Goal: Task Accomplishment & Management: Manage account settings

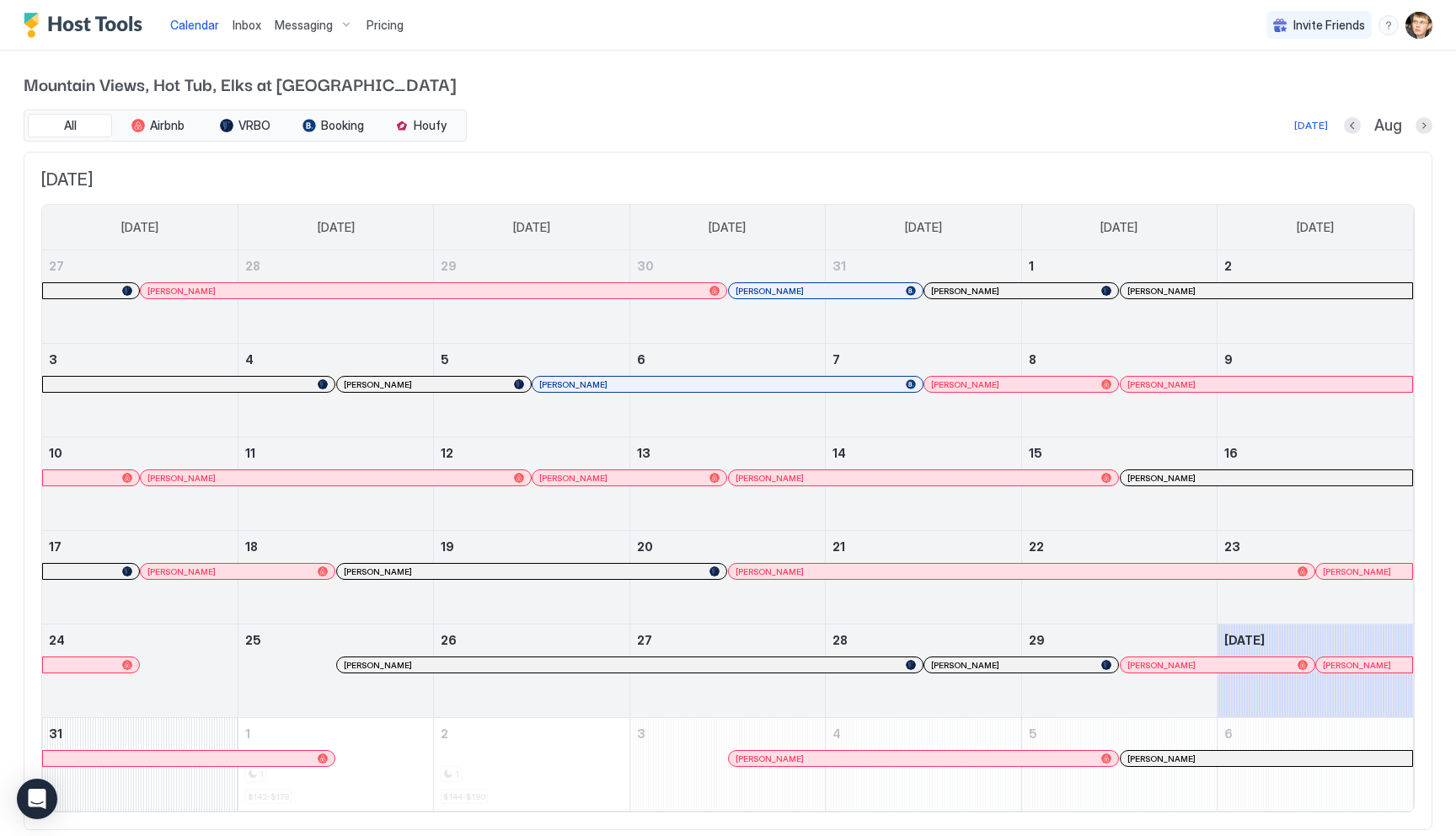
click at [374, 29] on span "Pricing" at bounding box center [385, 25] width 37 height 15
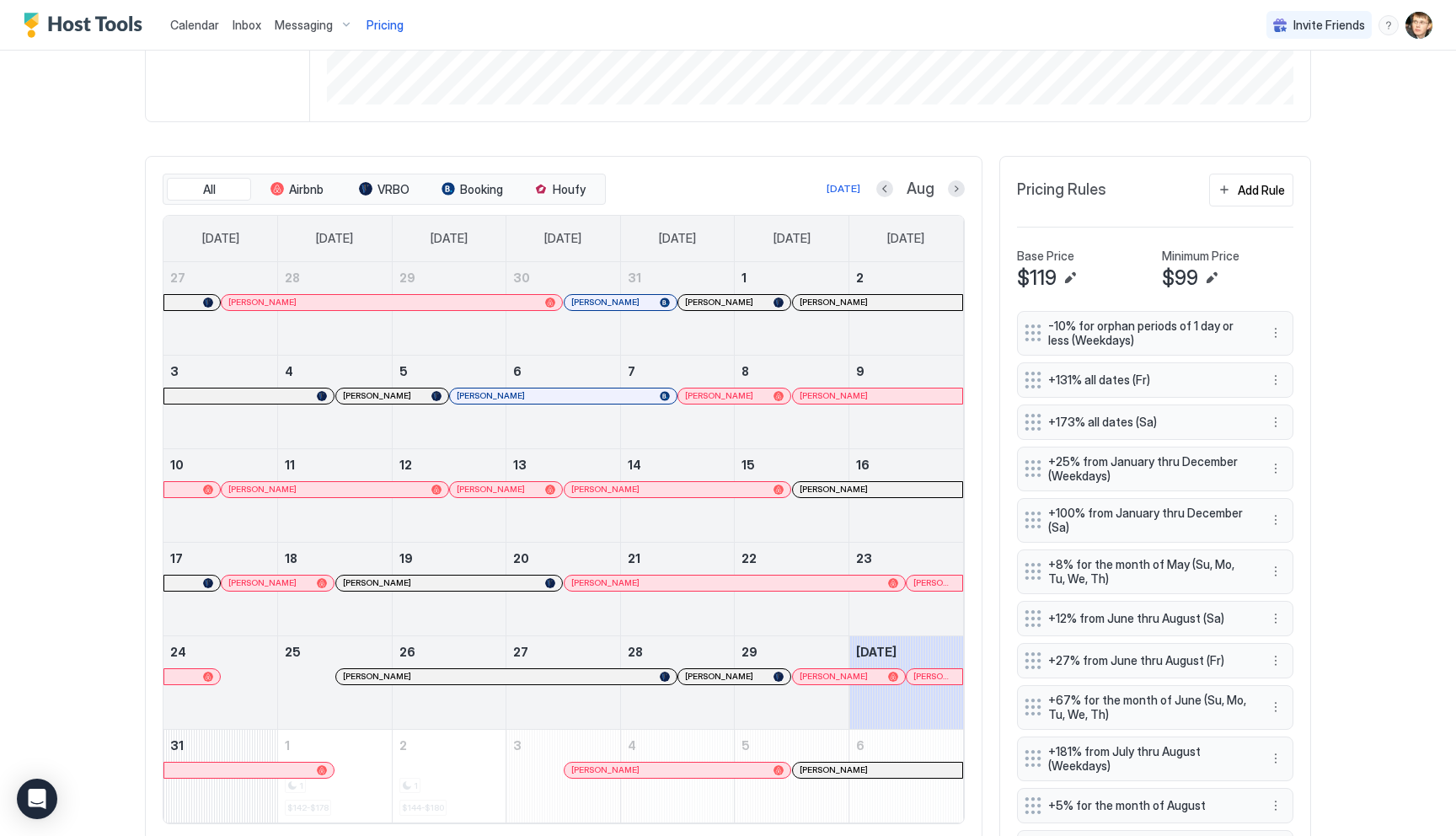
scroll to position [365, 0]
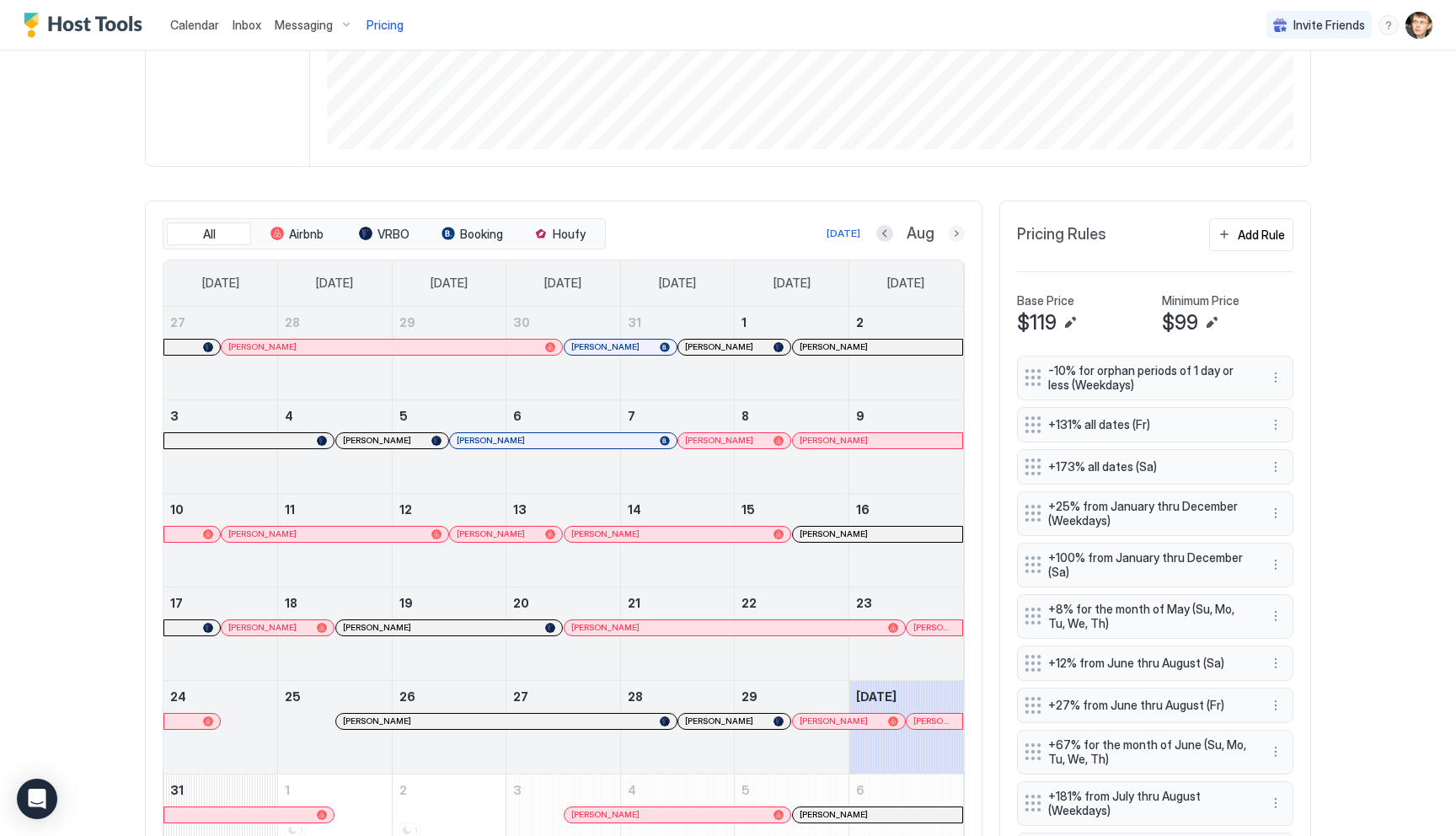
click at [960, 231] on button "Next month" at bounding box center [956, 233] width 16 height 16
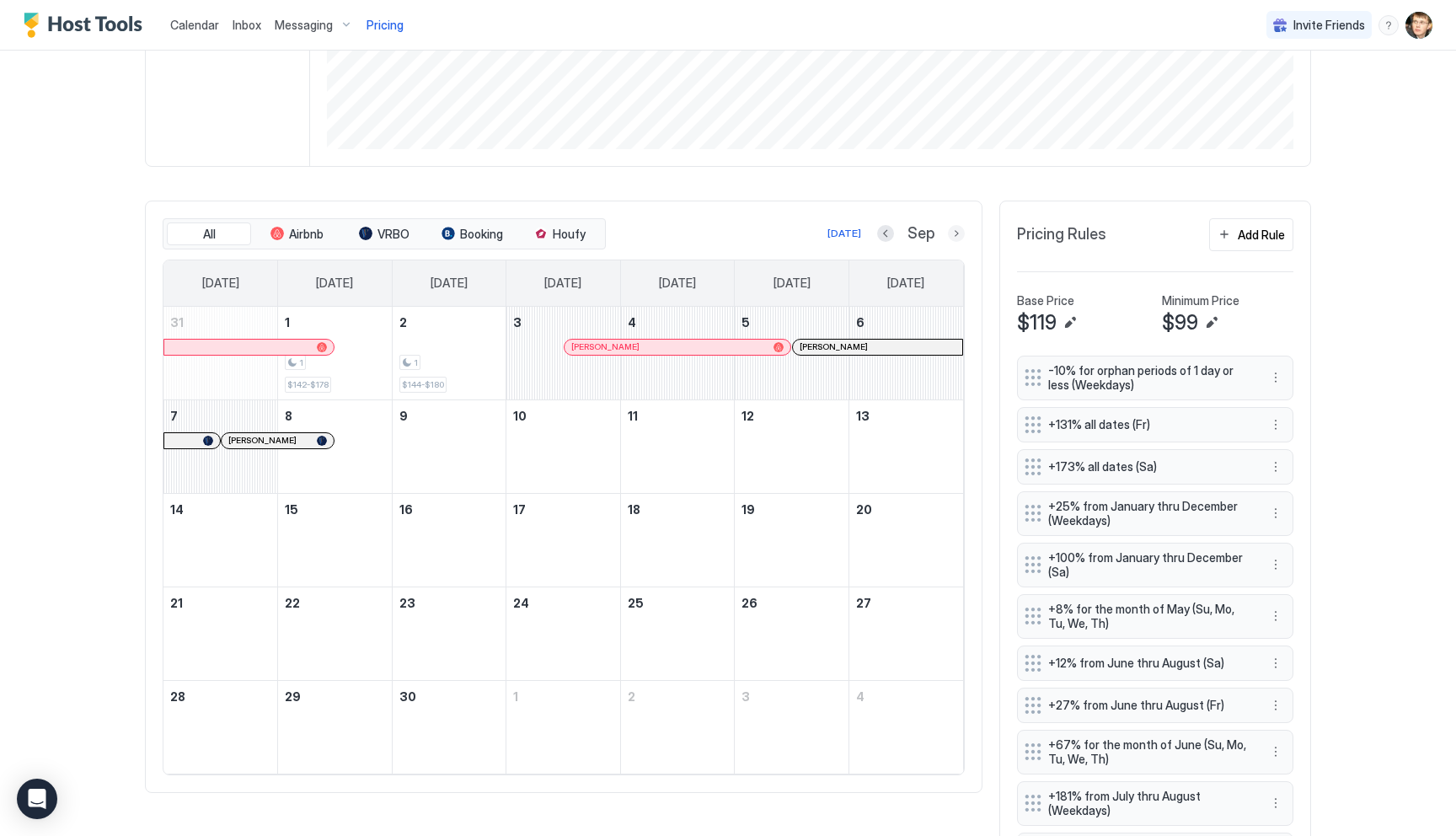
click at [960, 231] on button "Next month" at bounding box center [956, 233] width 16 height 16
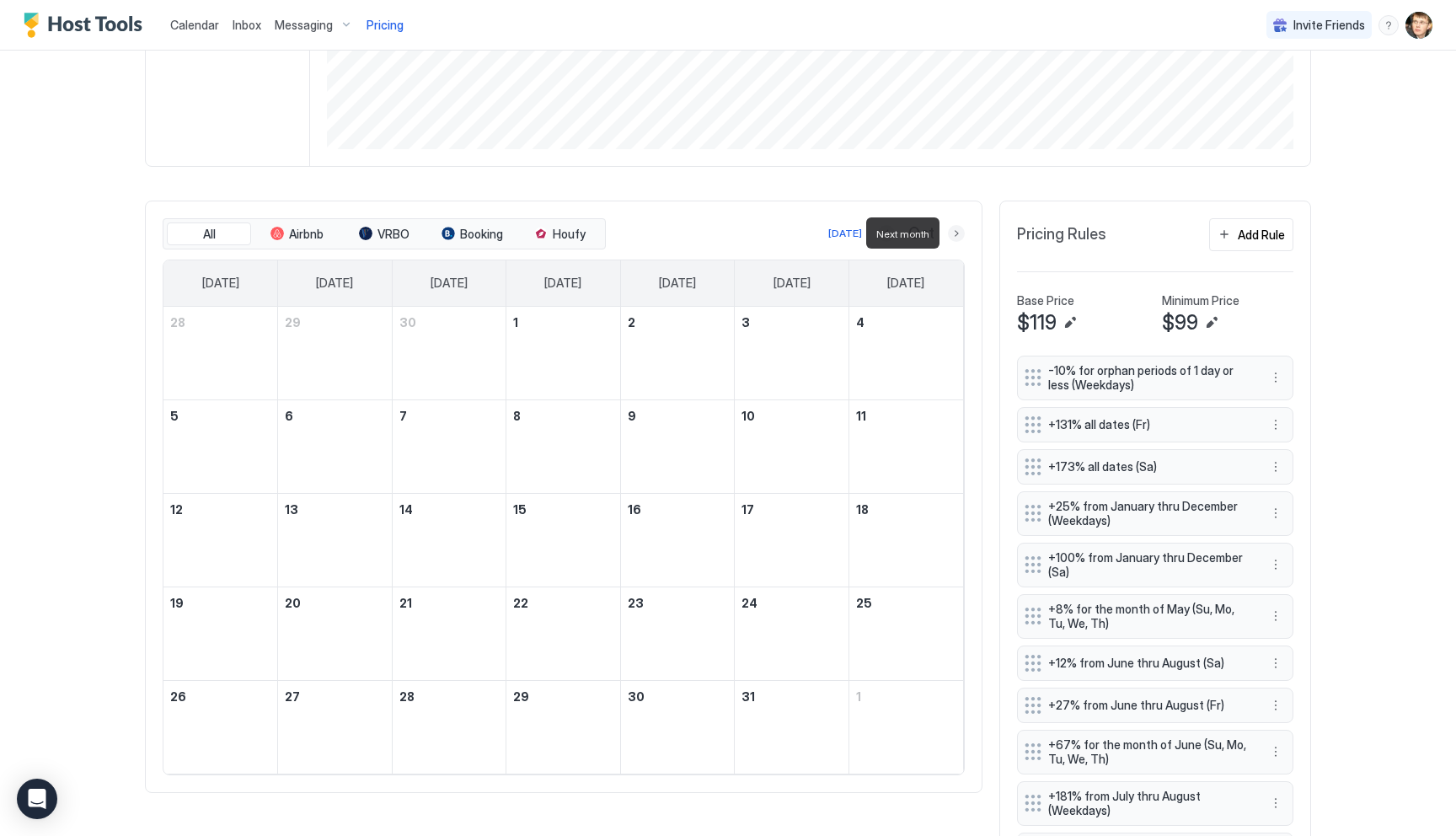
click at [960, 231] on button "Next month" at bounding box center [956, 233] width 16 height 16
click at [959, 230] on button "Next month" at bounding box center [956, 233] width 16 height 16
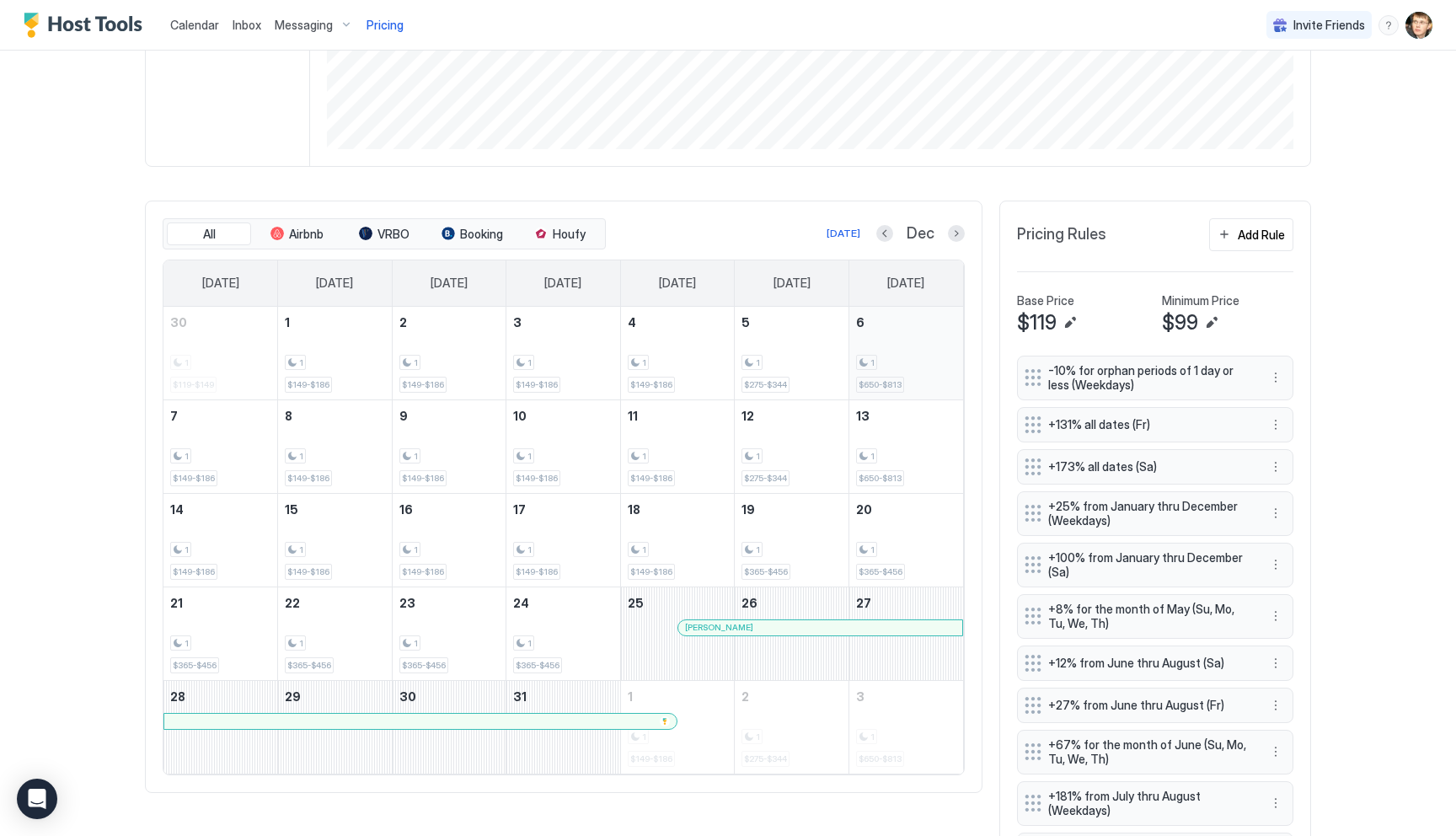
click at [903, 358] on div "1" at bounding box center [907, 363] width 100 height 16
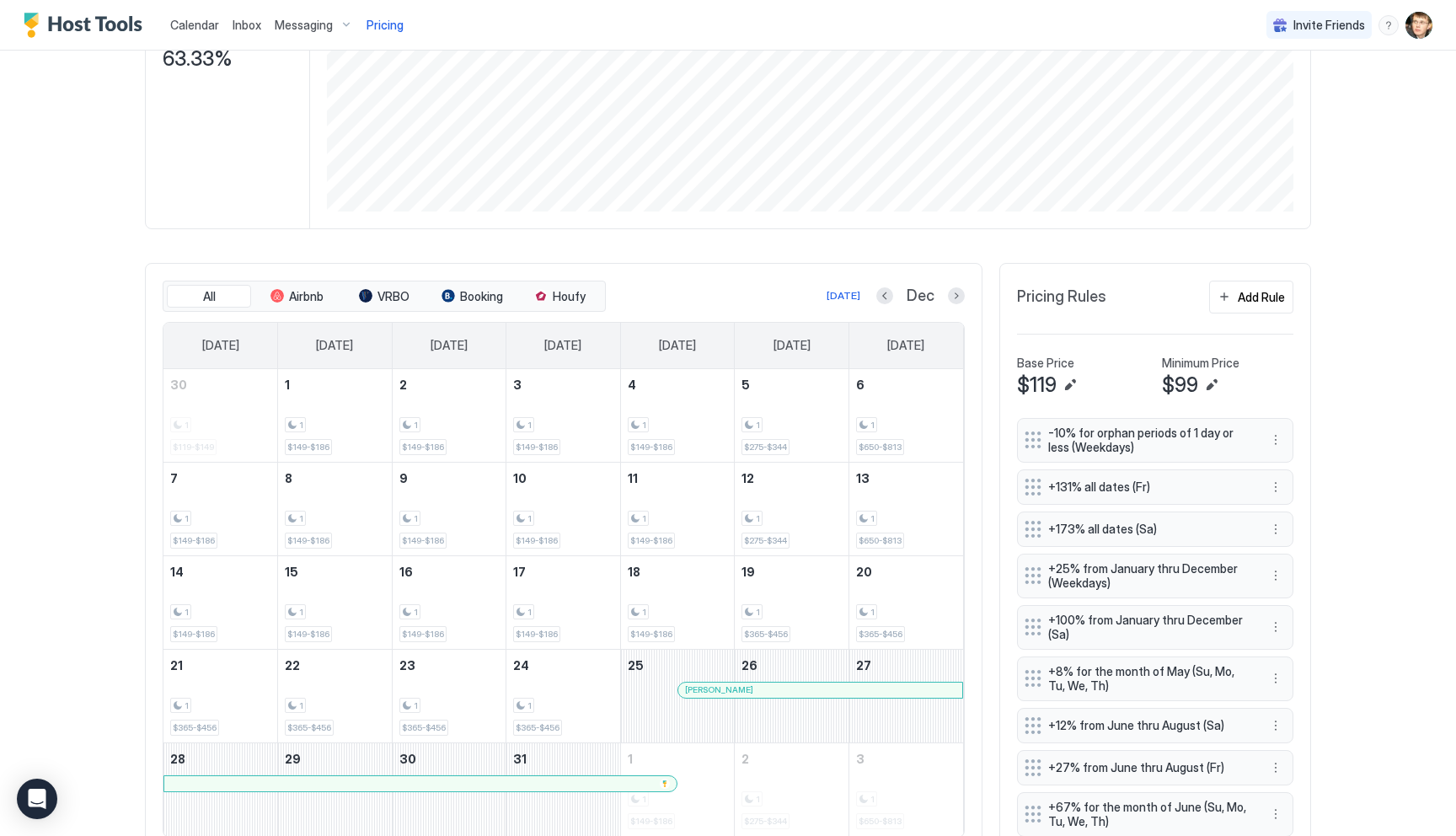
scroll to position [432, 0]
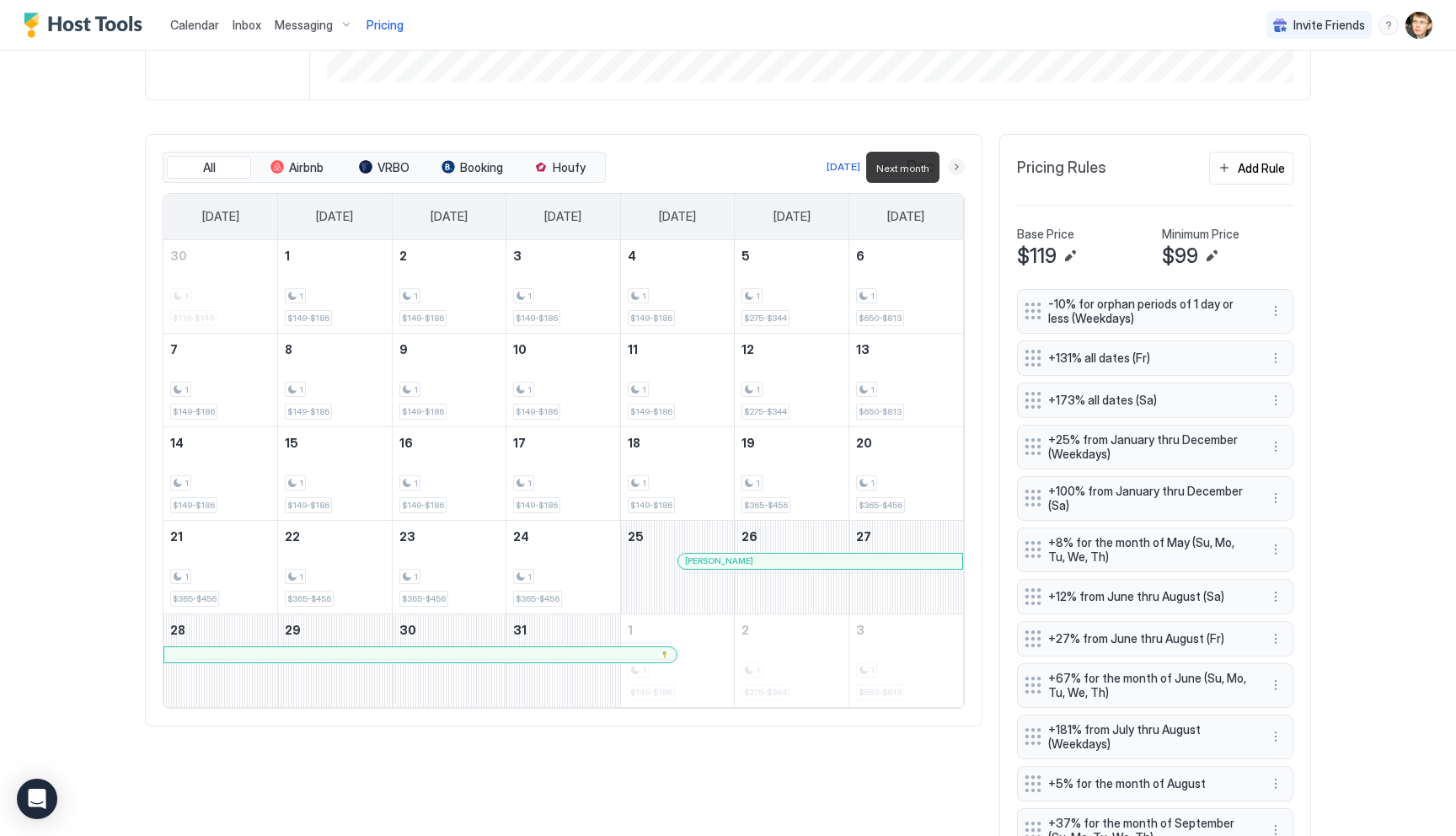
click at [955, 164] on button "Next month" at bounding box center [956, 167] width 16 height 16
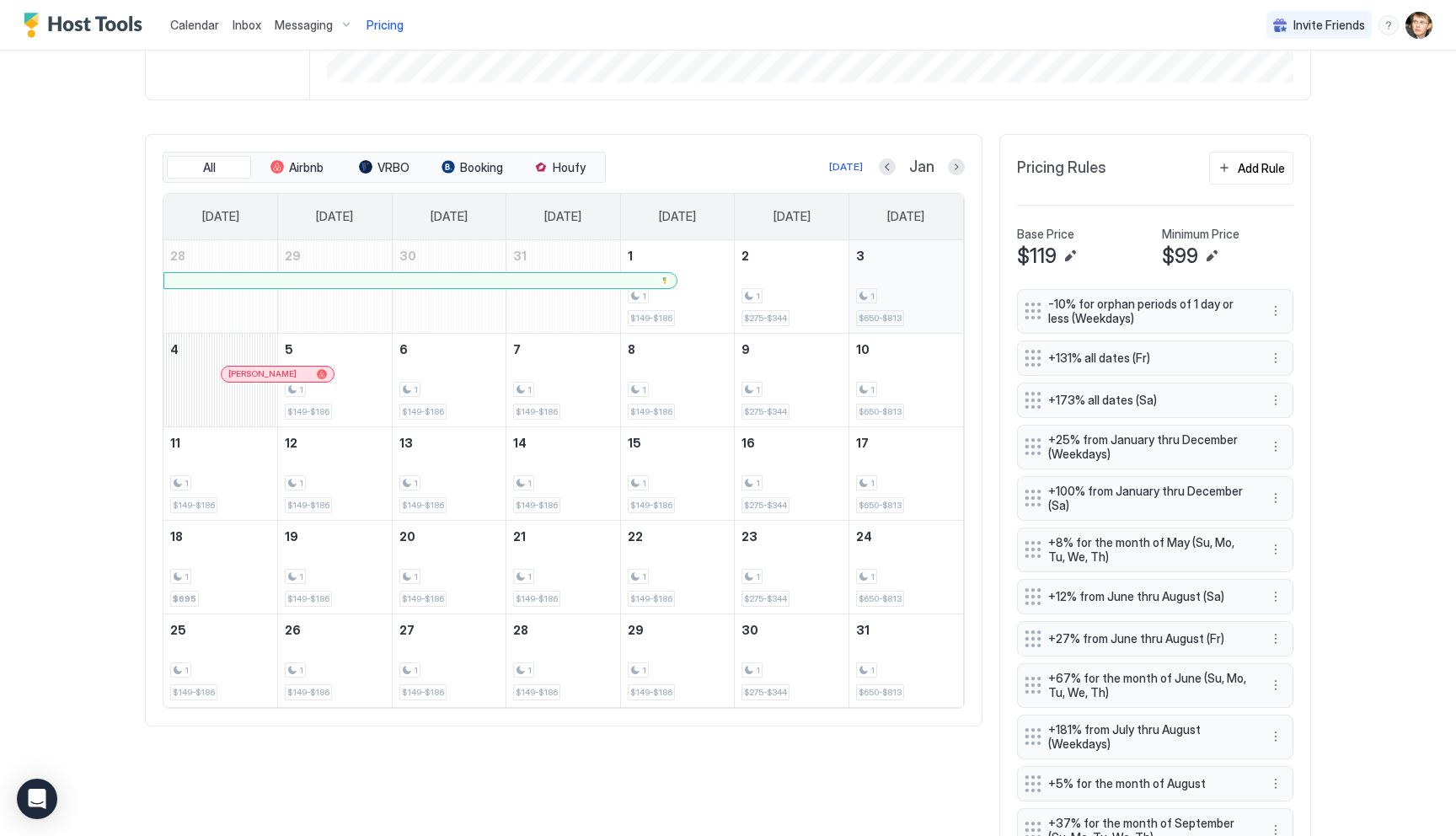
click at [941, 292] on div "1" at bounding box center [907, 296] width 100 height 16
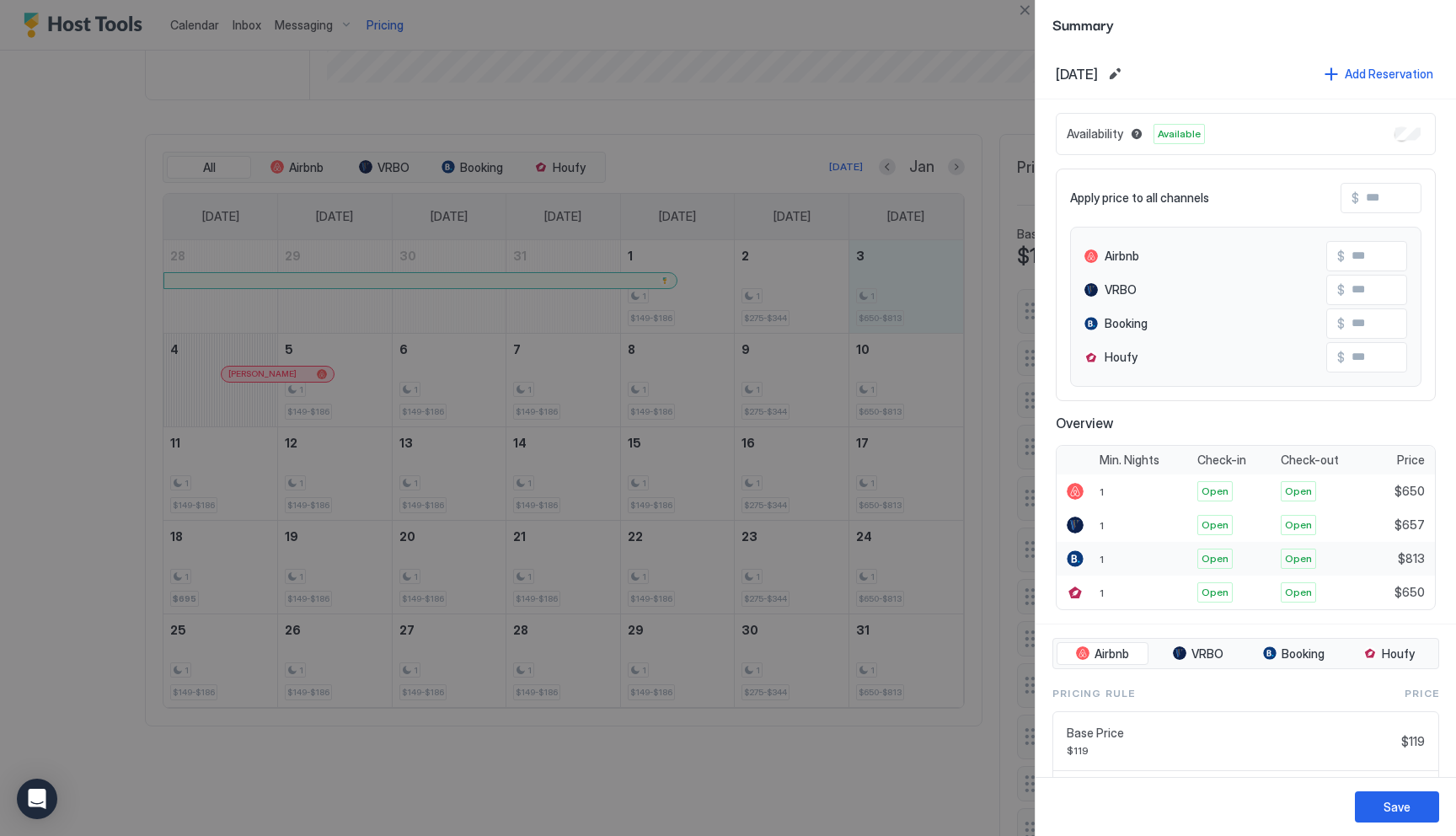
scroll to position [216, 0]
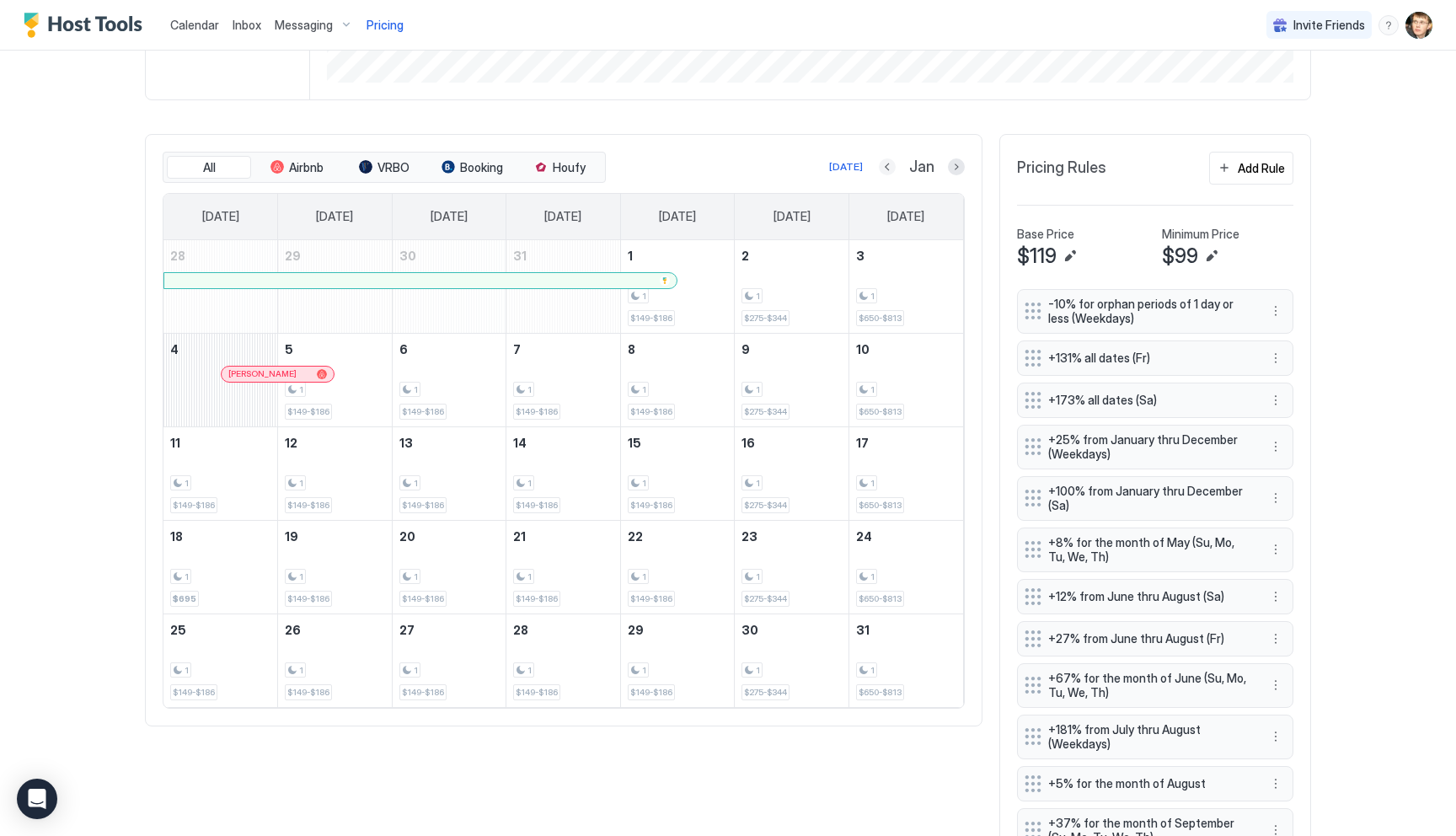
click at [885, 165] on button "Previous month" at bounding box center [887, 167] width 16 height 16
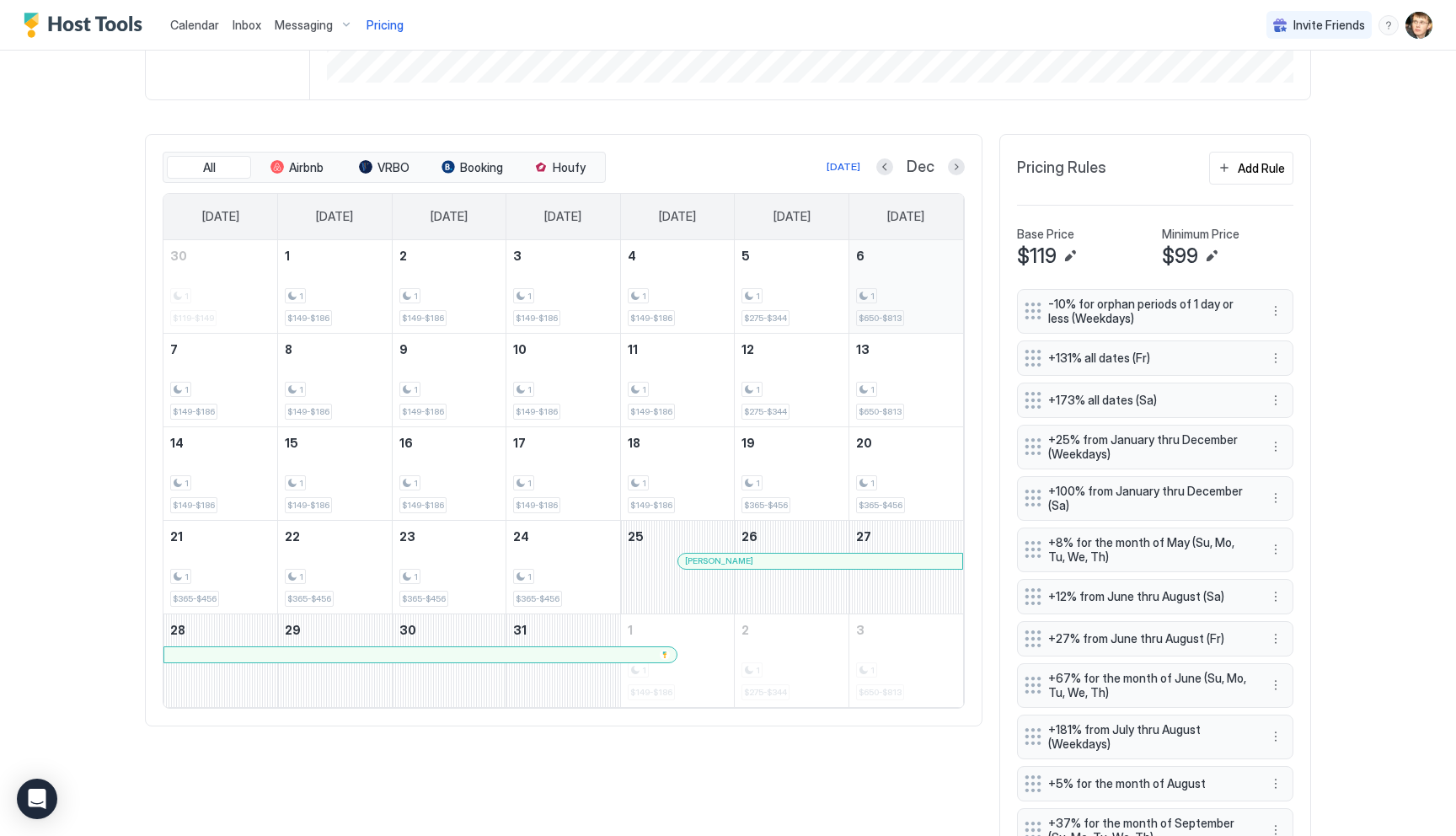
click at [902, 288] on div "1" at bounding box center [907, 296] width 100 height 16
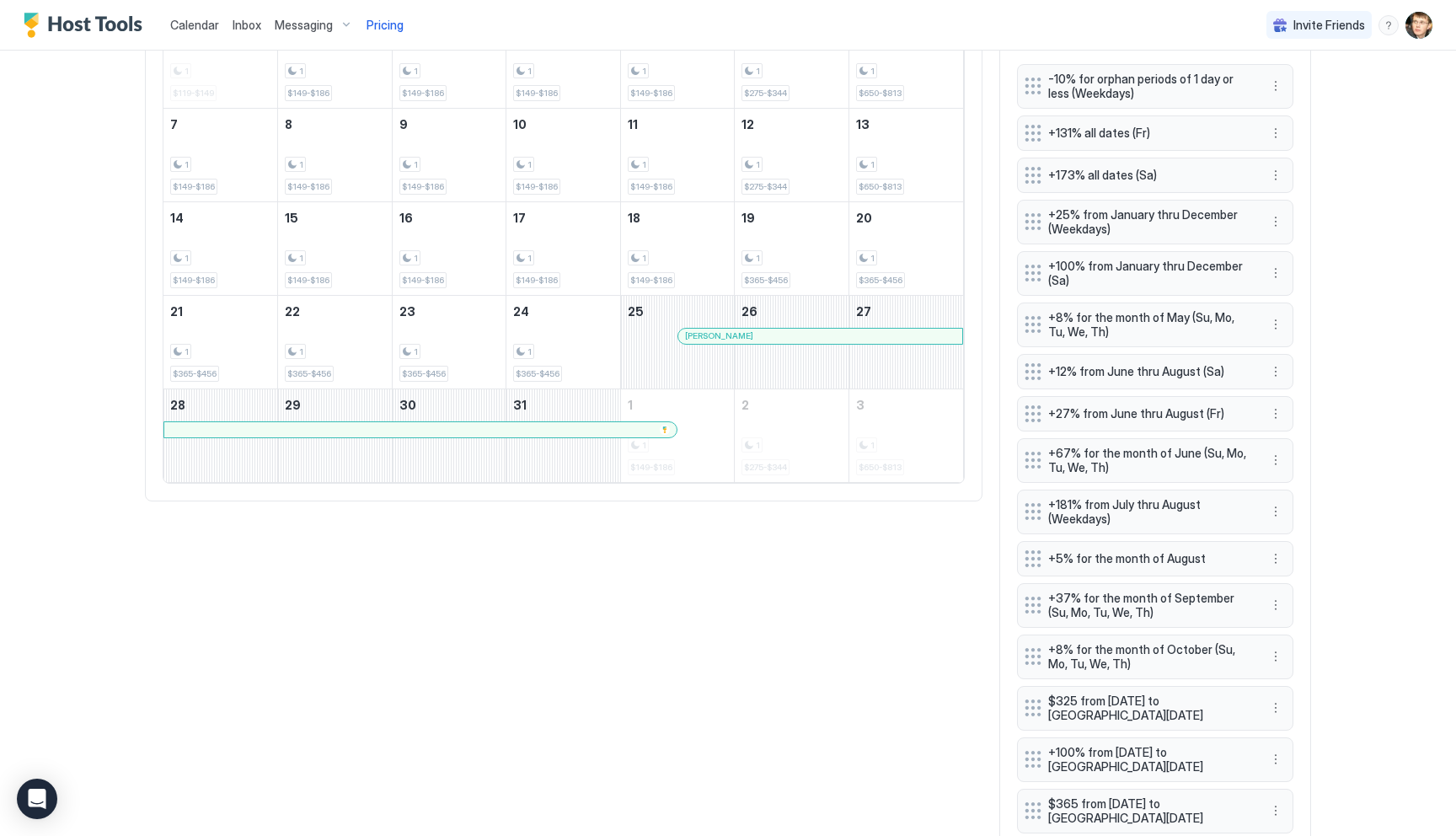
scroll to position [666, 0]
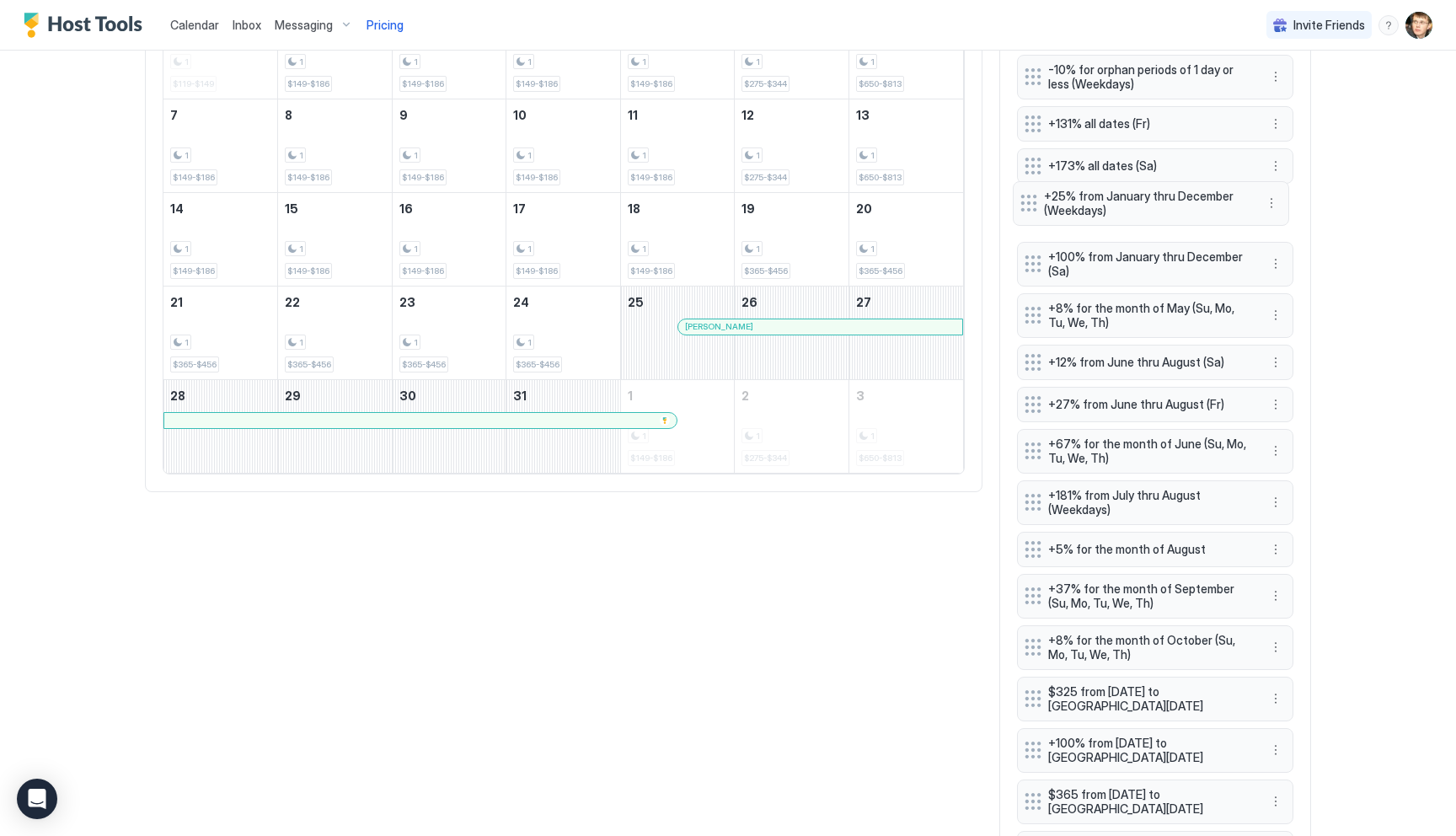
drag, startPoint x: 1036, startPoint y: 209, endPoint x: 1031, endPoint y: 200, distance: 10.3
click at [1031, 200] on div "-10% for orphan periods of 1 day or less (Weekdays) +131% all dates (Fr) +173% …" at bounding box center [1154, 626] width 276 height 1144
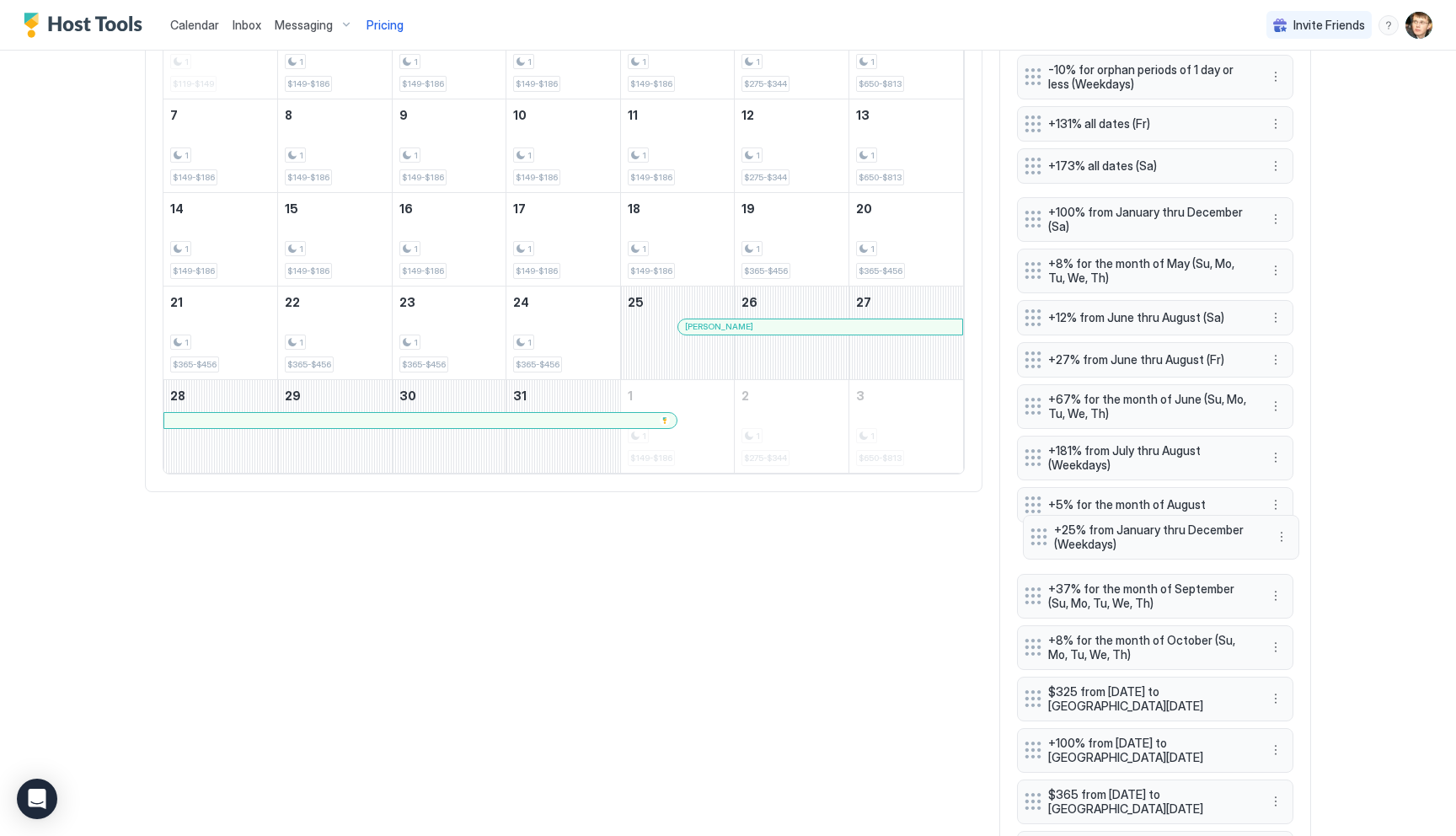
drag, startPoint x: 1032, startPoint y: 212, endPoint x: 1038, endPoint y: 536, distance: 324.1
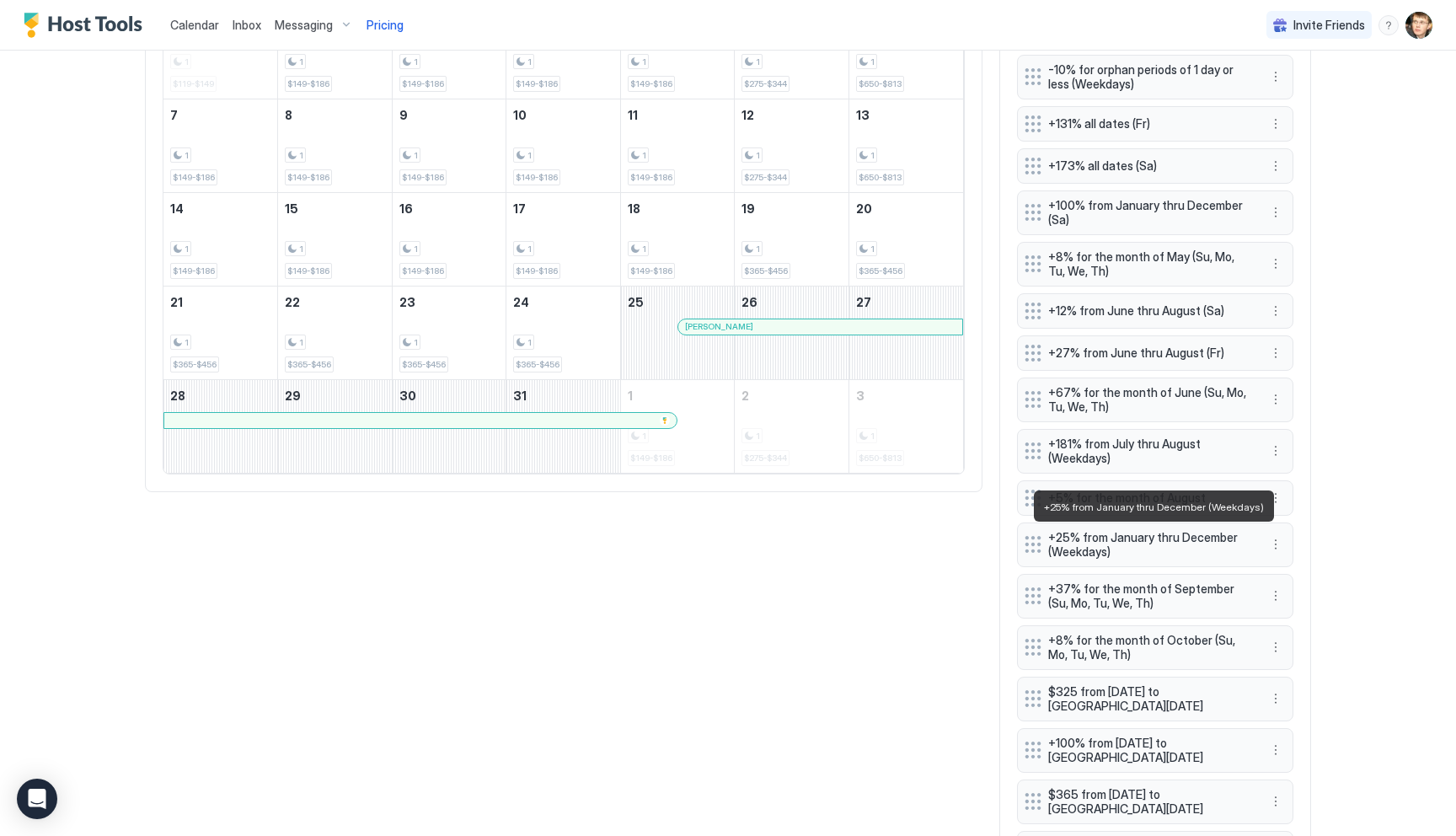
click at [1060, 540] on span "+25% from January thru December (Weekdays)" at bounding box center [1149, 545] width 200 height 29
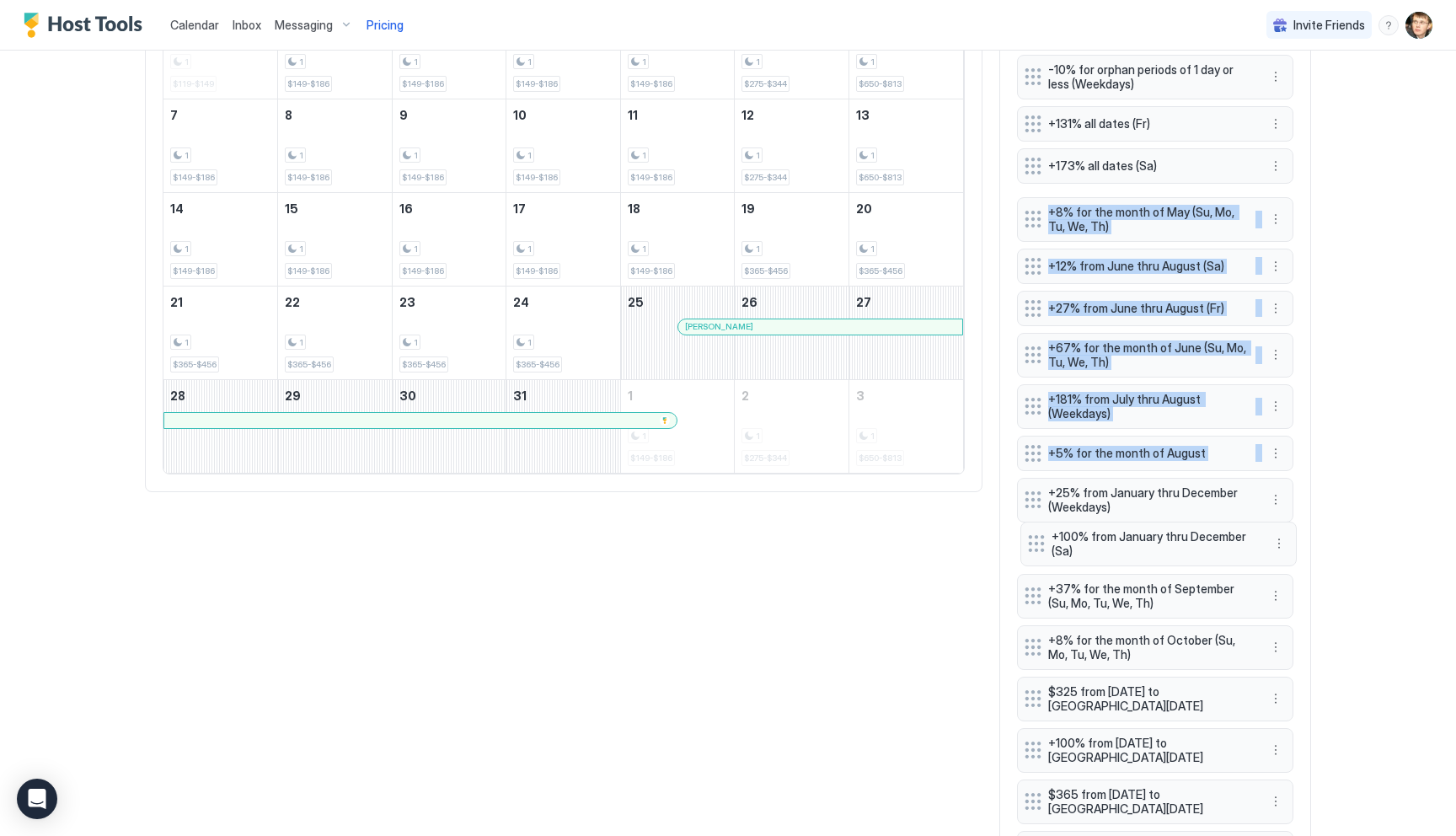
drag, startPoint x: 1036, startPoint y: 212, endPoint x: 1039, endPoint y: 544, distance: 332.0
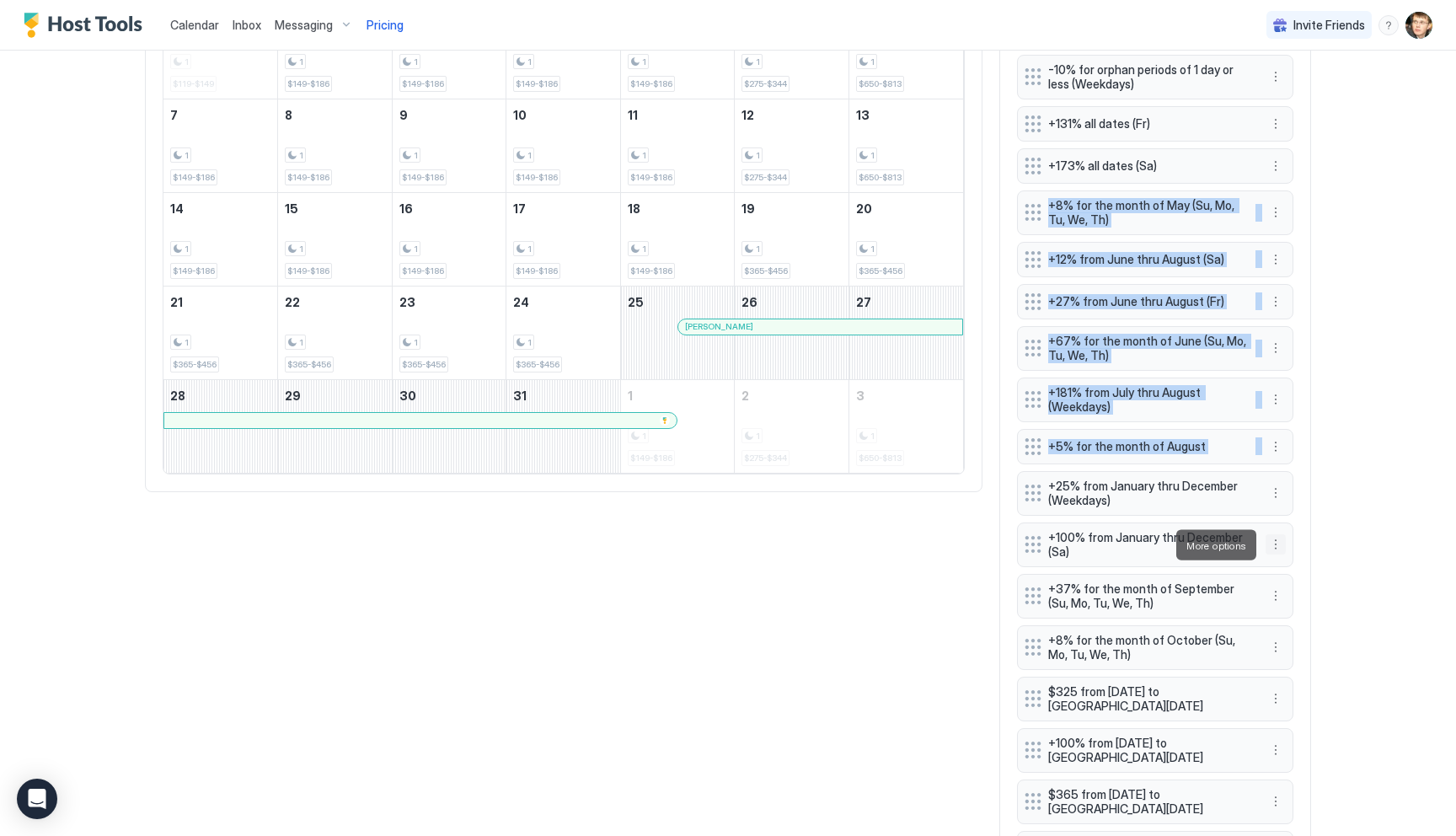
click at [1275, 545] on button "More options" at bounding box center [1276, 544] width 20 height 20
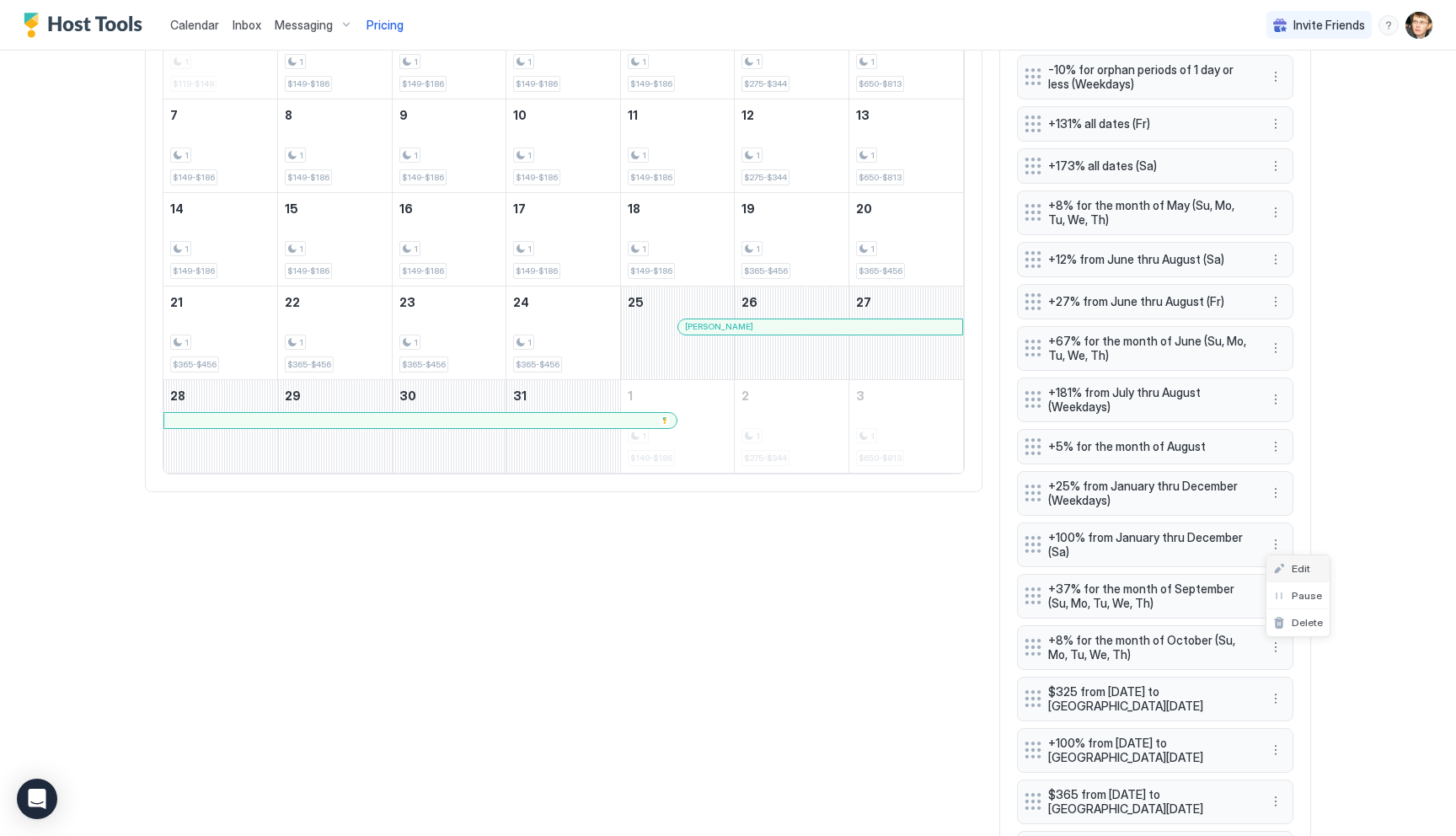
click at [1287, 566] on div "Edit" at bounding box center [1291, 569] width 37 height 13
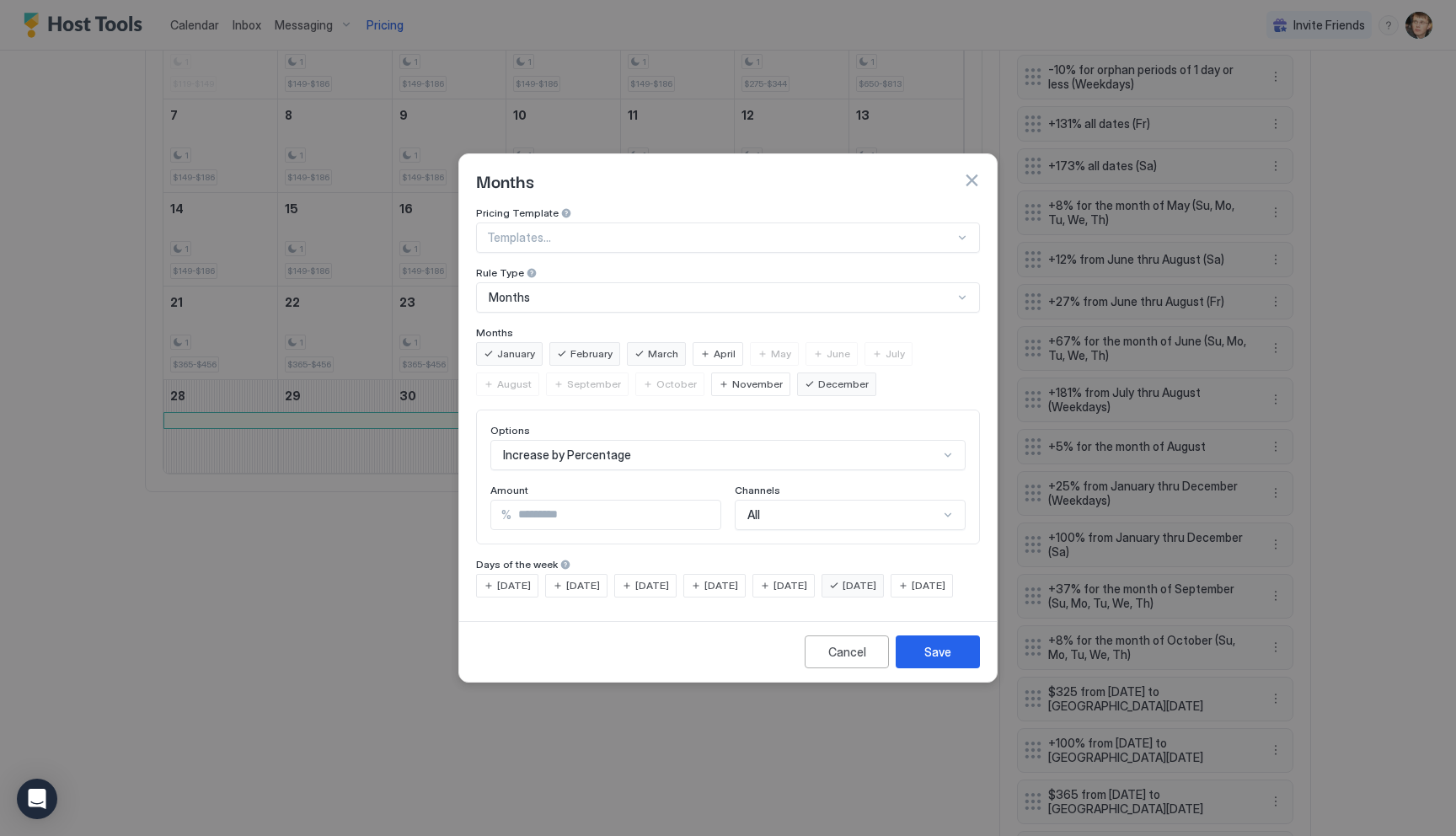
click at [778, 440] on div "Increase by Percentage" at bounding box center [728, 455] width 476 height 30
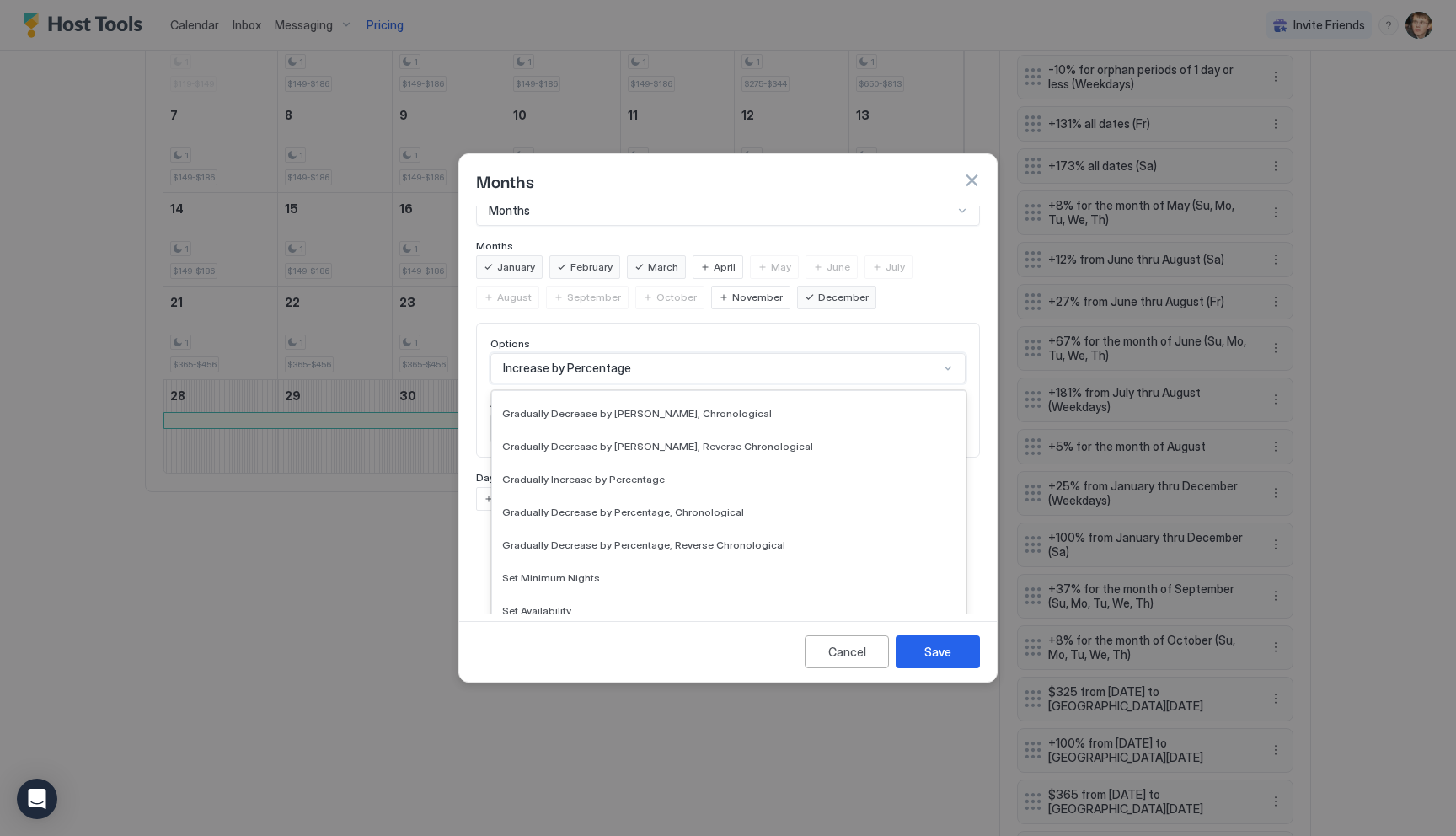
scroll to position [263, 0]
click at [749, 589] on div "Set Availability" at bounding box center [729, 605] width 474 height 33
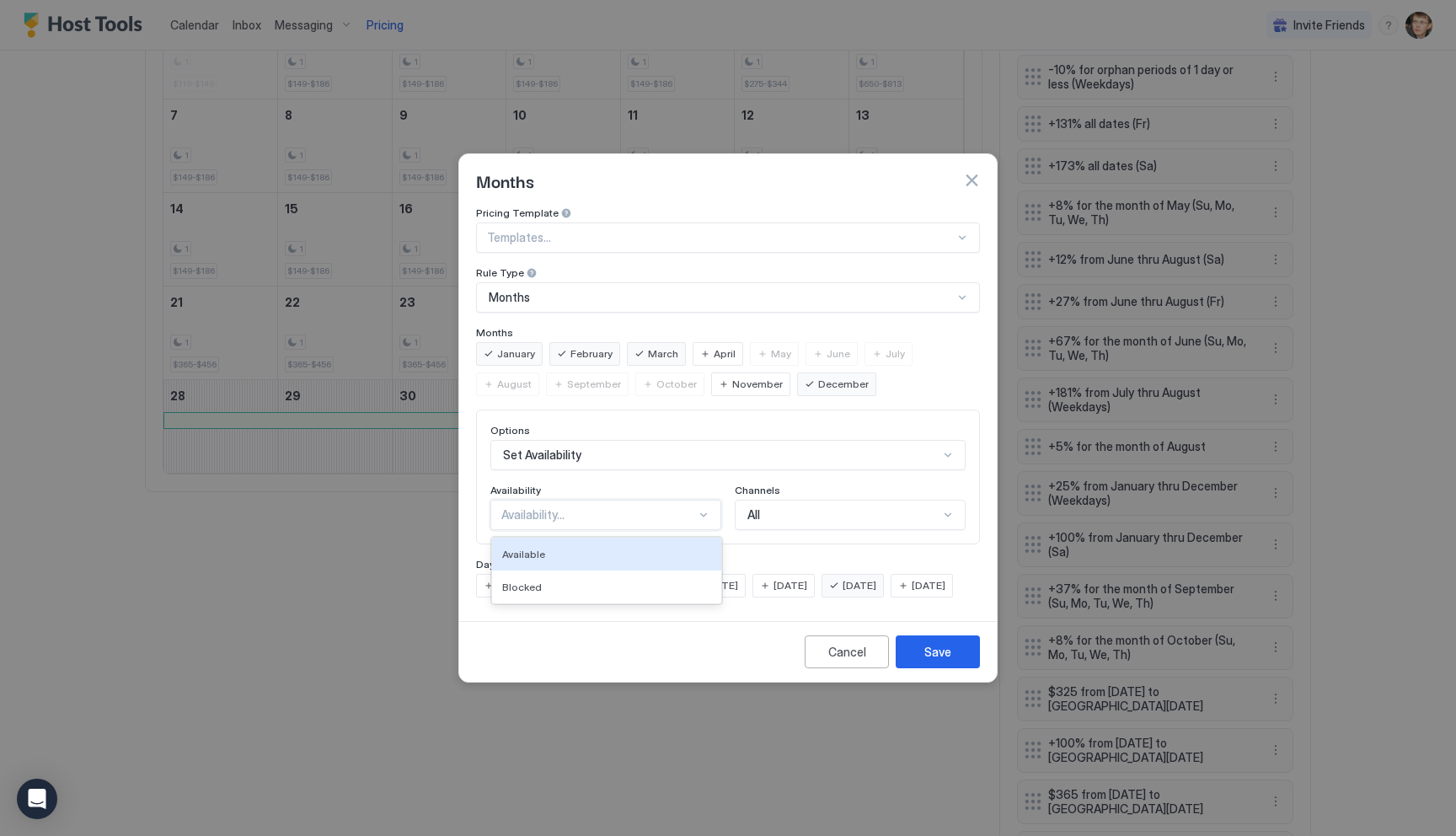
click at [677, 508] on div "Availability..." at bounding box center [599, 515] width 195 height 15
click at [661, 571] on div "Blocked" at bounding box center [607, 587] width 230 height 33
click at [949, 661] on div "Save" at bounding box center [938, 652] width 27 height 17
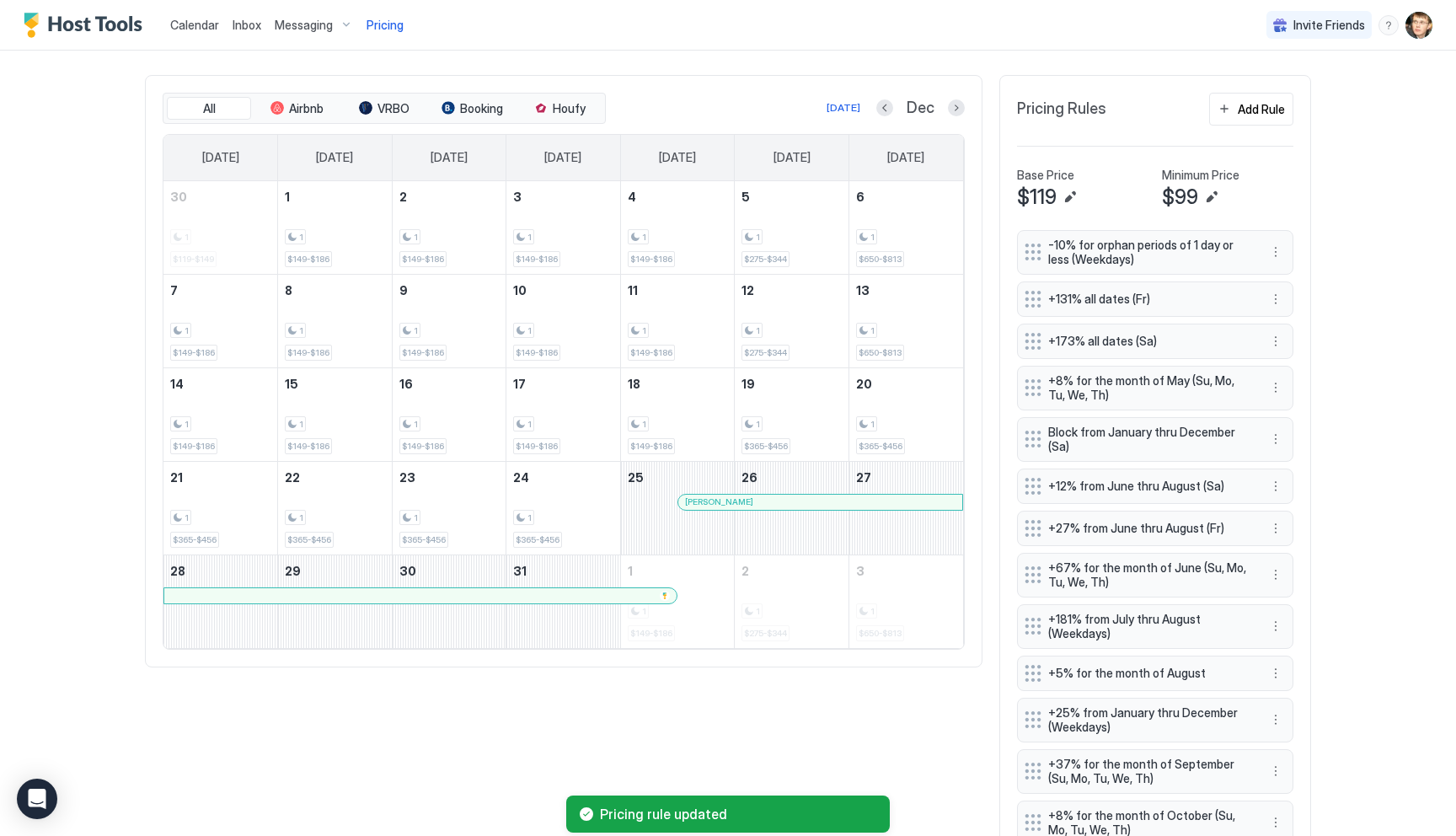
scroll to position [486, 0]
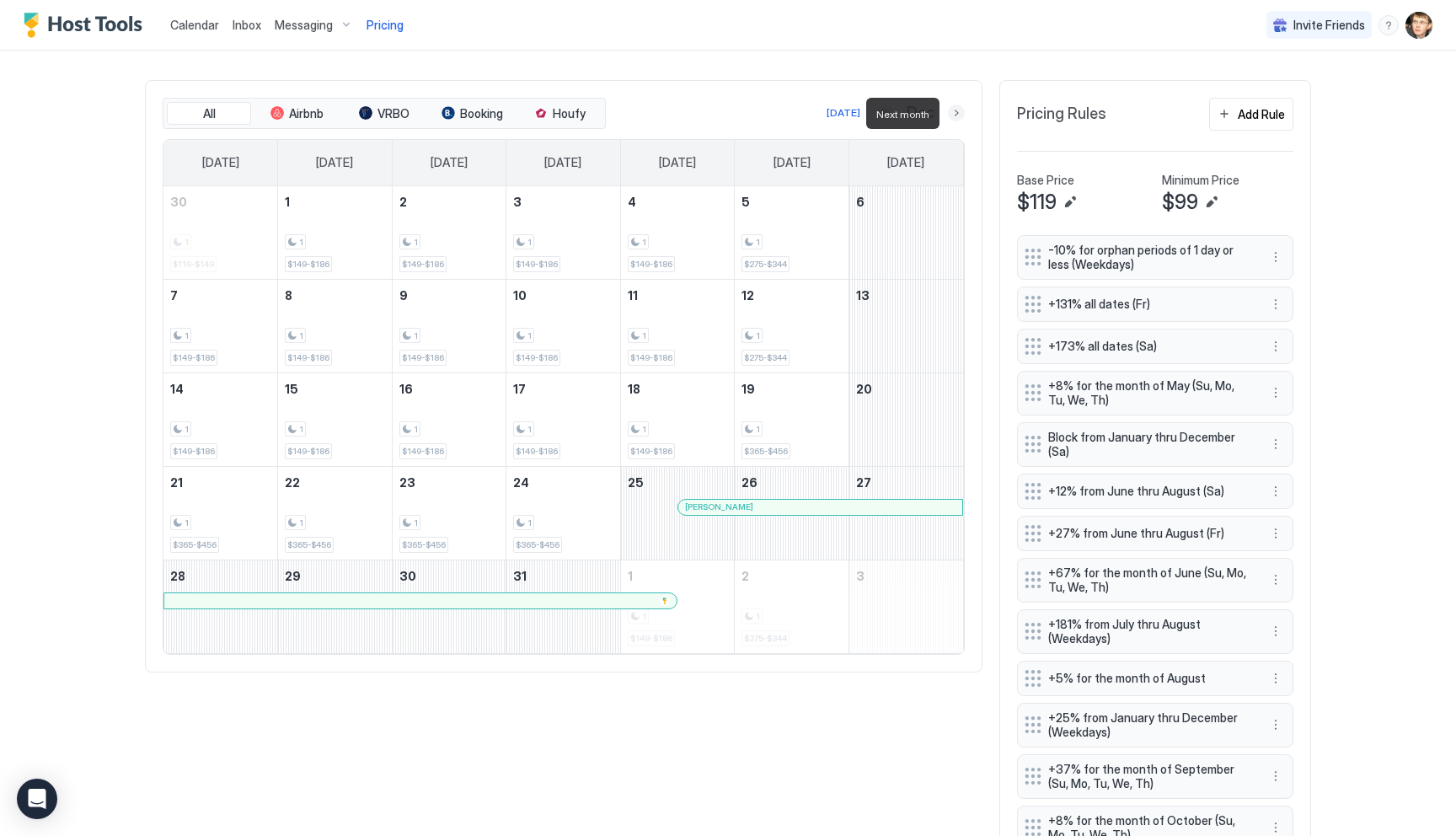
click at [956, 113] on button "Next month" at bounding box center [956, 113] width 16 height 16
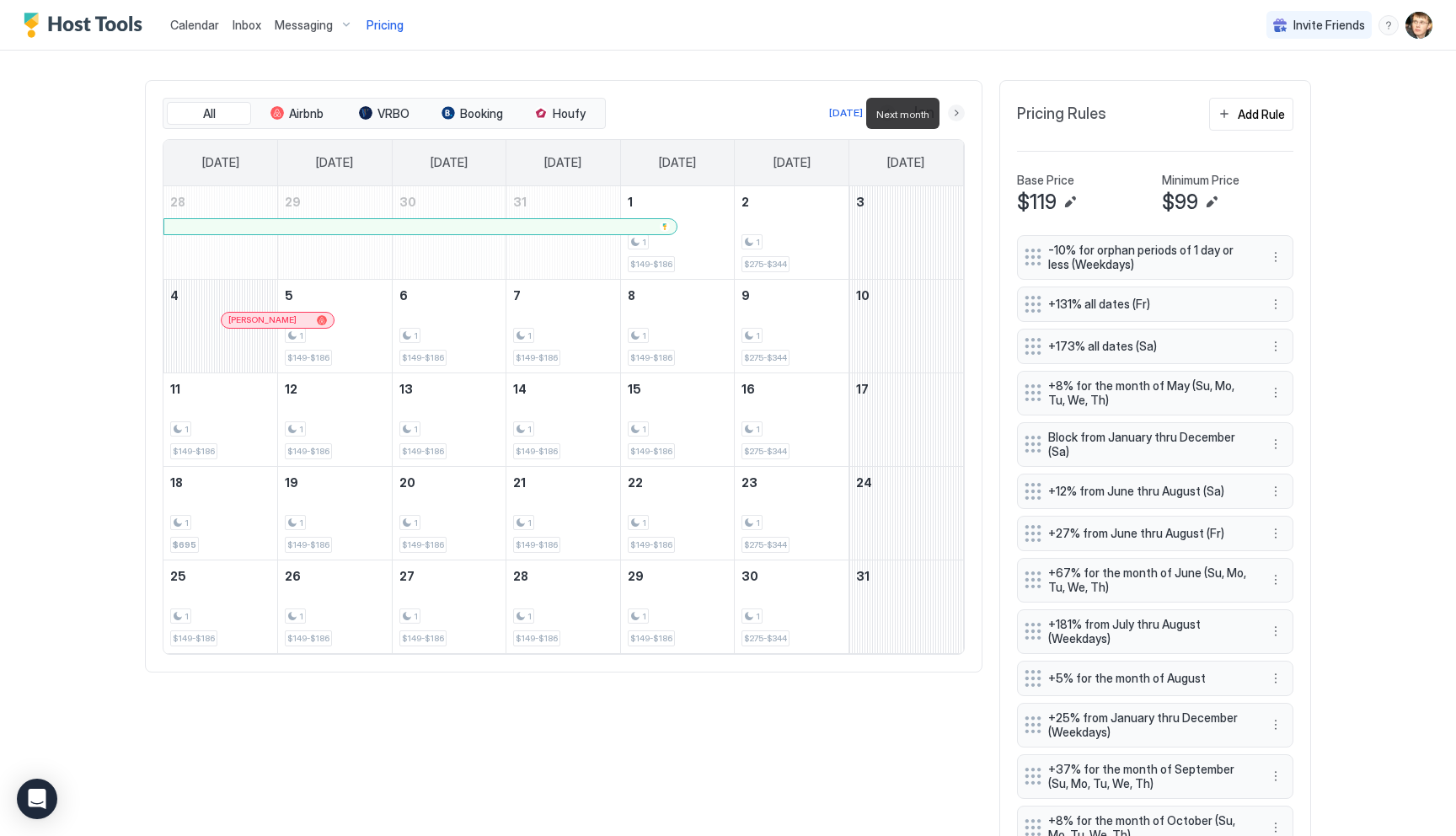
click at [956, 113] on button "Next month" at bounding box center [956, 113] width 16 height 16
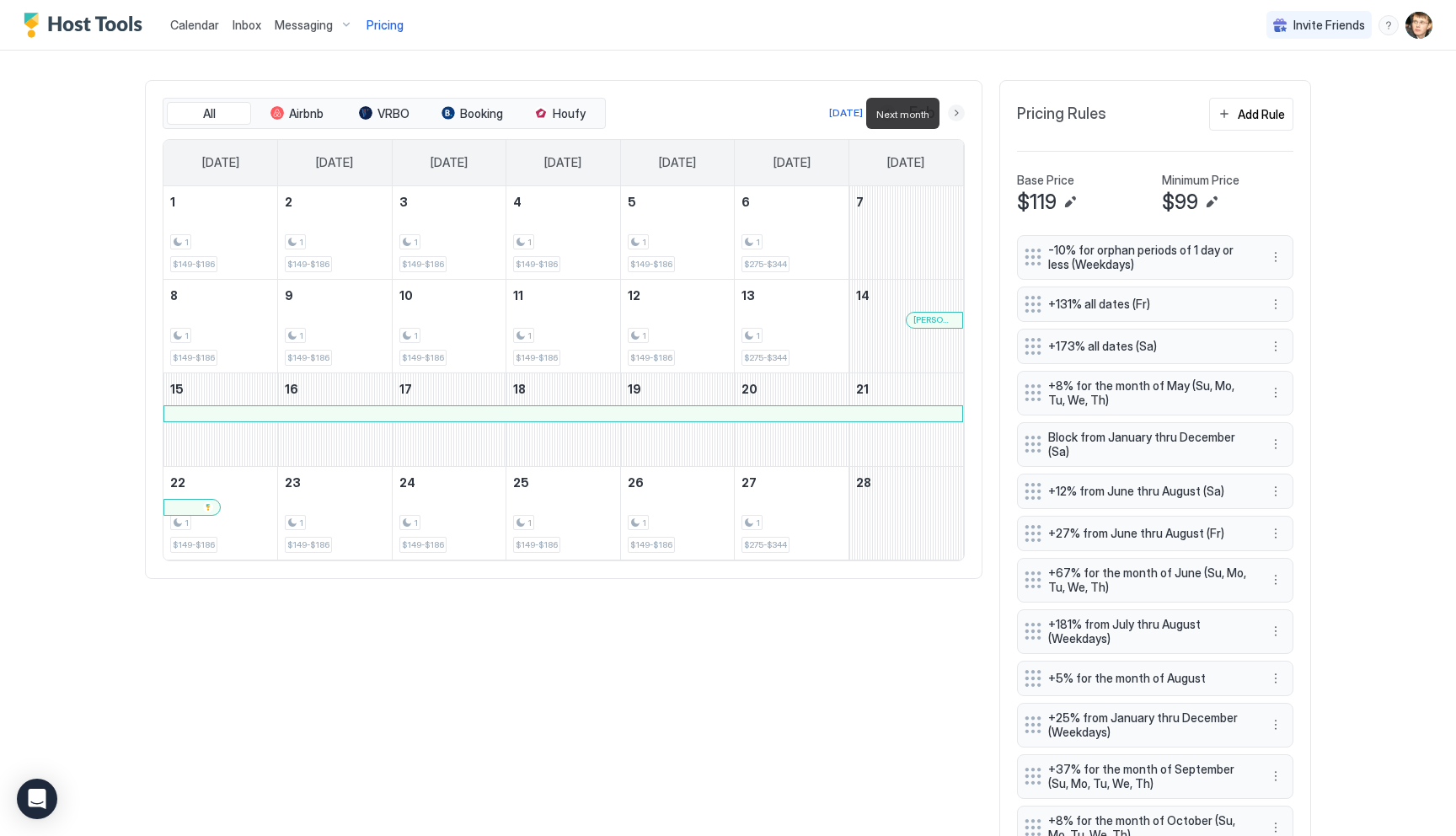
click at [956, 113] on button "Next month" at bounding box center [956, 113] width 16 height 16
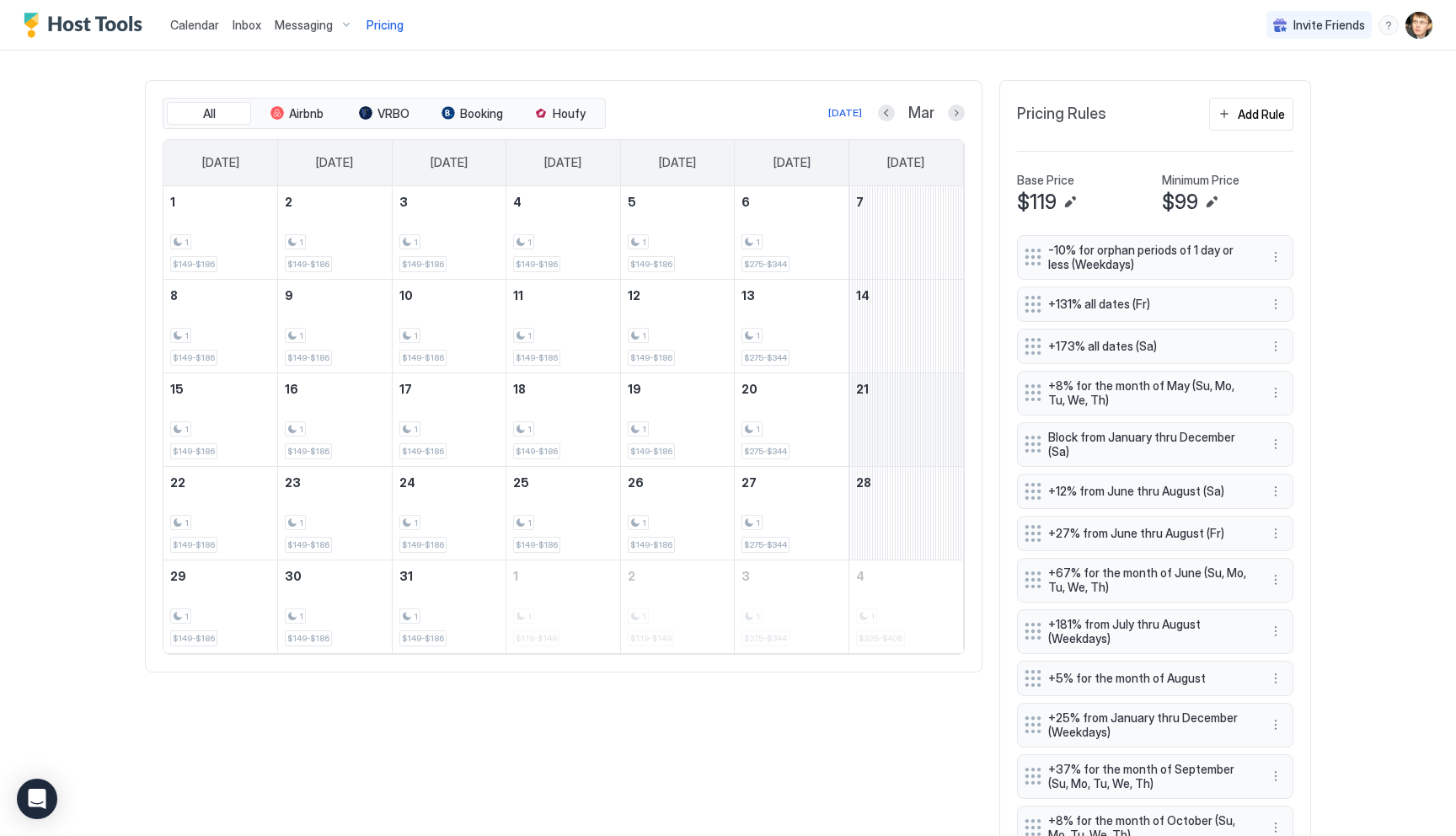
click at [948, 105] on button "Next month" at bounding box center [956, 113] width 16 height 16
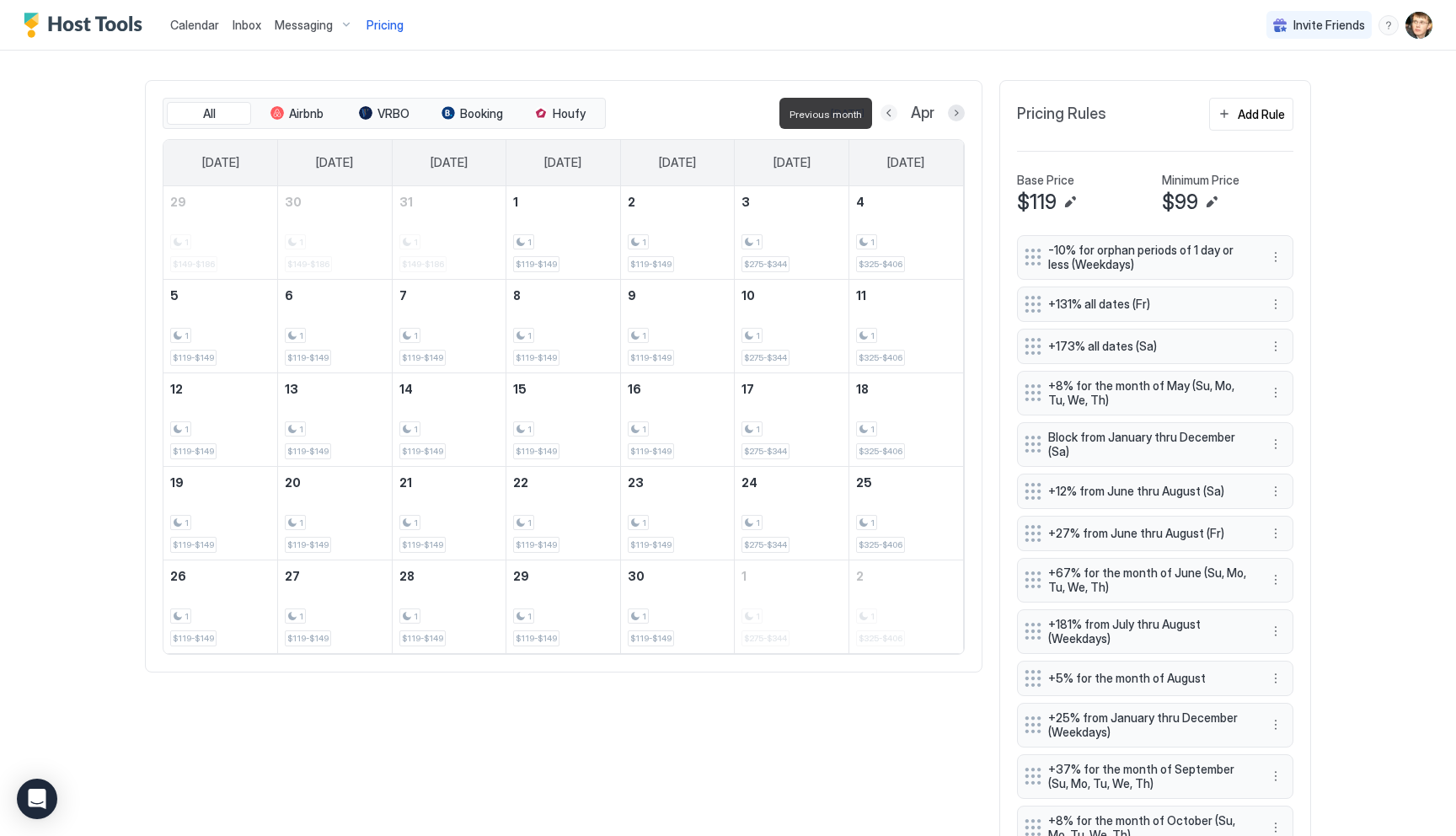
click at [891, 117] on button "Previous month" at bounding box center [888, 113] width 16 height 16
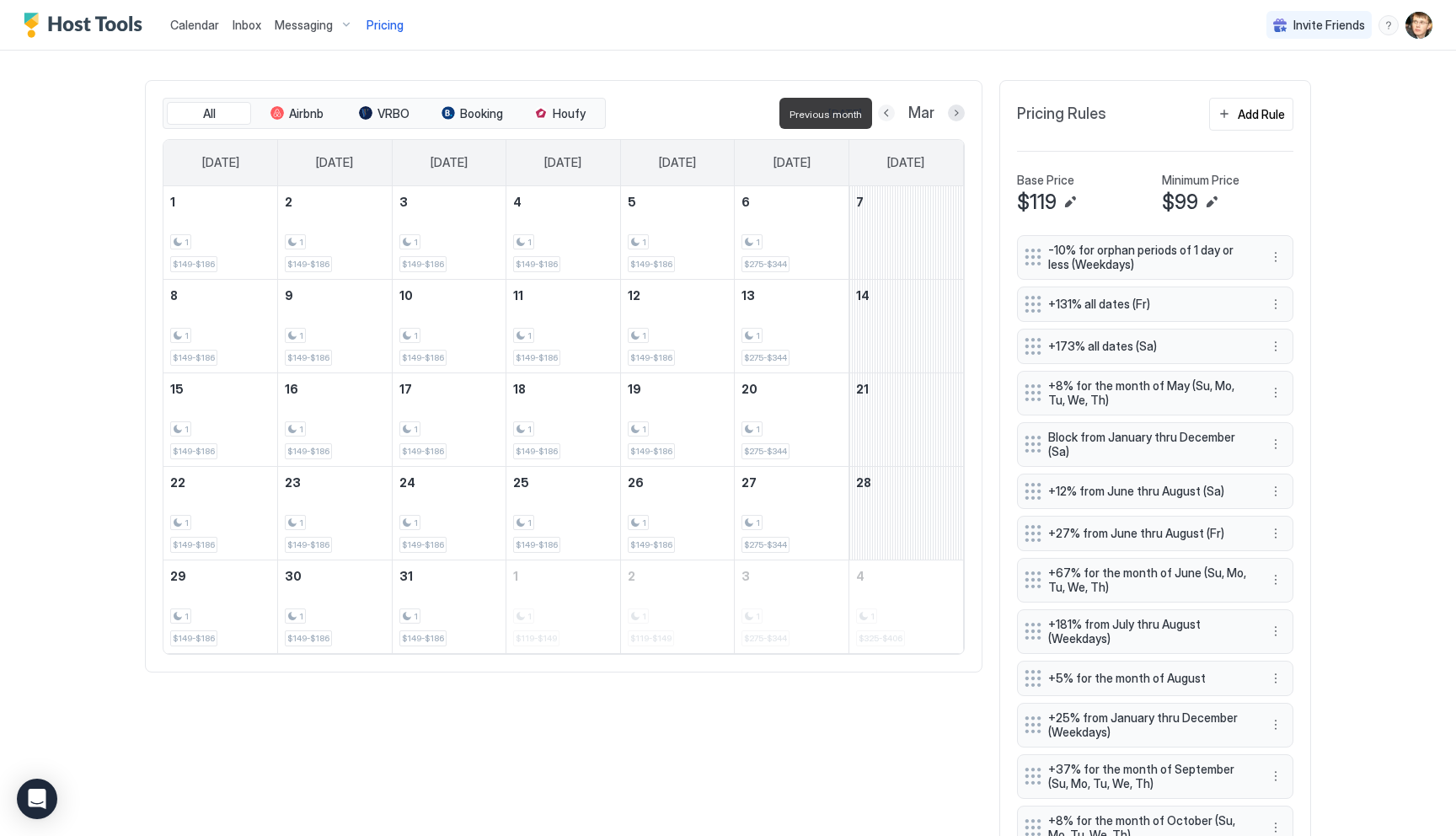
click at [891, 117] on button "Previous month" at bounding box center [887, 113] width 16 height 16
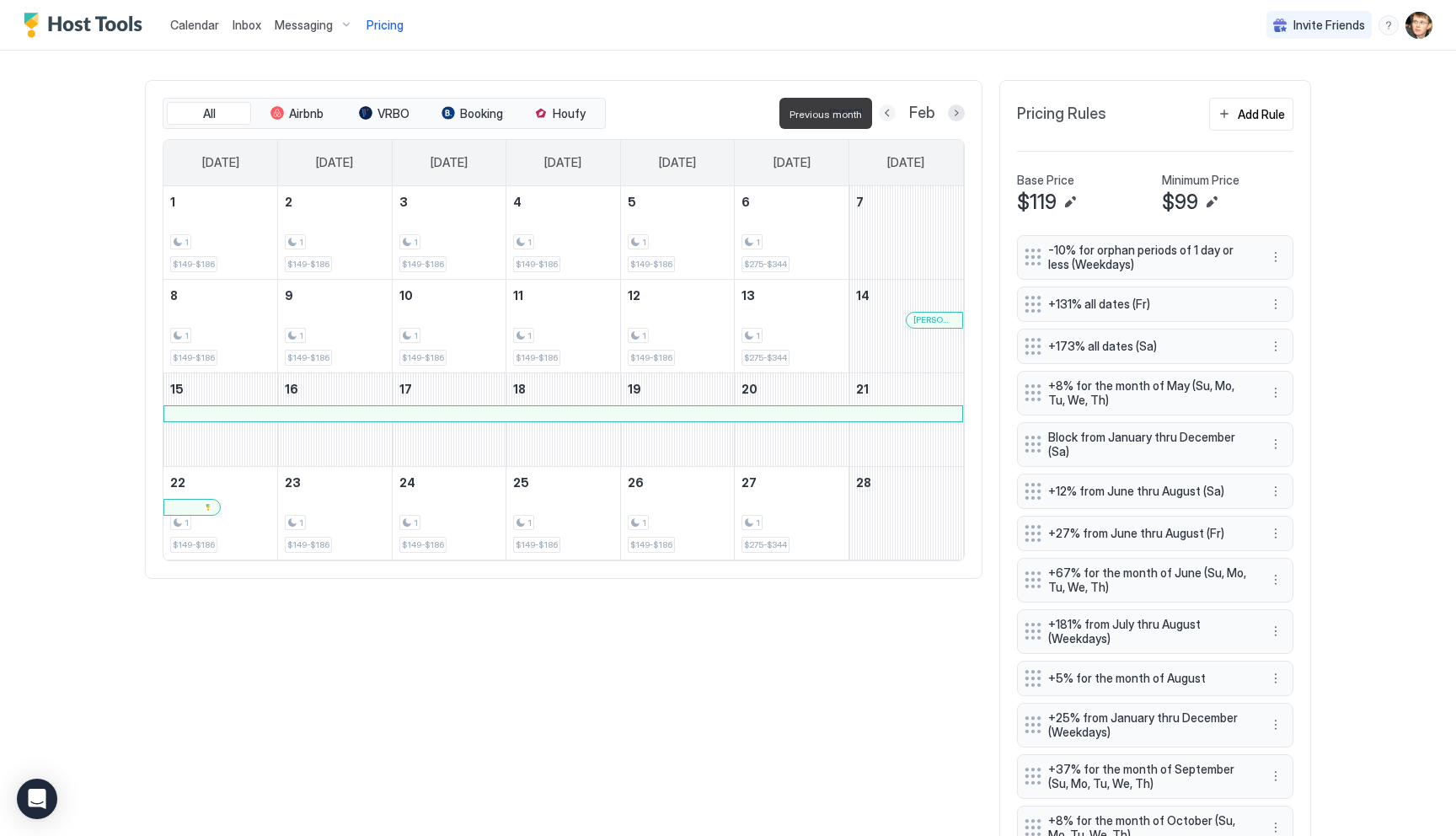
click at [891, 117] on button "Previous month" at bounding box center [887, 113] width 16 height 16
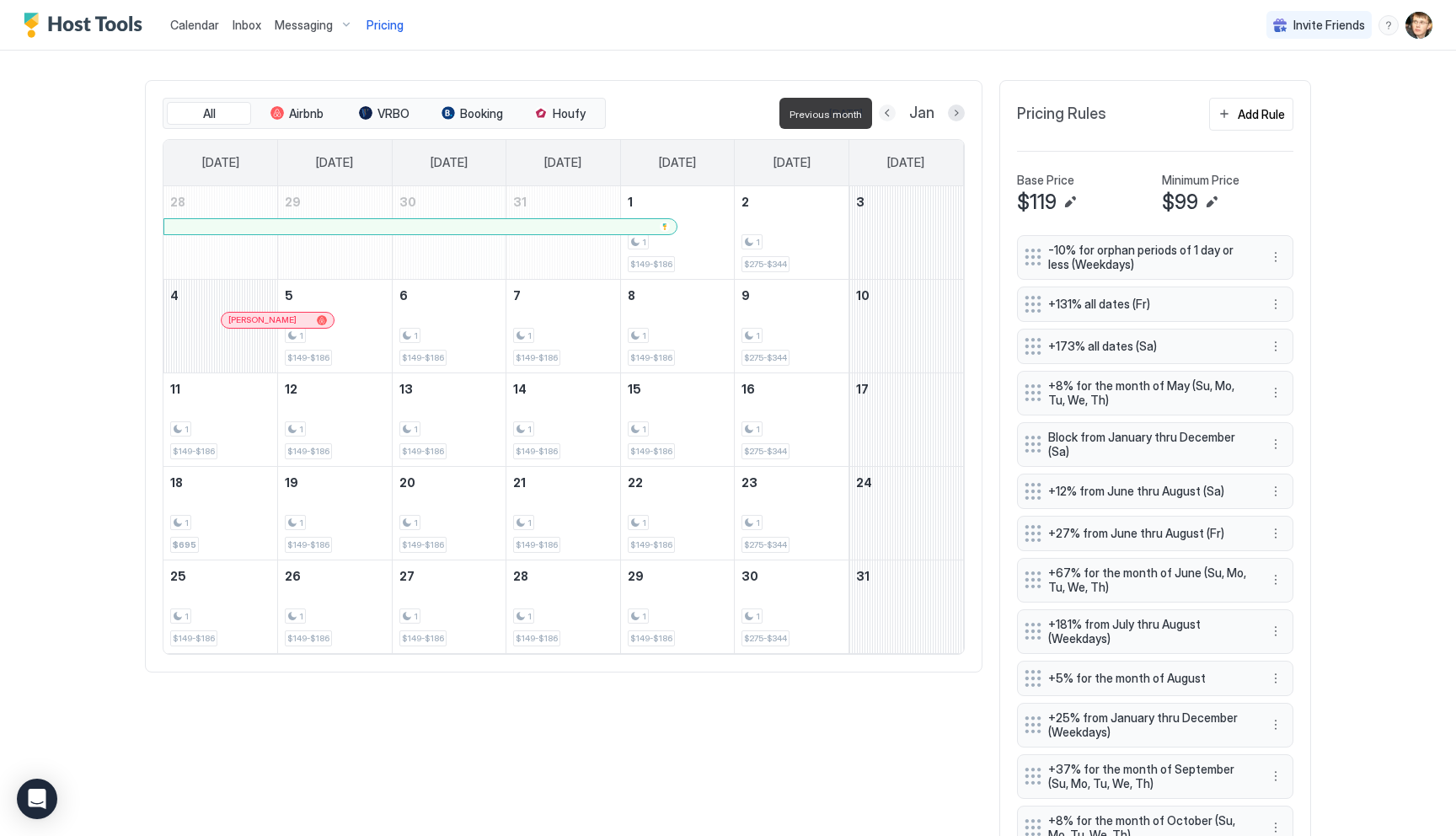
click at [891, 117] on button "Previous month" at bounding box center [887, 113] width 16 height 16
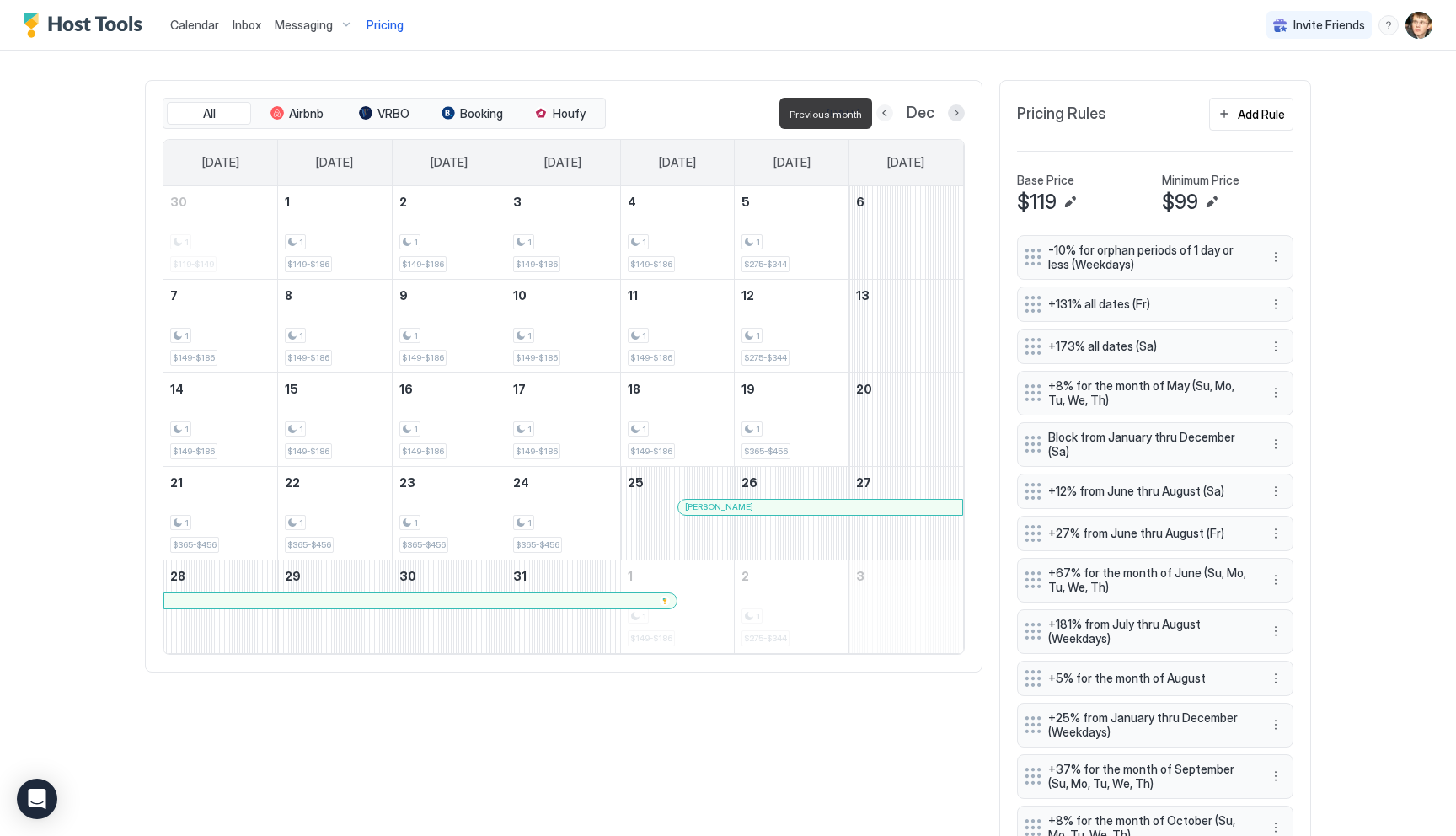
click at [891, 117] on button "Previous month" at bounding box center [885, 113] width 16 height 16
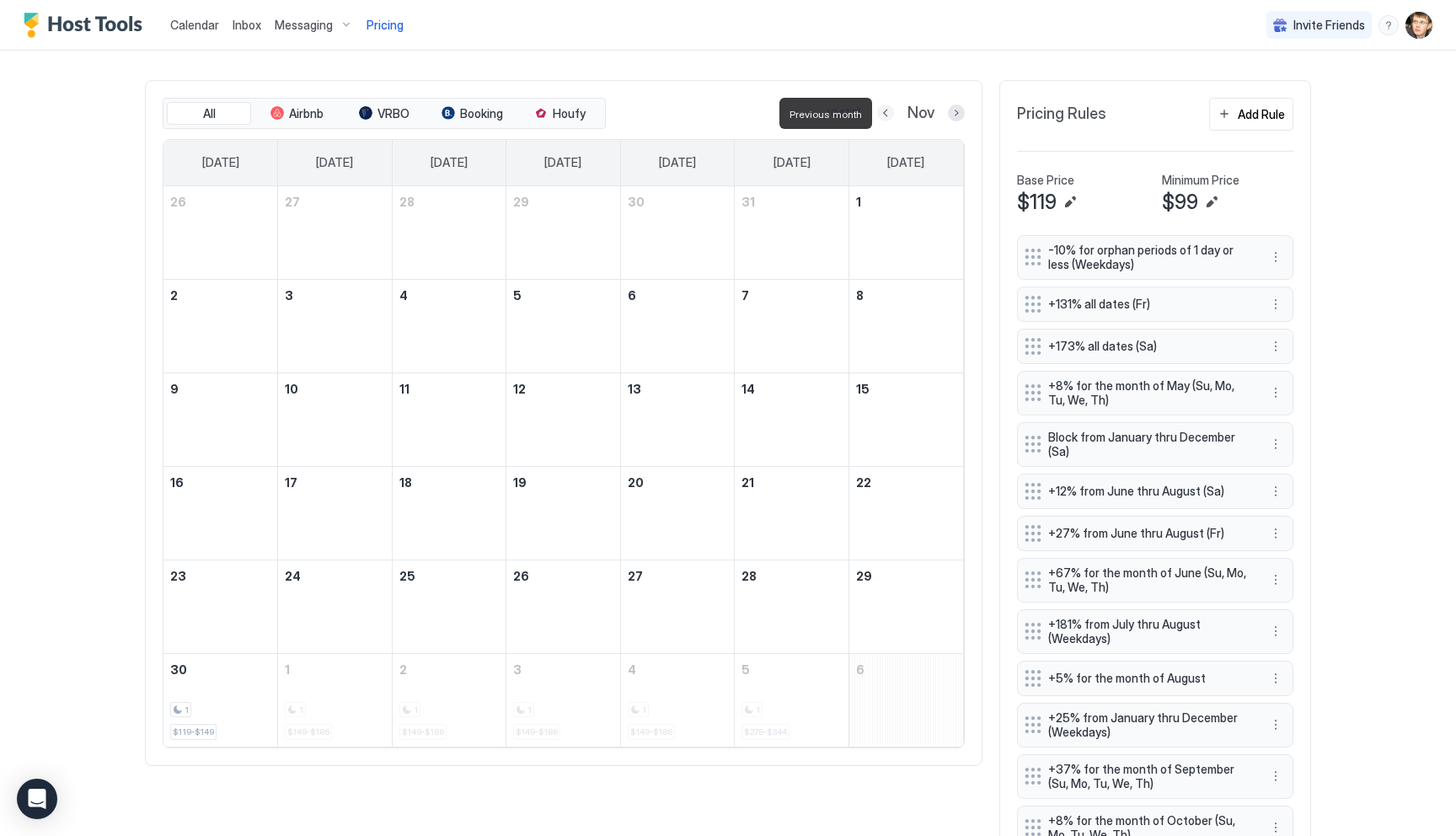
click at [891, 117] on button "Previous month" at bounding box center [886, 113] width 16 height 16
click at [891, 117] on button "Previous month" at bounding box center [887, 113] width 16 height 16
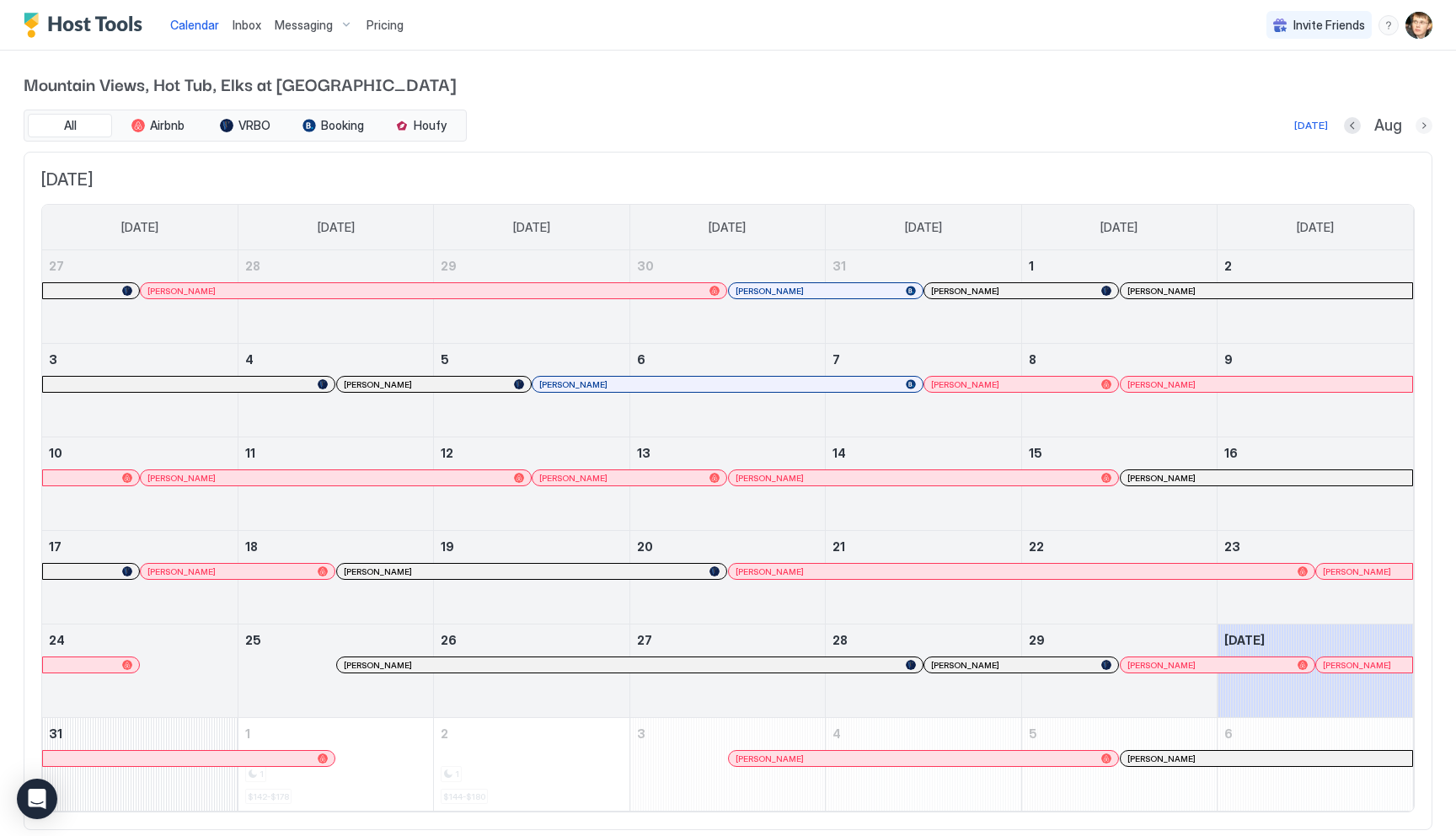
click at [1418, 128] on button "Next month" at bounding box center [1424, 126] width 16 height 16
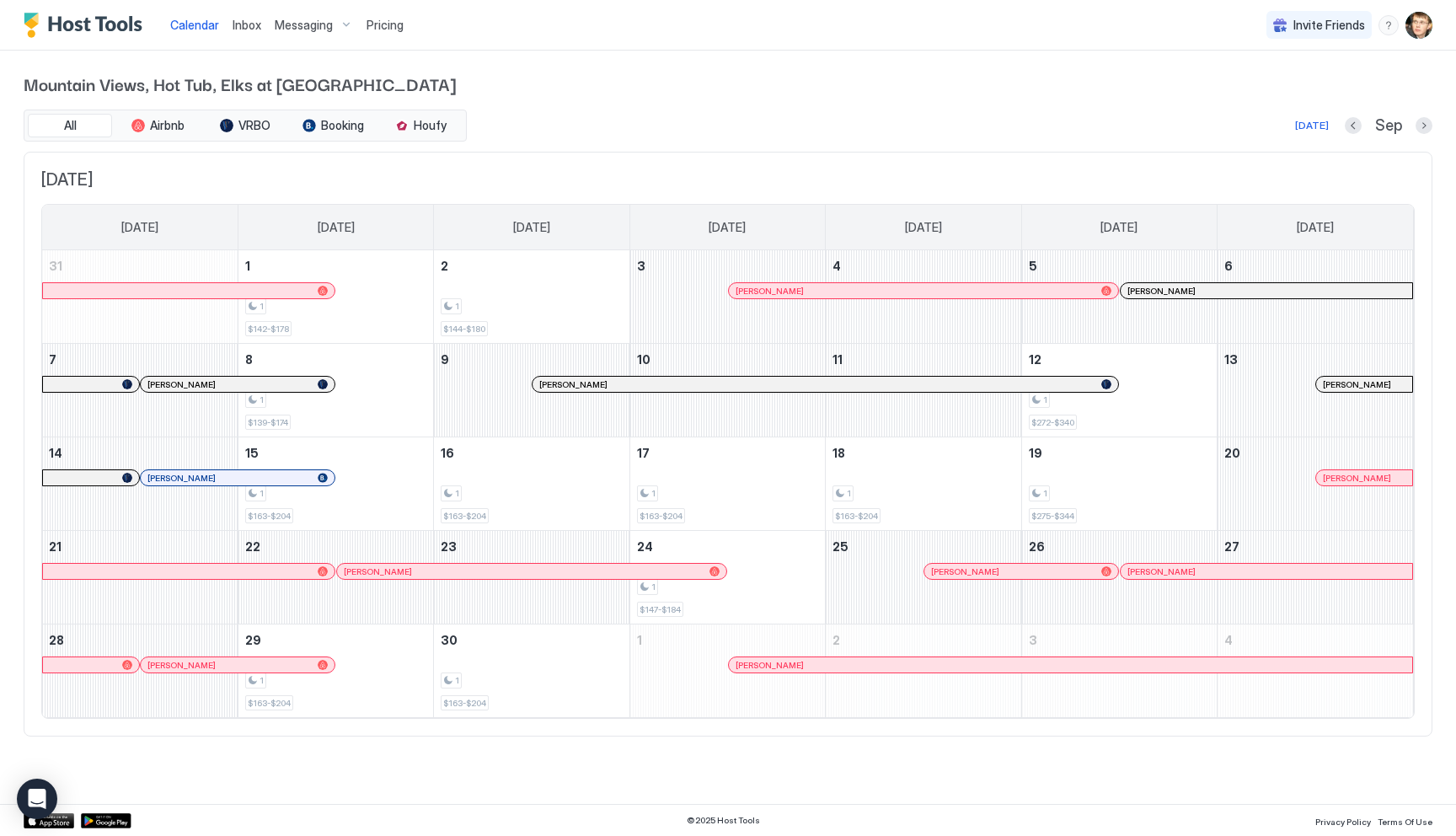
click at [390, 23] on span "Pricing" at bounding box center [385, 25] width 37 height 15
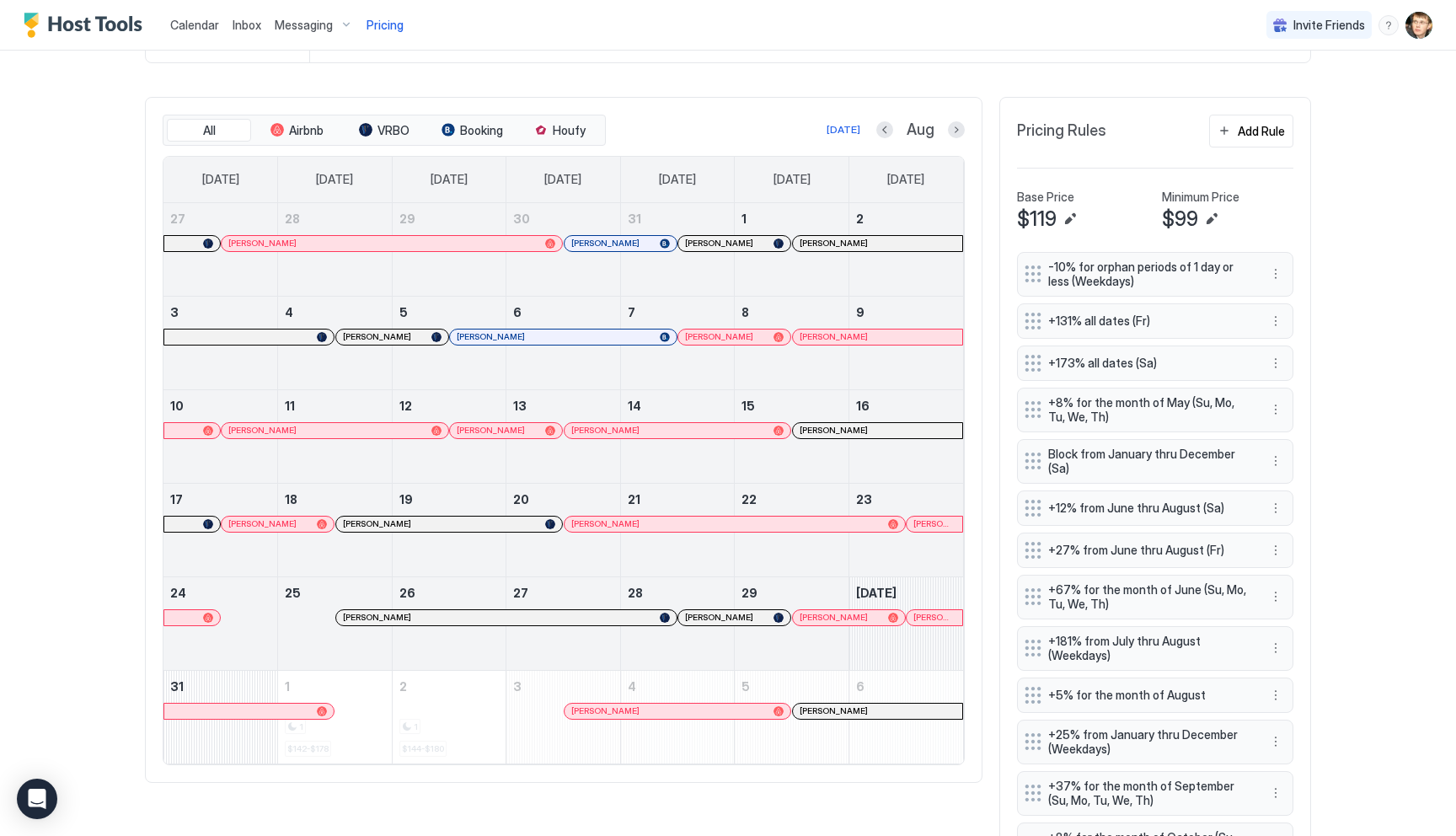
scroll to position [443, 0]
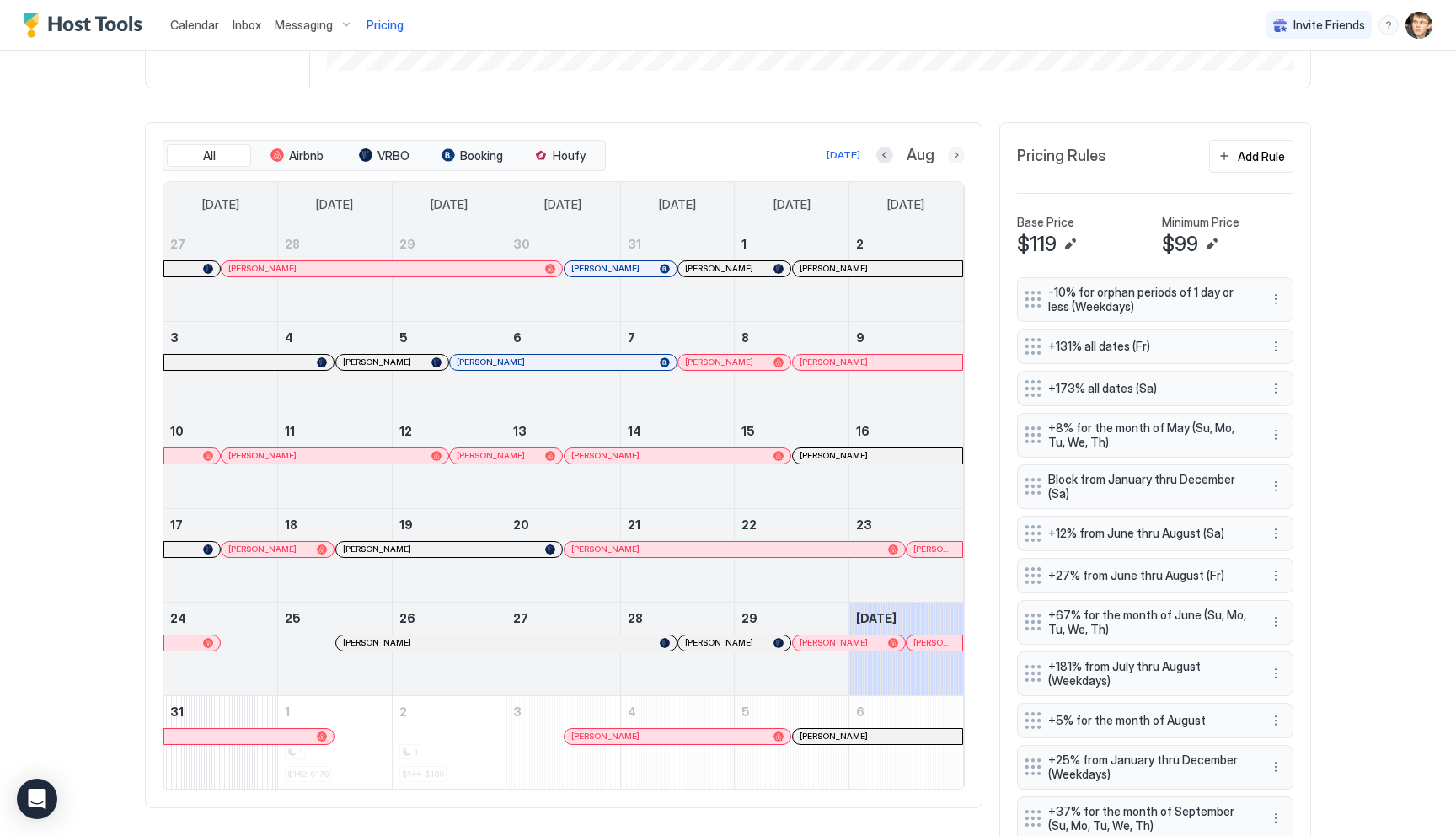
click at [959, 162] on button "Next month" at bounding box center [956, 155] width 16 height 16
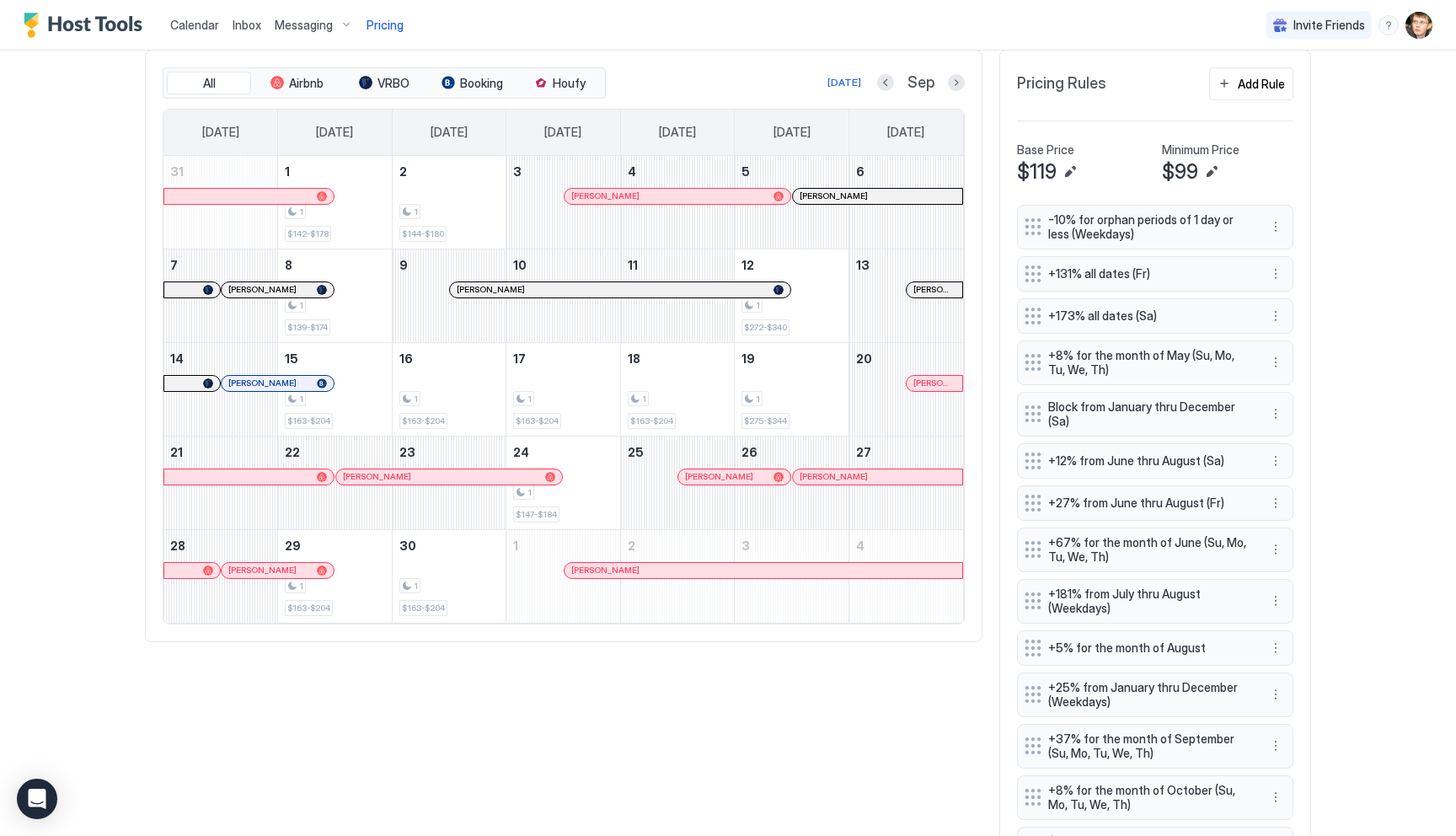
scroll to position [585, 0]
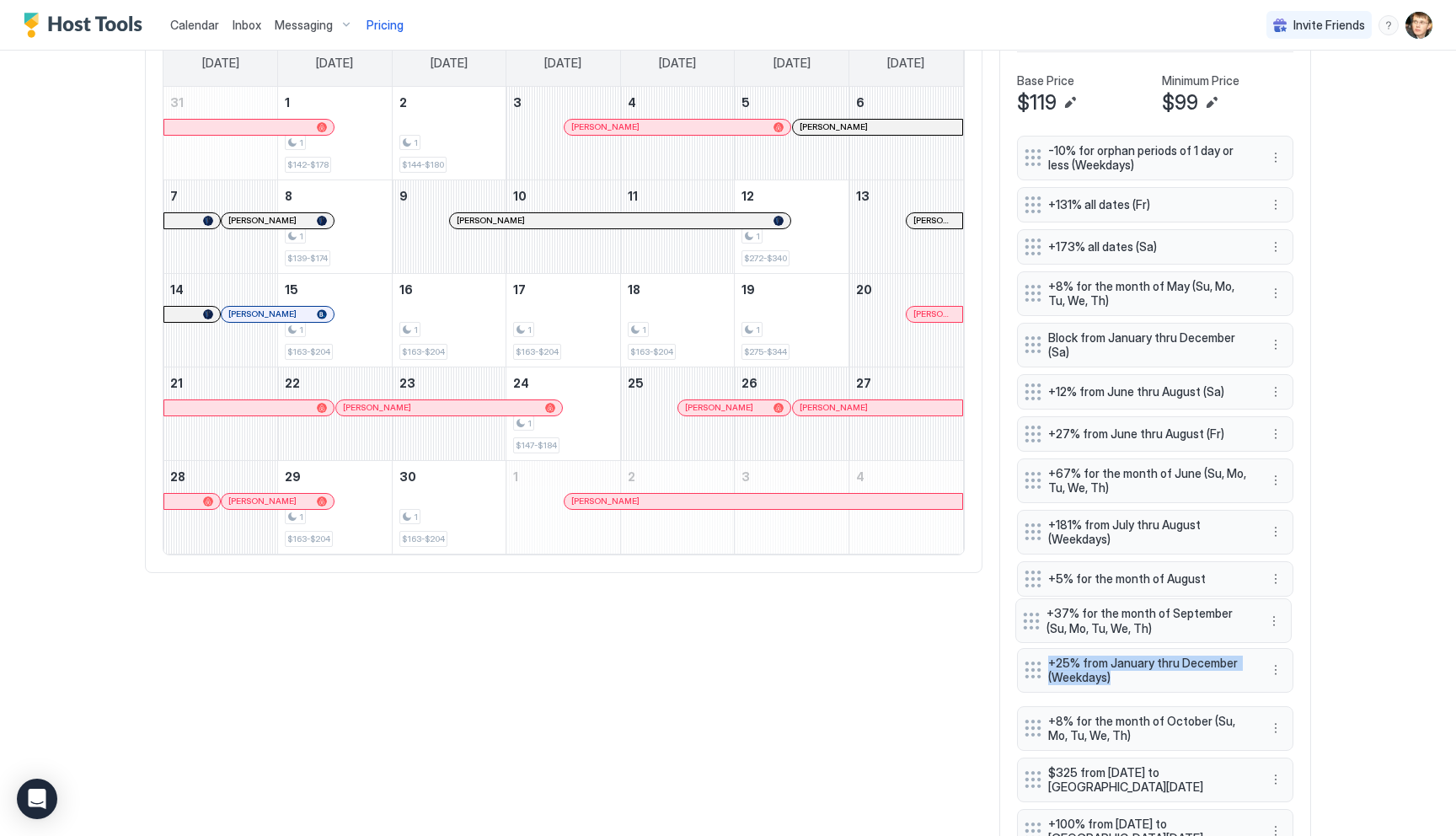
drag, startPoint x: 1034, startPoint y: 675, endPoint x: 1032, endPoint y: 619, distance: 56.0
click at [1032, 619] on div "-10% for orphan periods of 1 day or less (Weekdays) +131% all dates (Fr) +173% …" at bounding box center [1154, 707] width 276 height 1144
click at [1274, 627] on button "More options" at bounding box center [1276, 625] width 20 height 20
click at [1289, 646] on div "Edit" at bounding box center [1291, 649] width 37 height 13
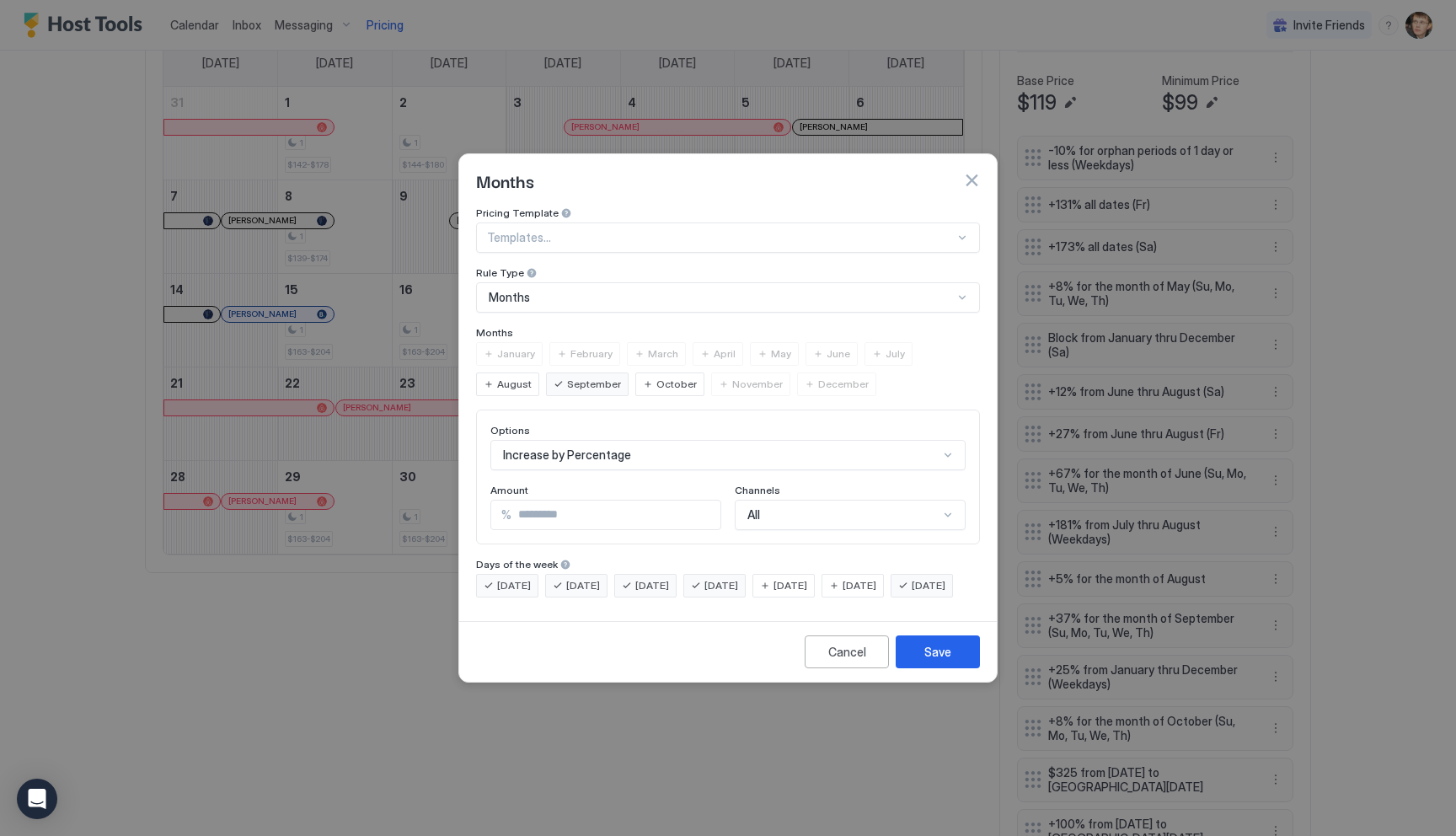
click at [559, 501] on input "**" at bounding box center [615, 514] width 209 height 28
type input "*"
type input "**"
click at [938, 661] on div "Save" at bounding box center [938, 652] width 27 height 17
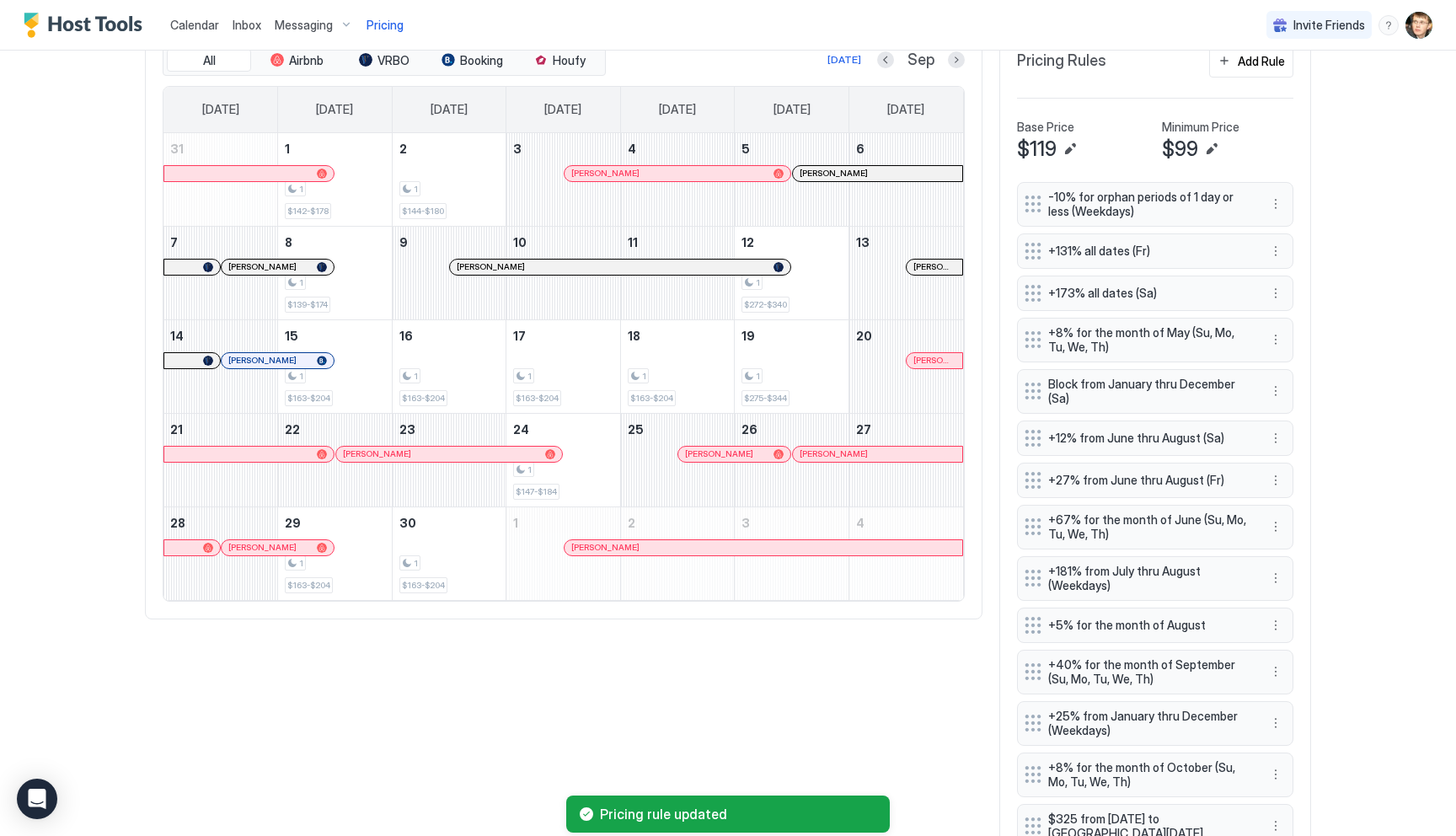
scroll to position [533, 0]
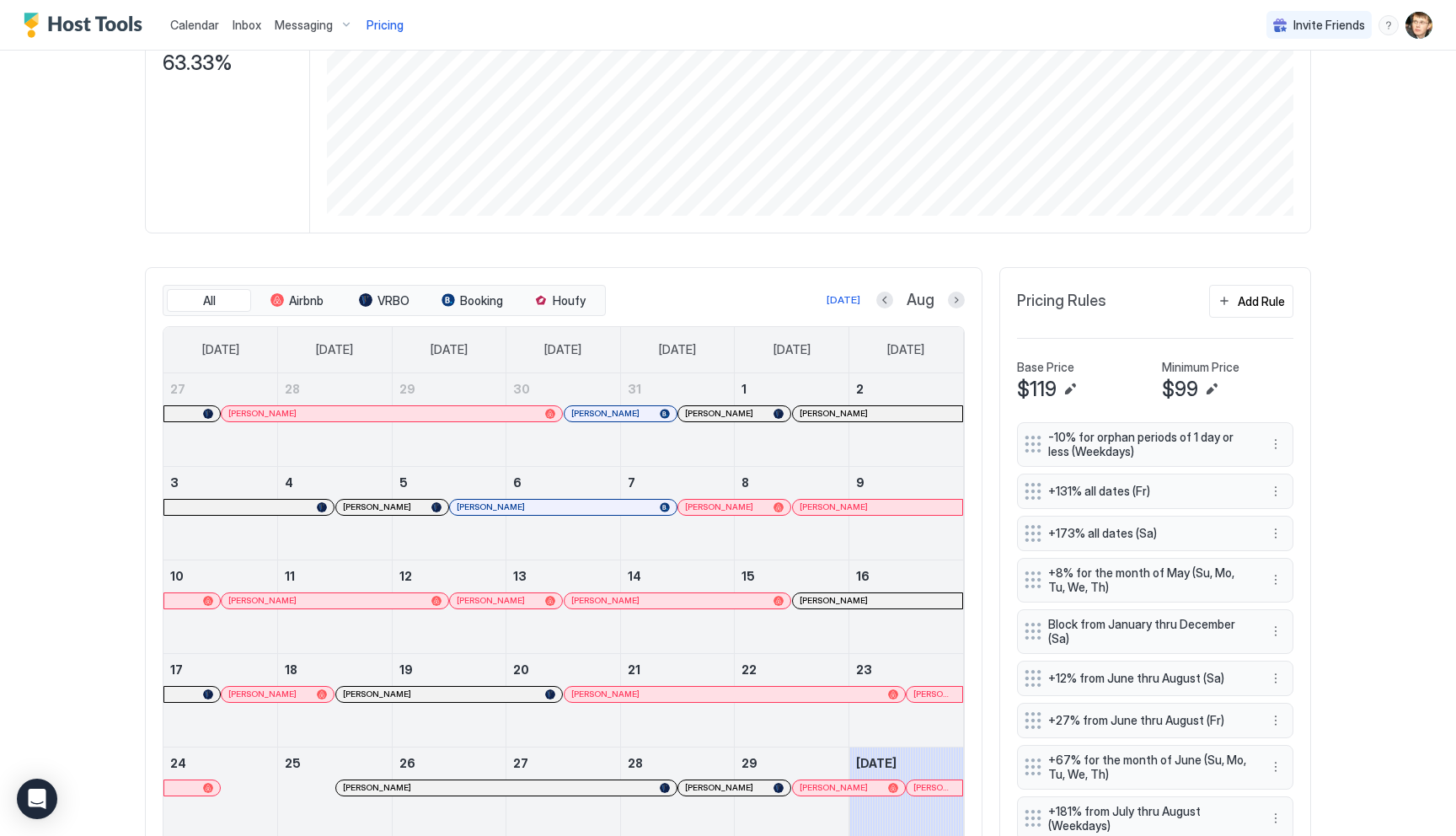
scroll to position [328, 0]
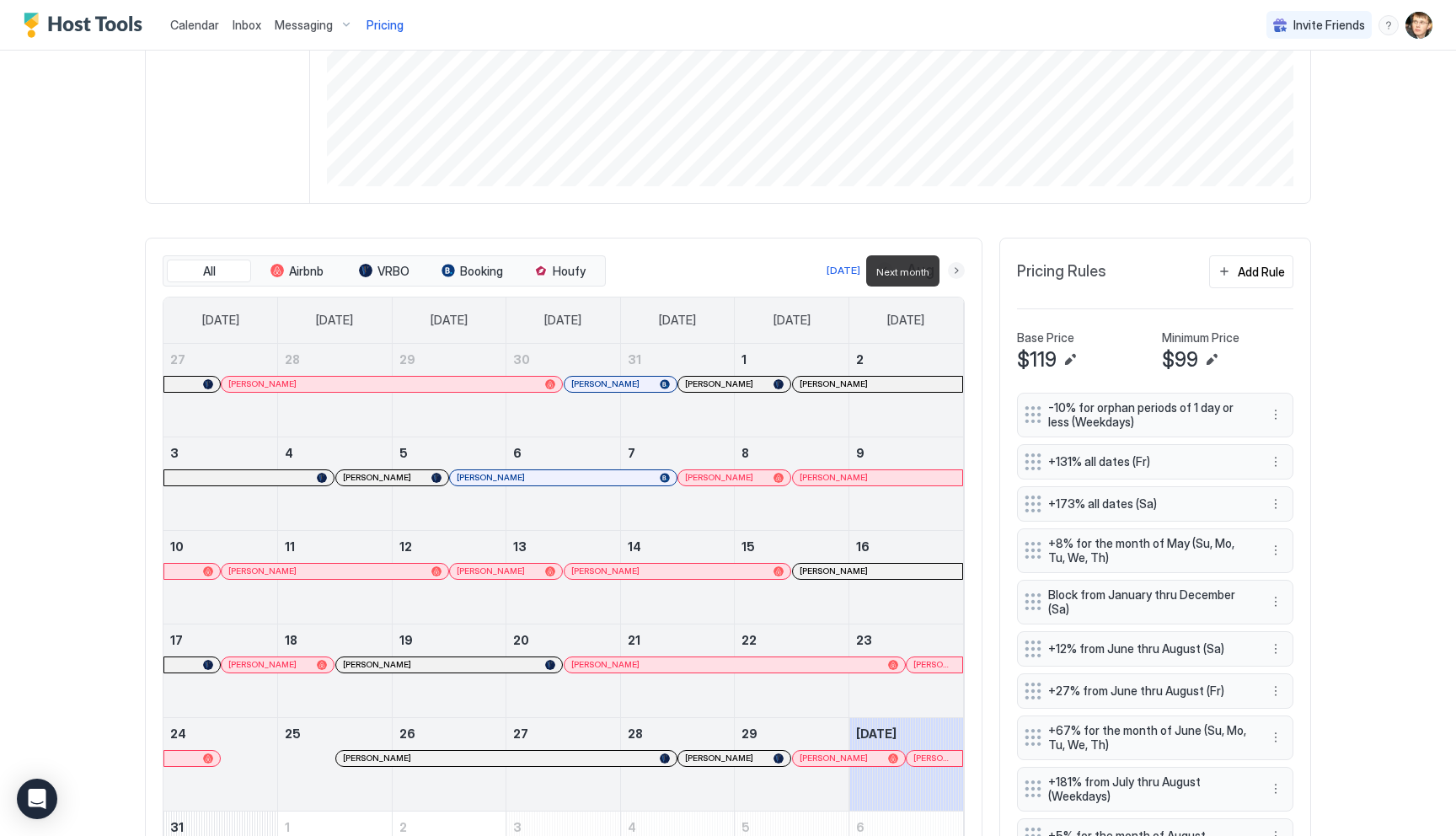
click at [954, 274] on button "Next month" at bounding box center [956, 271] width 16 height 16
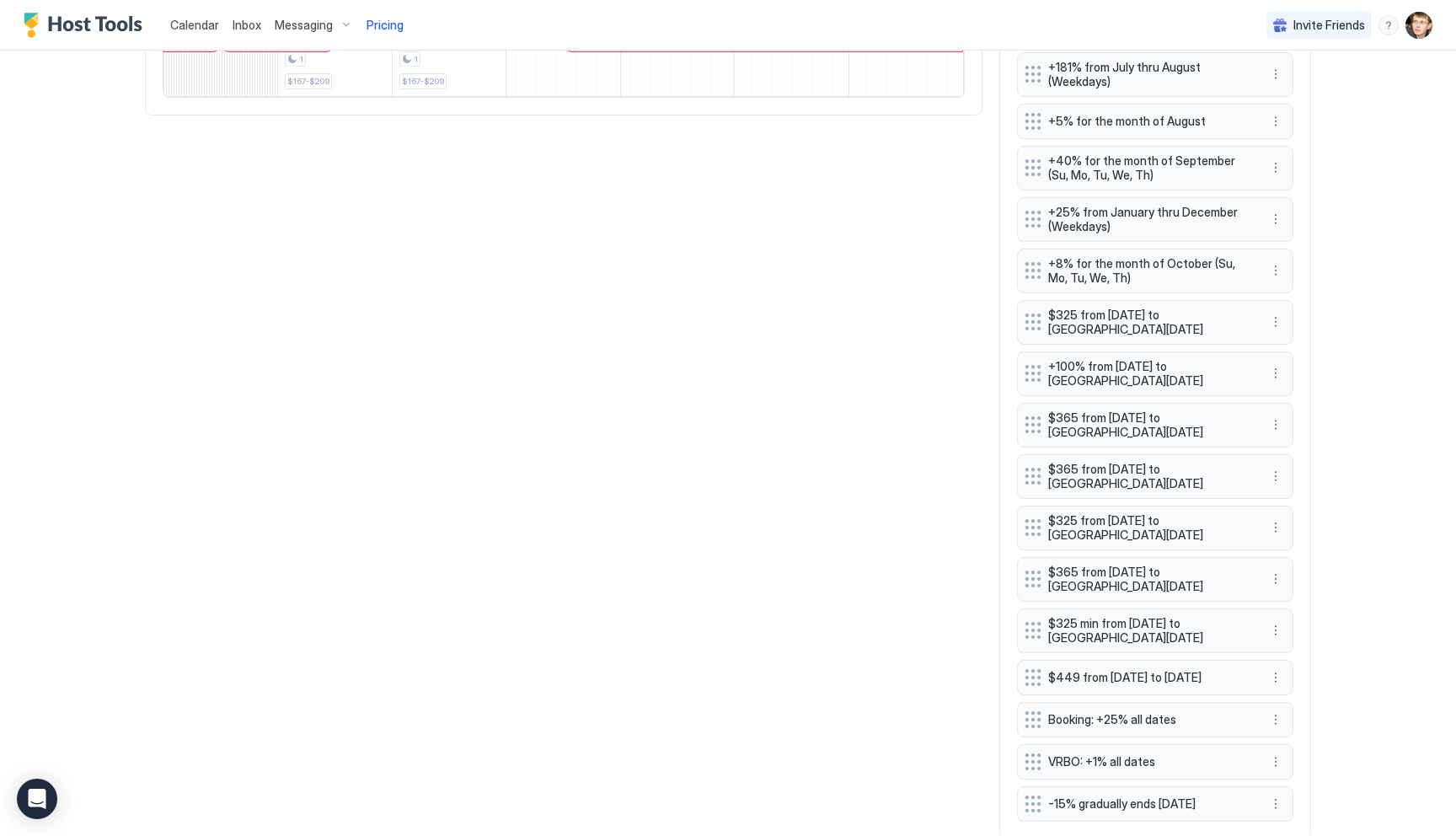
scroll to position [1102, 0]
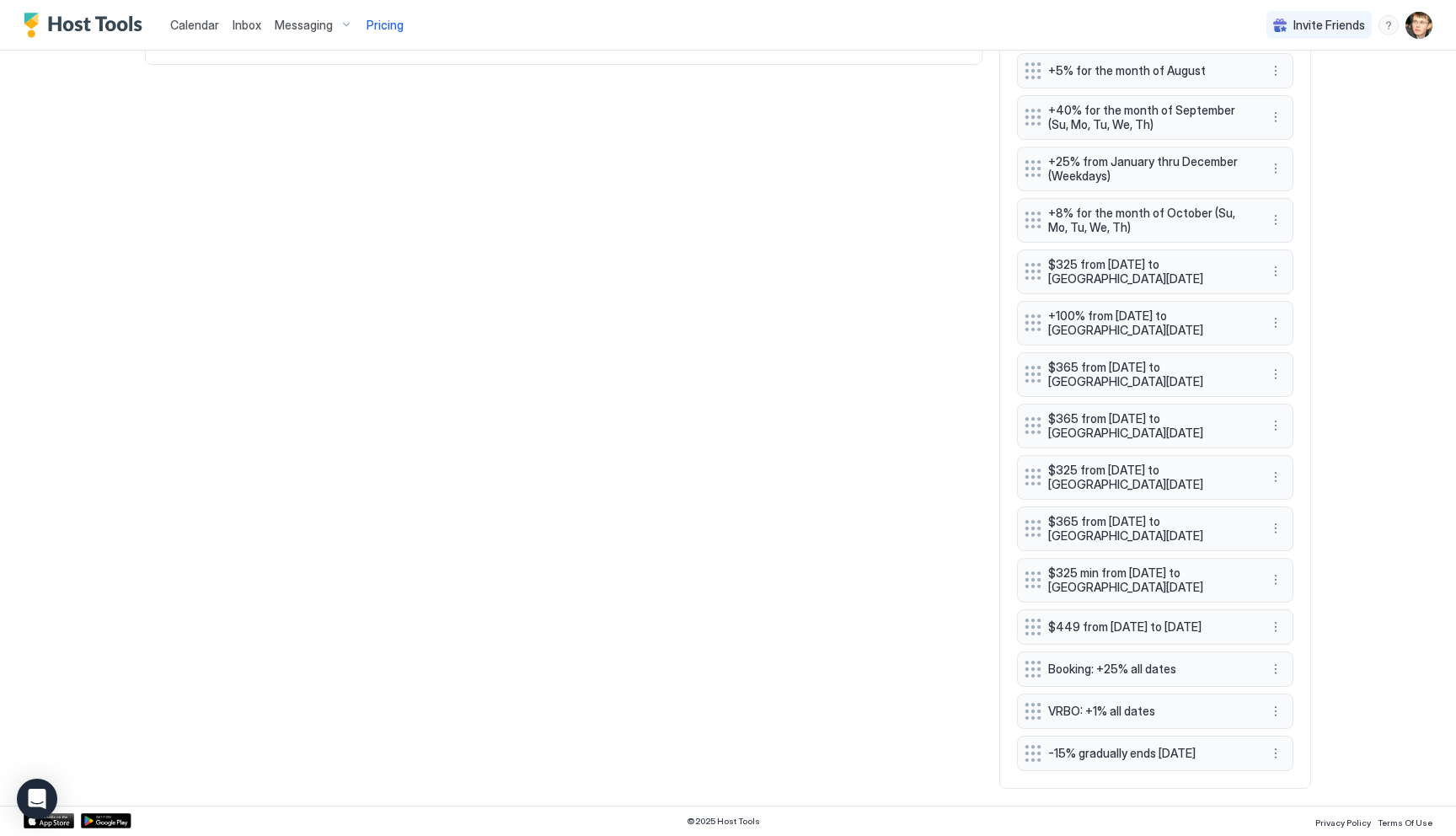
click at [1284, 755] on button "More options" at bounding box center [1276, 754] width 20 height 20
click at [1307, 675] on span "Edit" at bounding box center [1301, 675] width 18 height 13
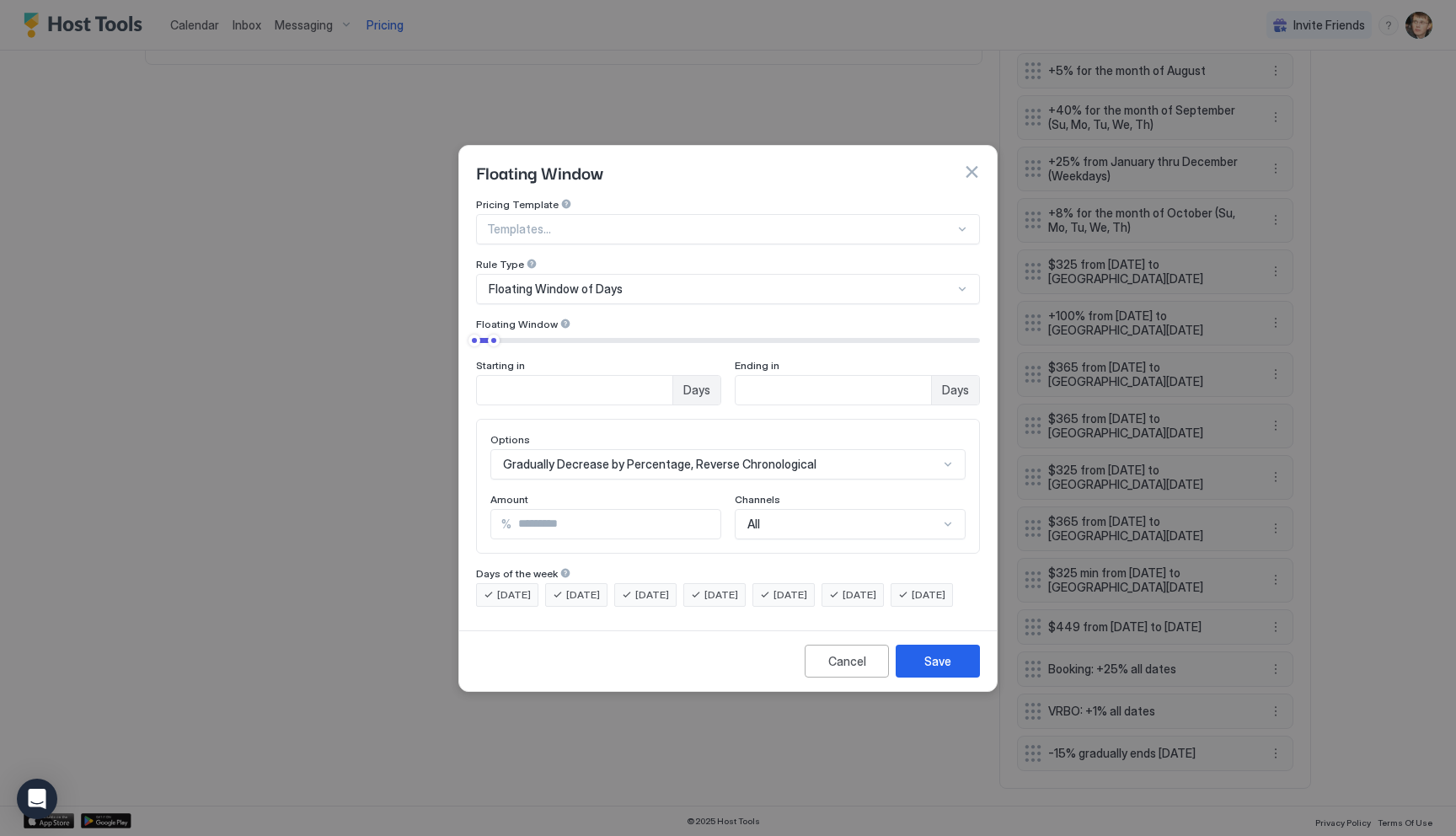
click at [648, 511] on input "**" at bounding box center [615, 524] width 209 height 28
type input "*"
click at [953, 678] on button "Save" at bounding box center [938, 662] width 84 height 33
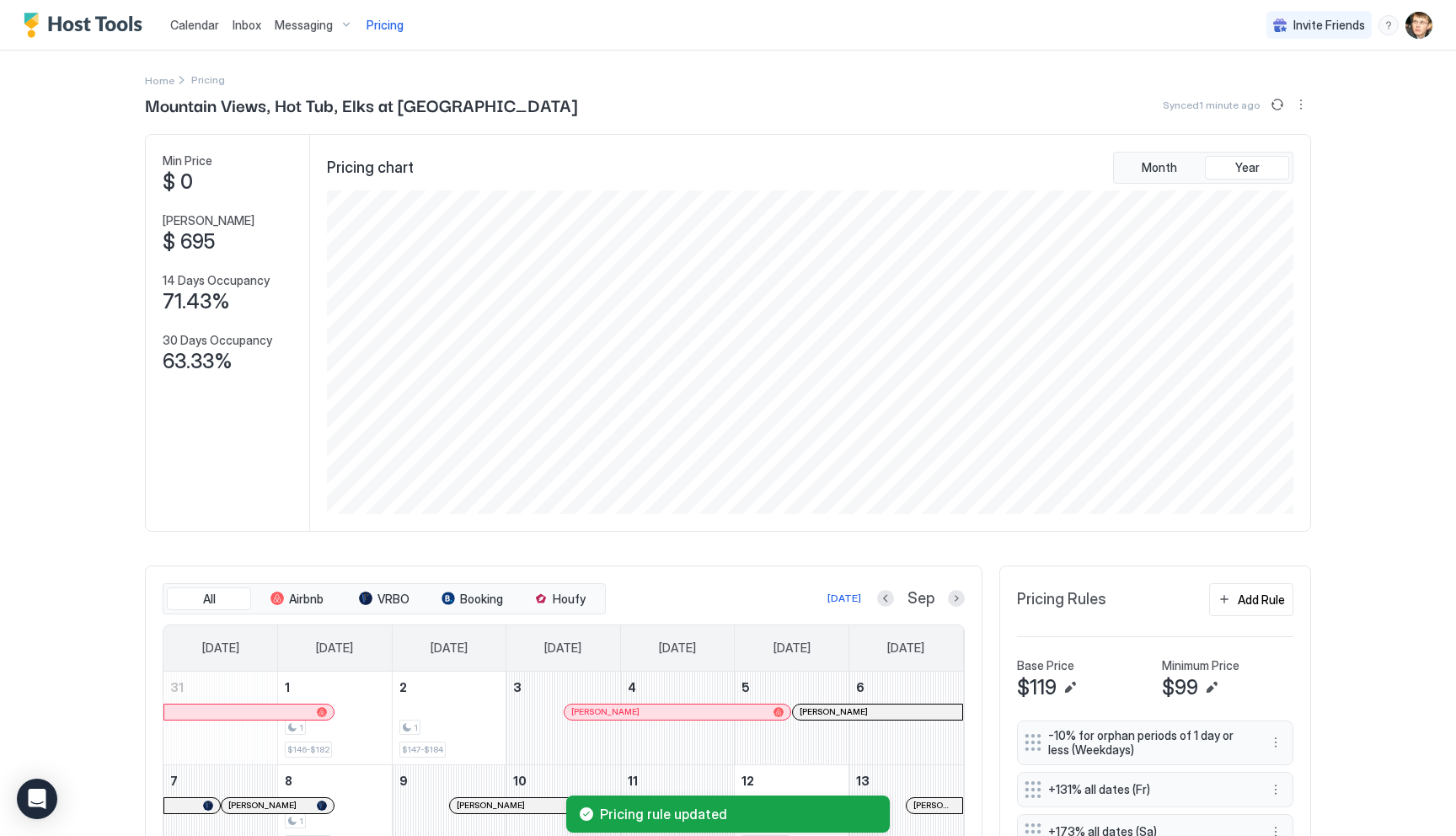
scroll to position [73, 0]
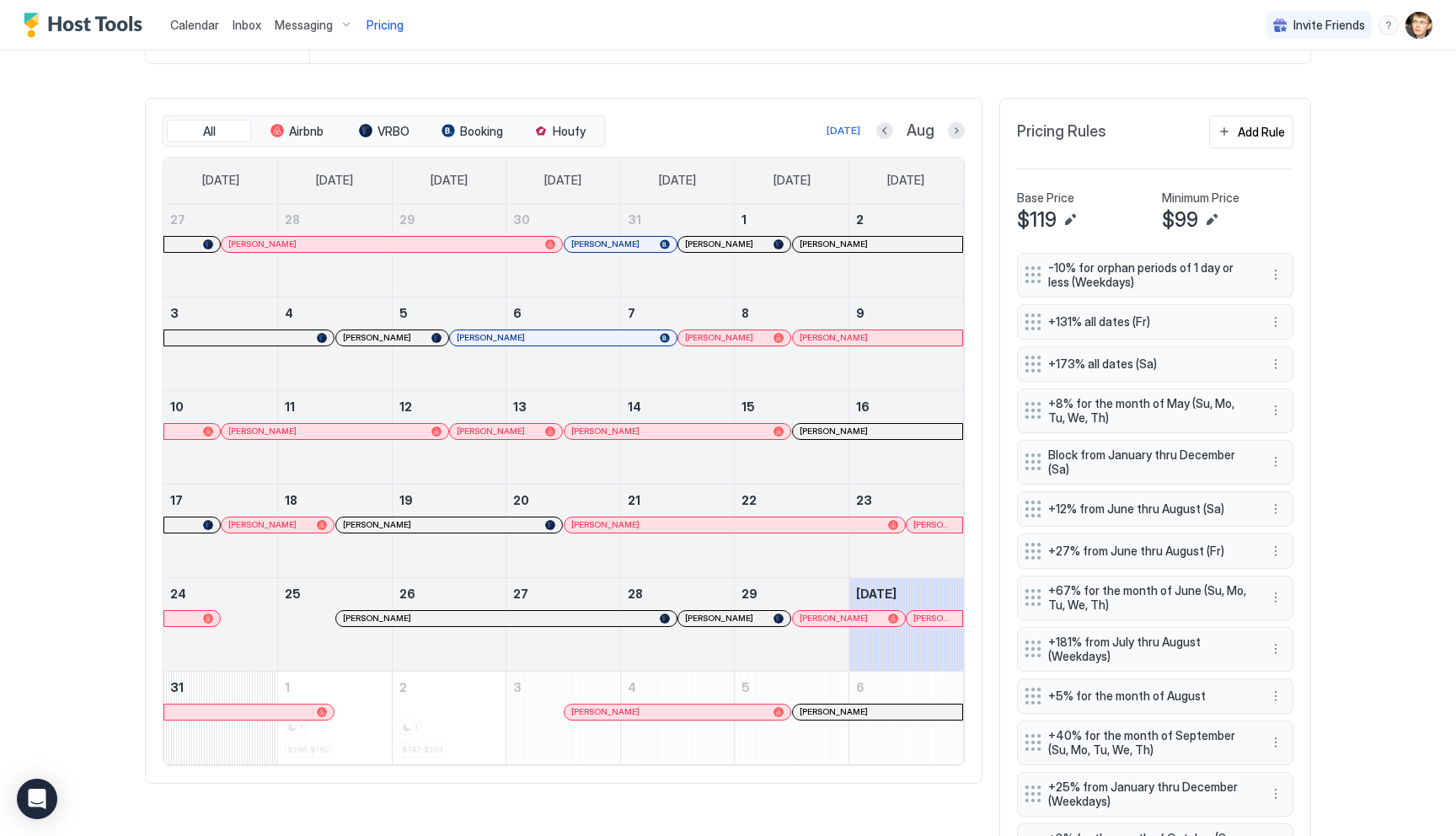
scroll to position [532, 0]
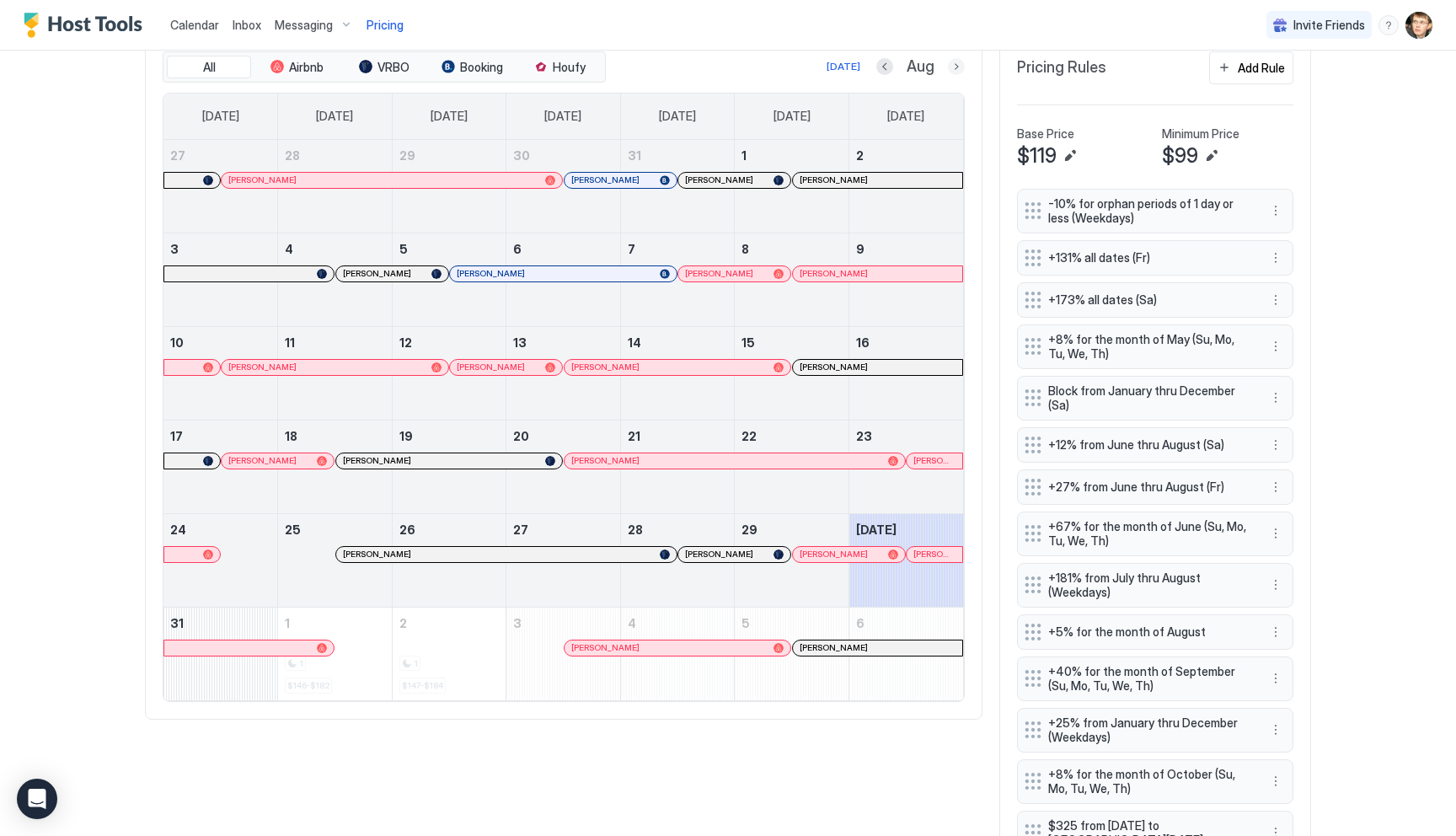
click at [960, 67] on button "Next month" at bounding box center [956, 67] width 16 height 16
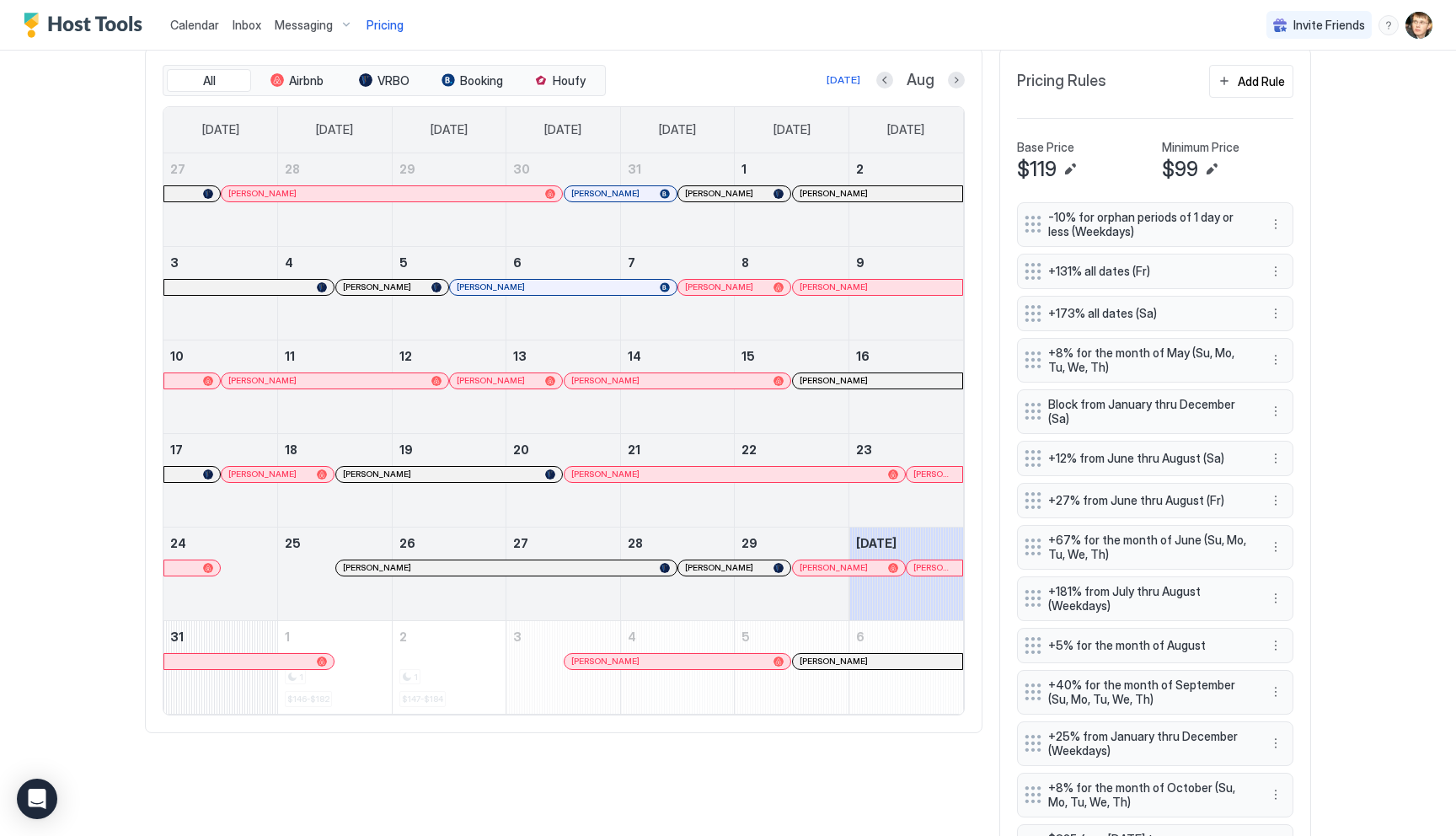
scroll to position [517, 0]
click at [960, 83] on button "Next month" at bounding box center [956, 81] width 16 height 16
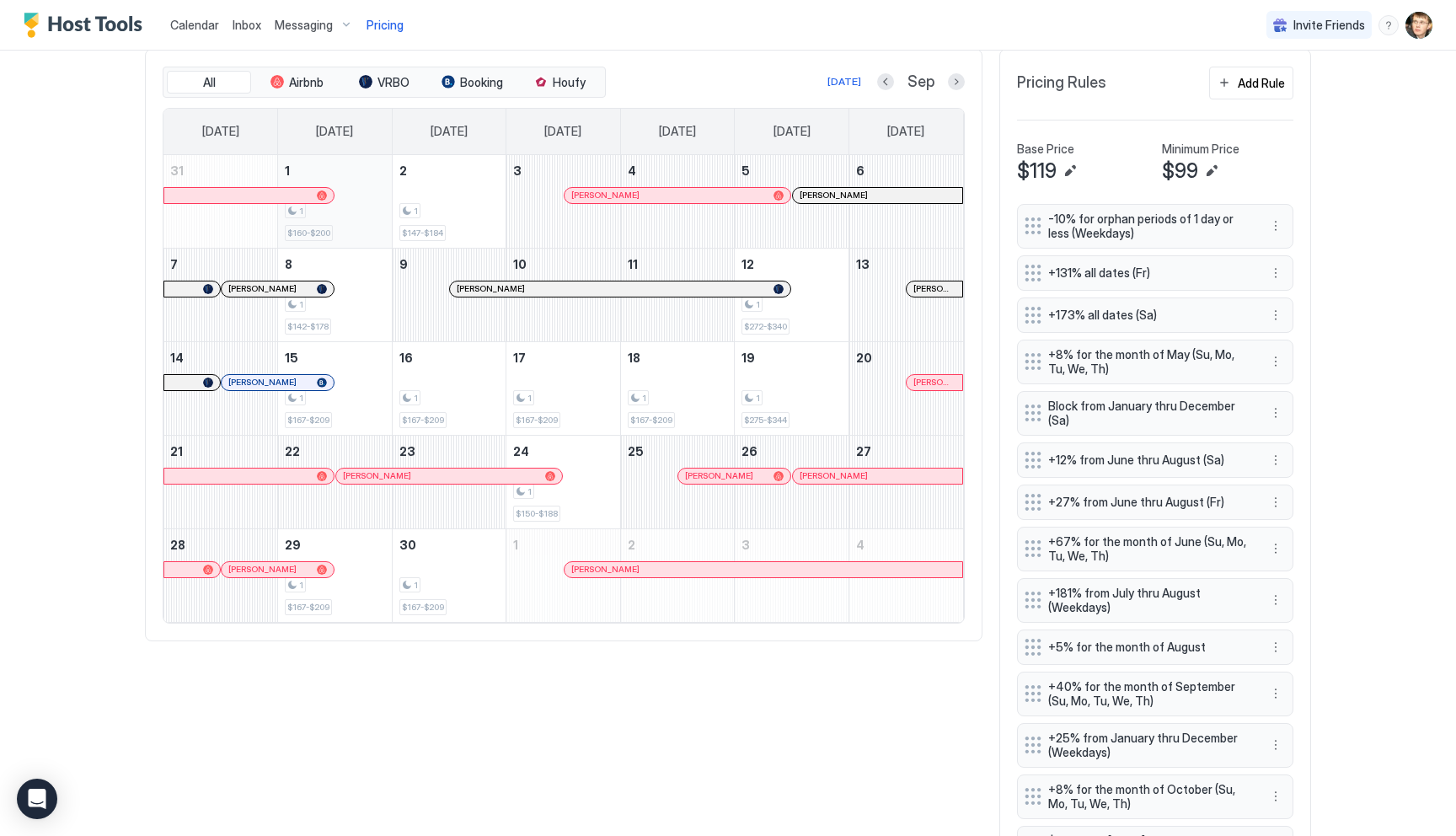
click at [367, 208] on div "1" at bounding box center [335, 212] width 100 height 16
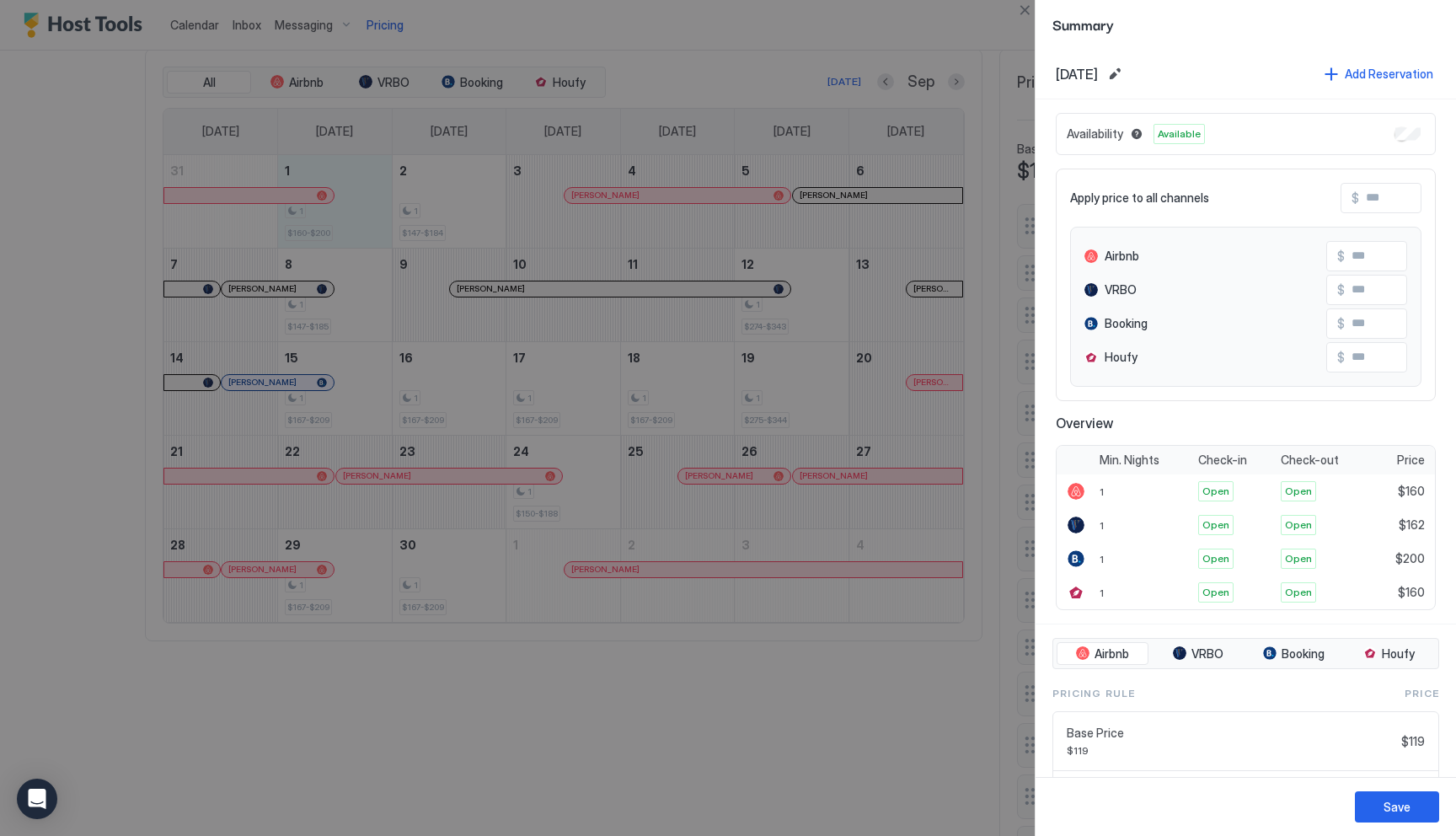
click at [483, 702] on div at bounding box center [728, 418] width 1456 height 836
click at [1024, 12] on button "Close" at bounding box center [1025, 10] width 20 height 20
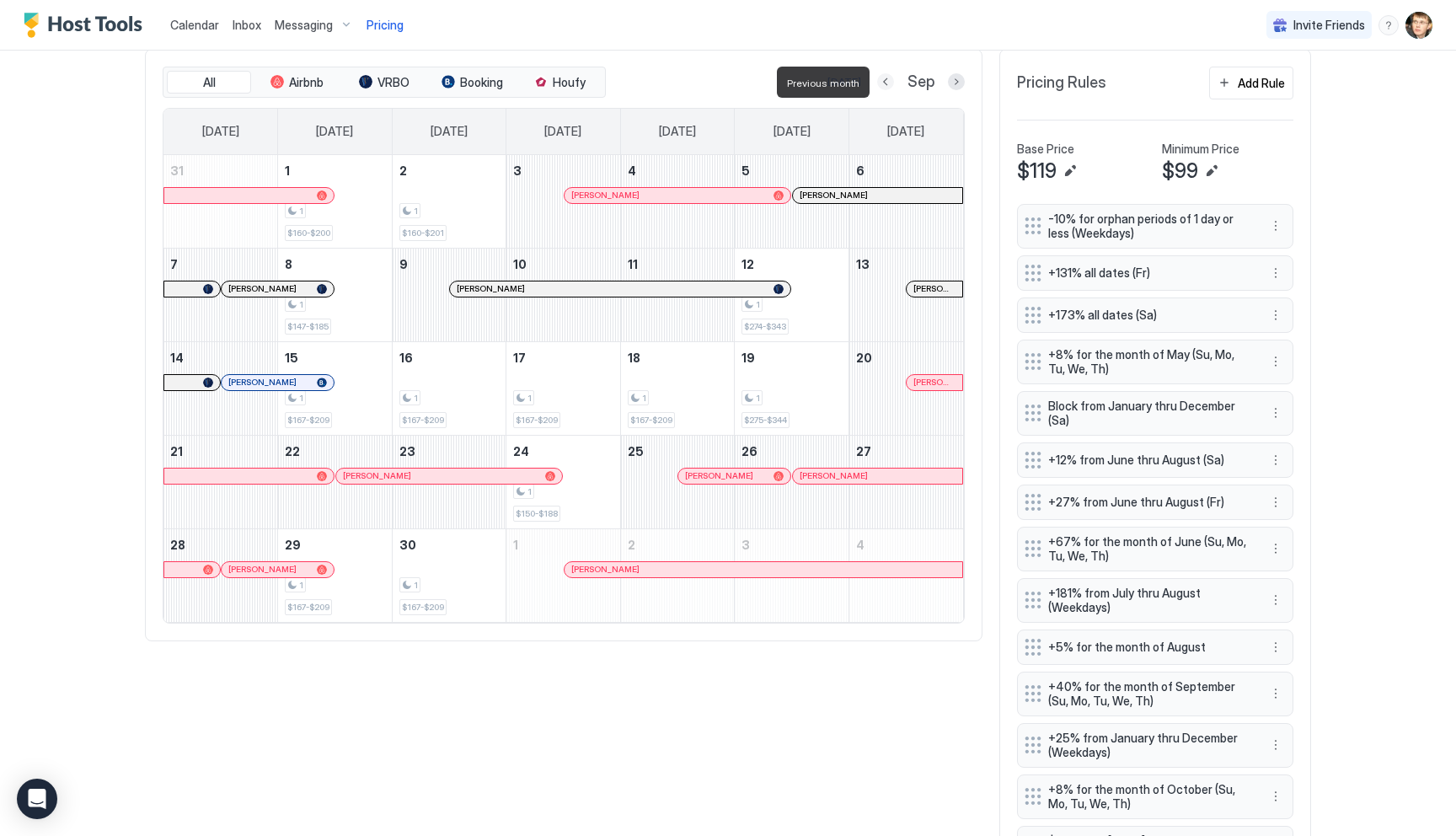
click at [886, 78] on button "Previous month" at bounding box center [886, 81] width 16 height 16
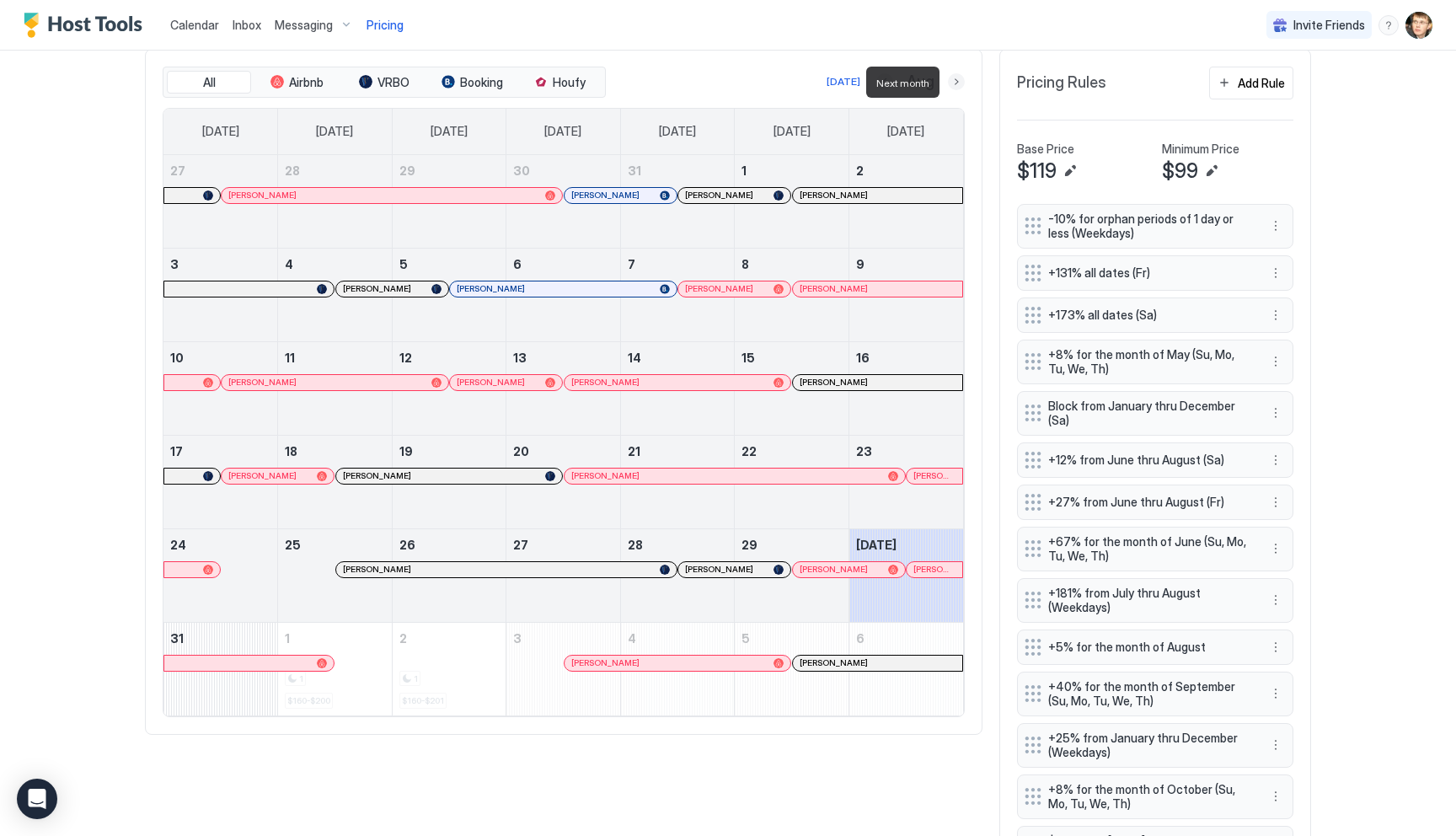
click at [953, 83] on button "Next month" at bounding box center [956, 81] width 16 height 16
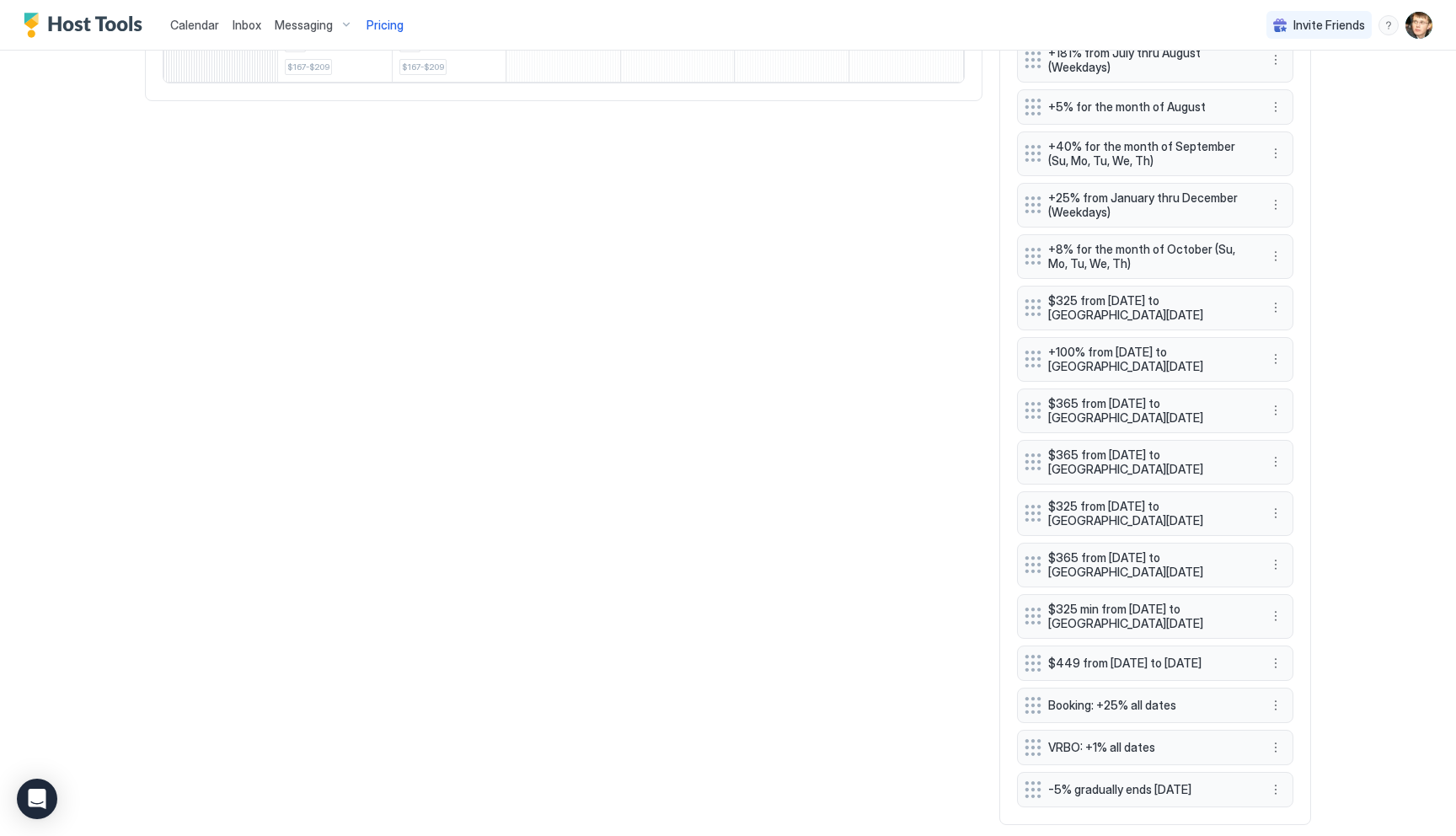
scroll to position [1102, 0]
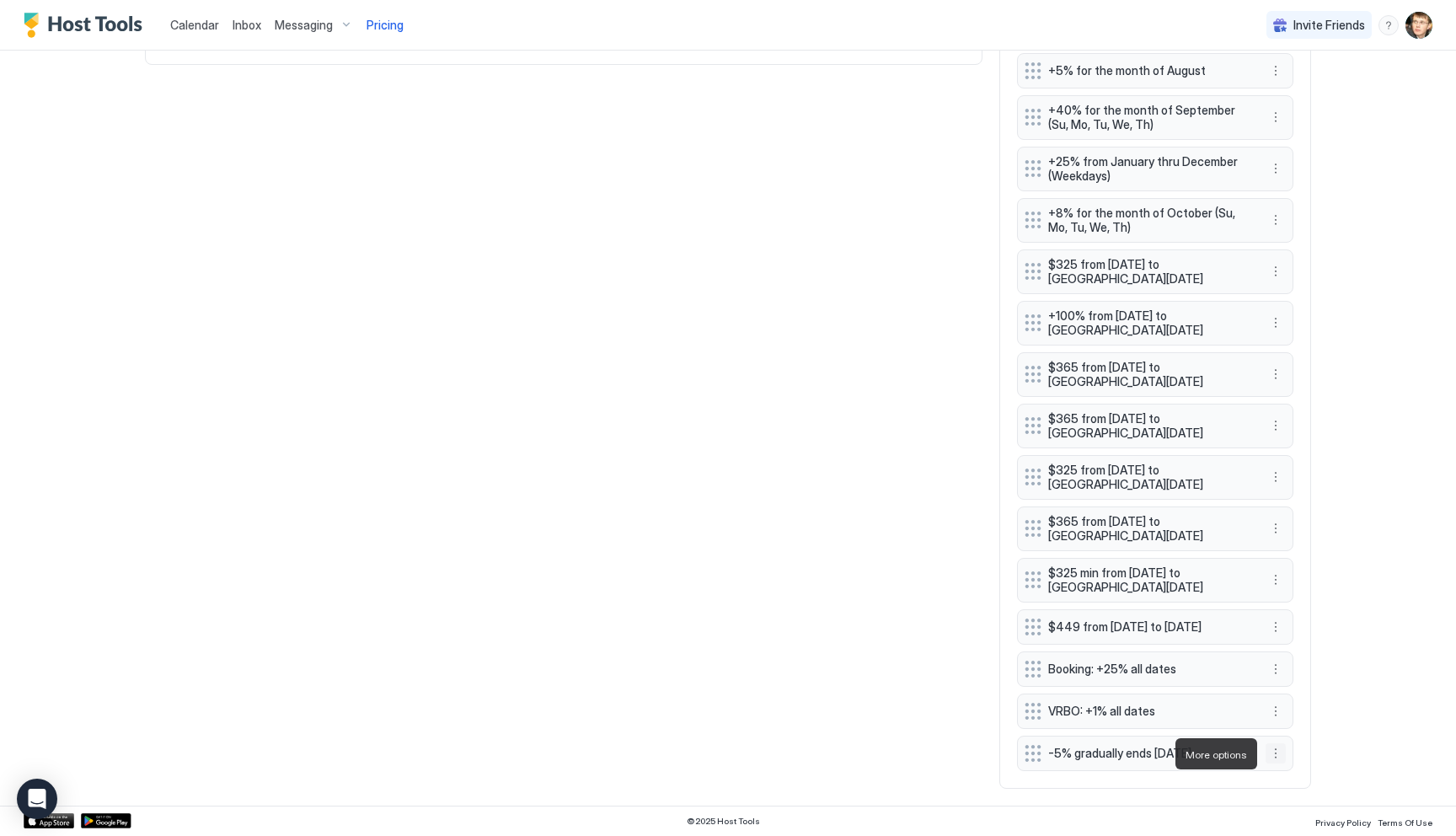
click at [1279, 753] on button "More options" at bounding box center [1276, 754] width 20 height 20
click at [1293, 678] on span "Edit" at bounding box center [1301, 675] width 18 height 13
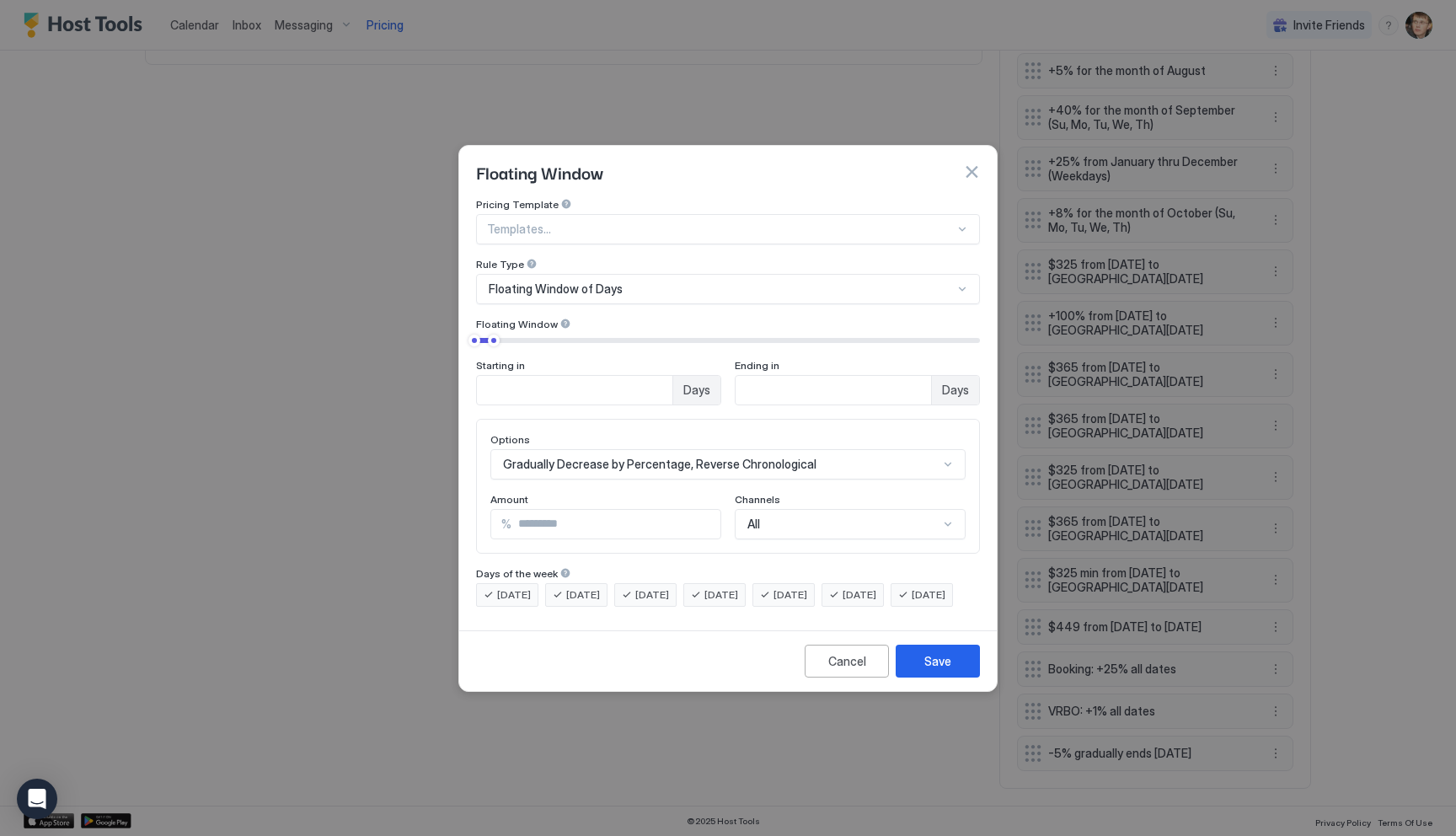
click at [796, 376] on input "**" at bounding box center [833, 389] width 196 height 28
type input "*"
click at [513, 380] on input "*" at bounding box center [574, 389] width 196 height 28
type input "*"
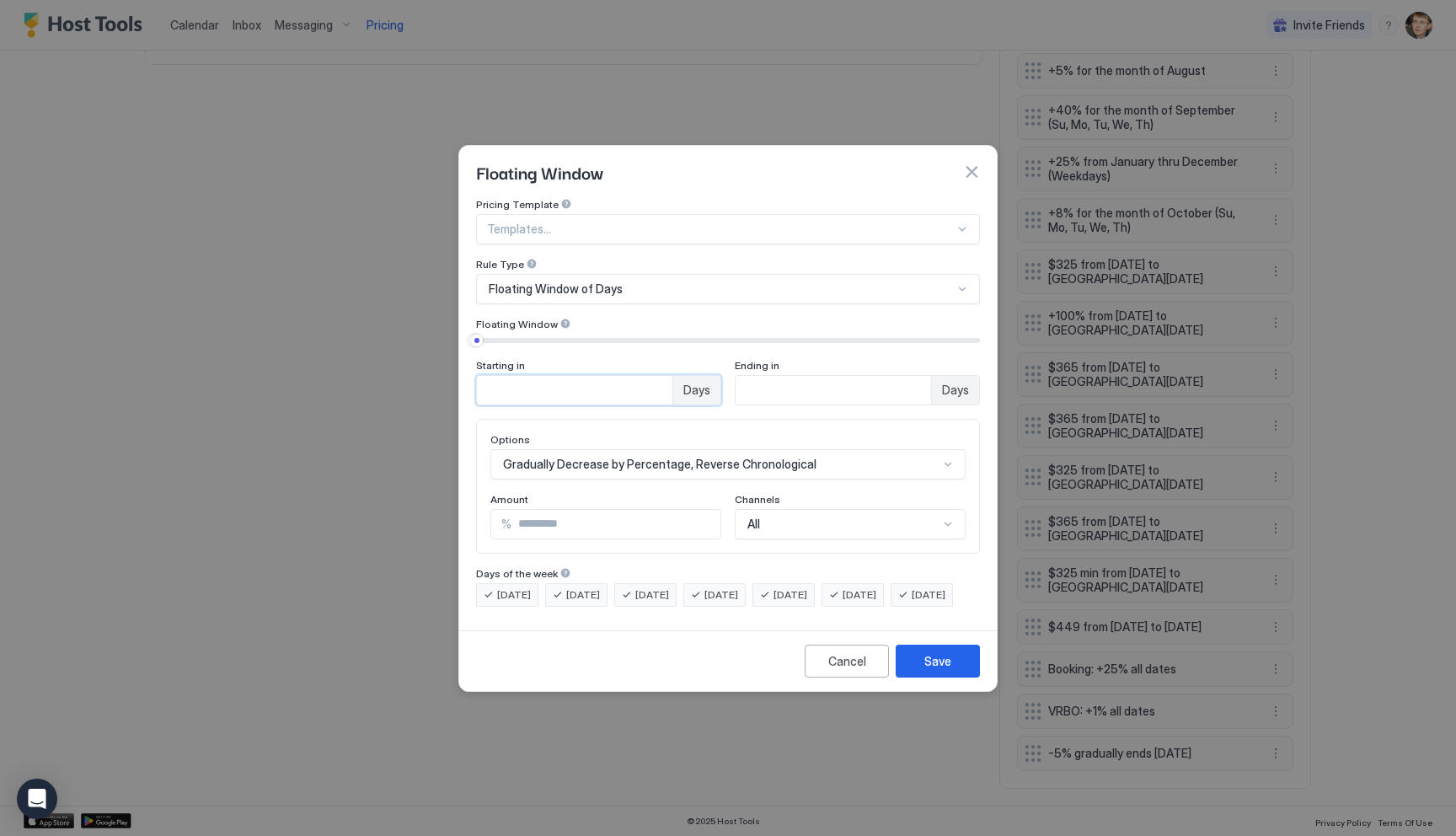
click at [560, 511] on input "*" at bounding box center [615, 524] width 209 height 28
type input "*"
type input "**"
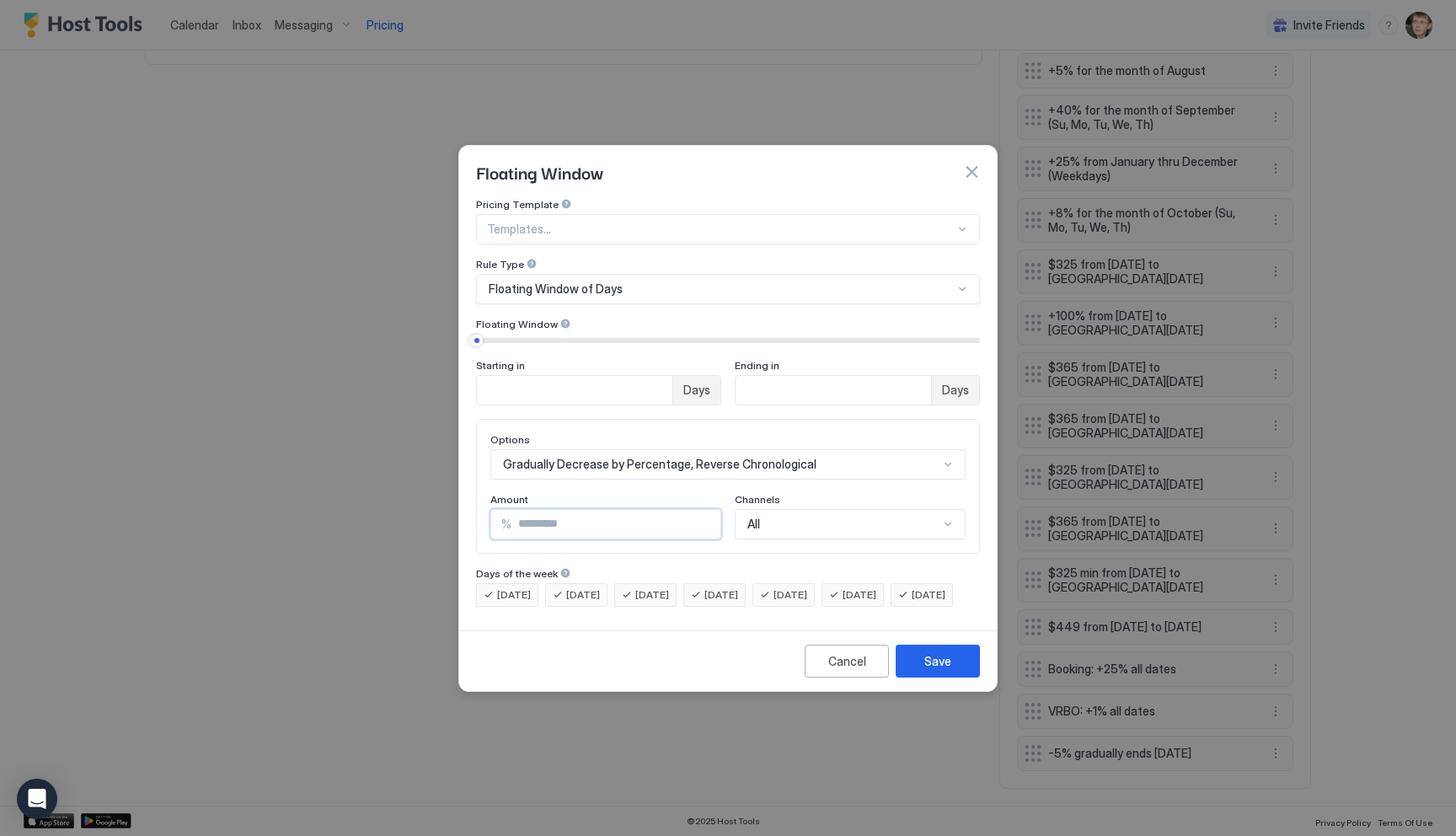
click at [946, 691] on div "Cancel Save" at bounding box center [728, 661] width 538 height 61
click at [947, 670] on div "Save" at bounding box center [938, 661] width 27 height 17
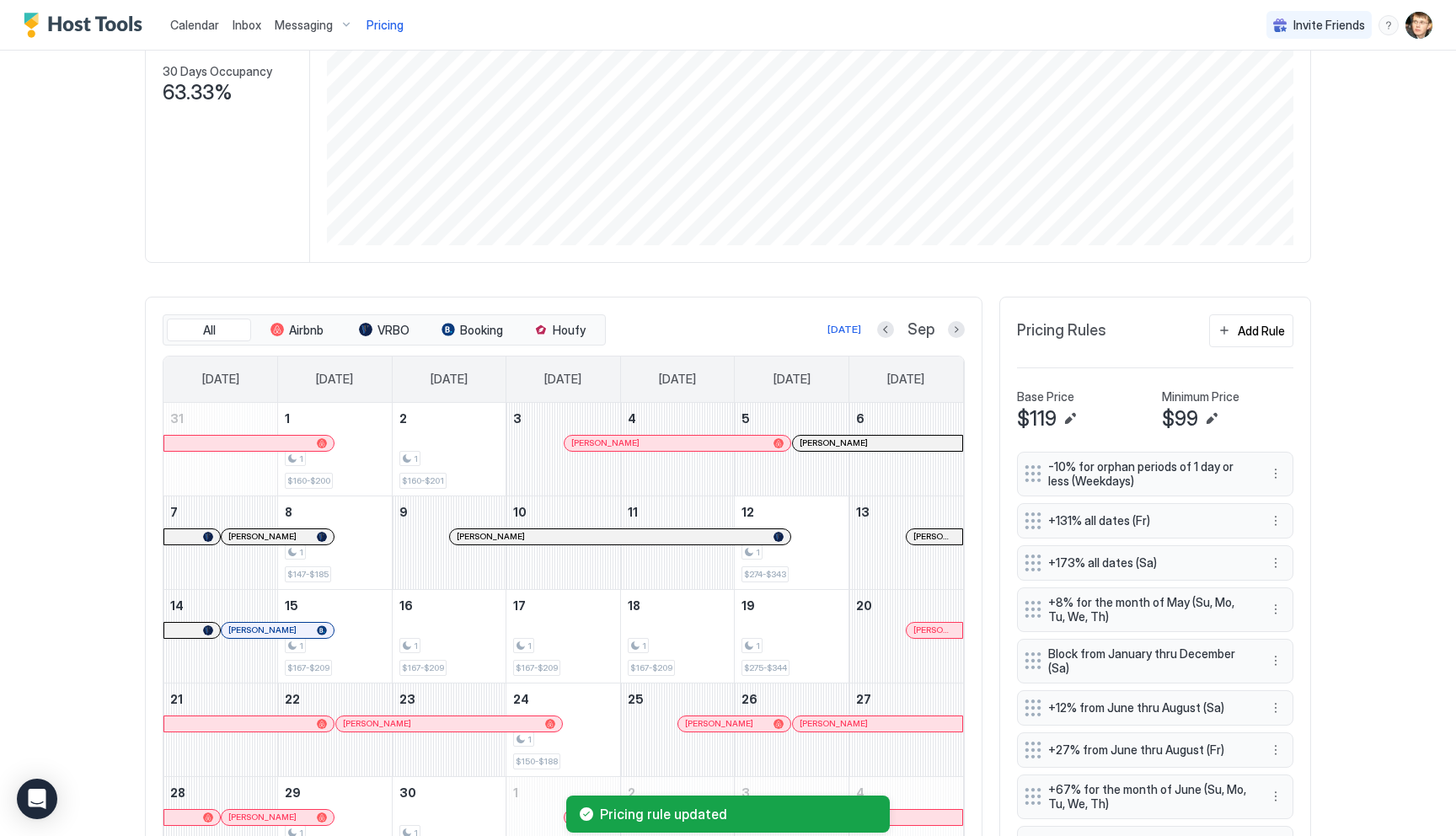
scroll to position [285, 0]
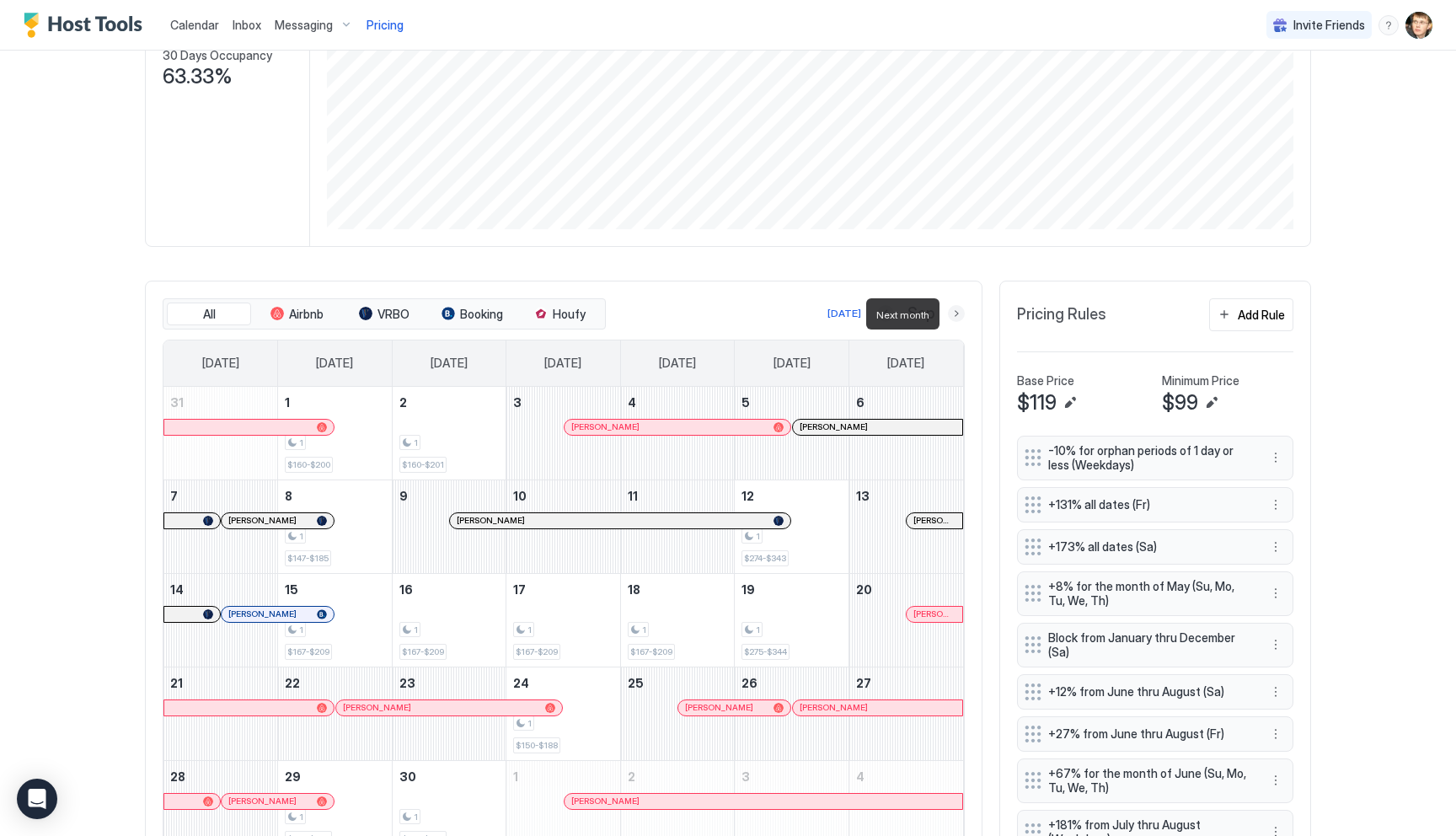
click at [960, 313] on button "Next month" at bounding box center [956, 314] width 16 height 16
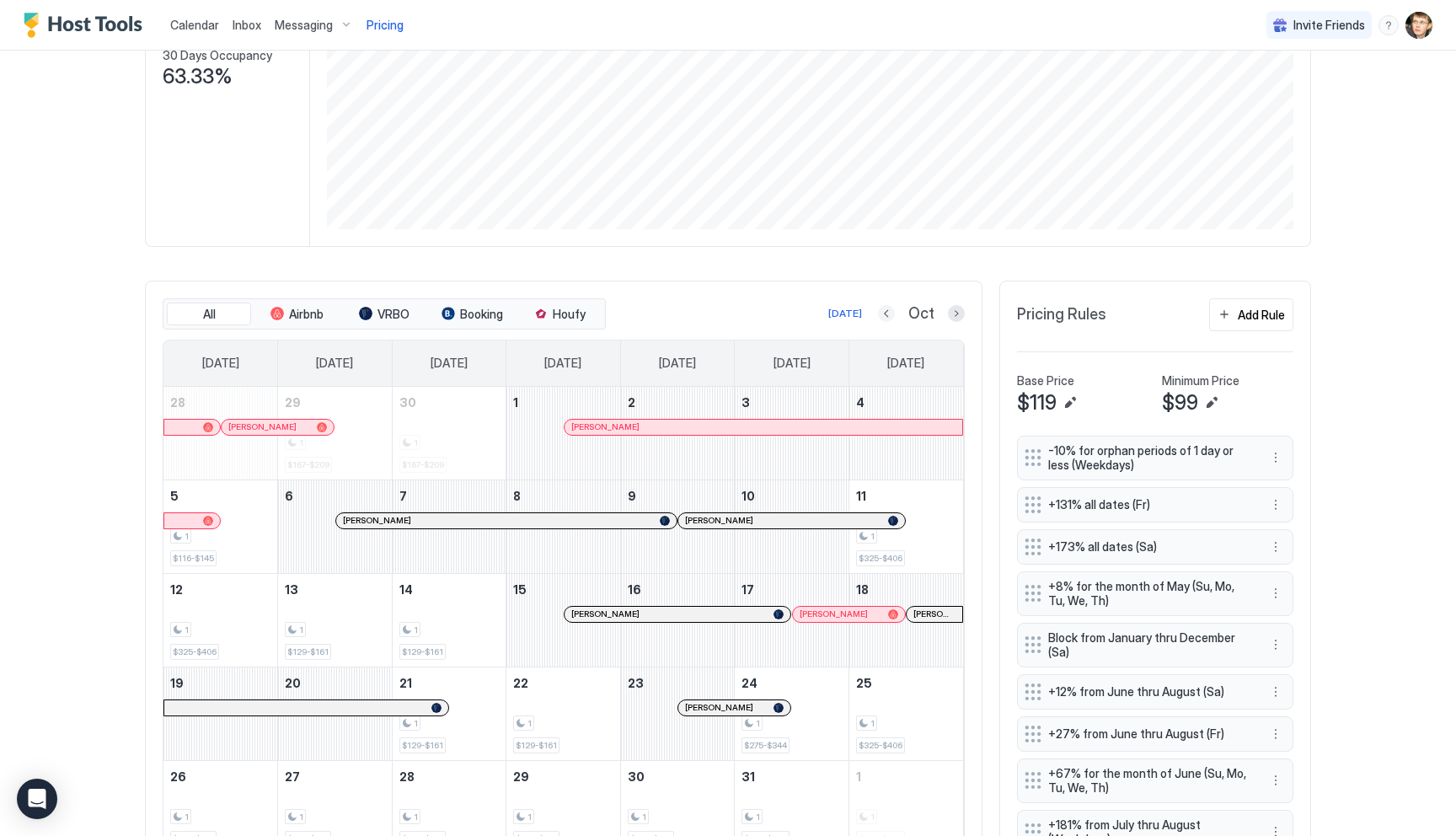
click at [893, 318] on button "Previous month" at bounding box center [887, 314] width 16 height 16
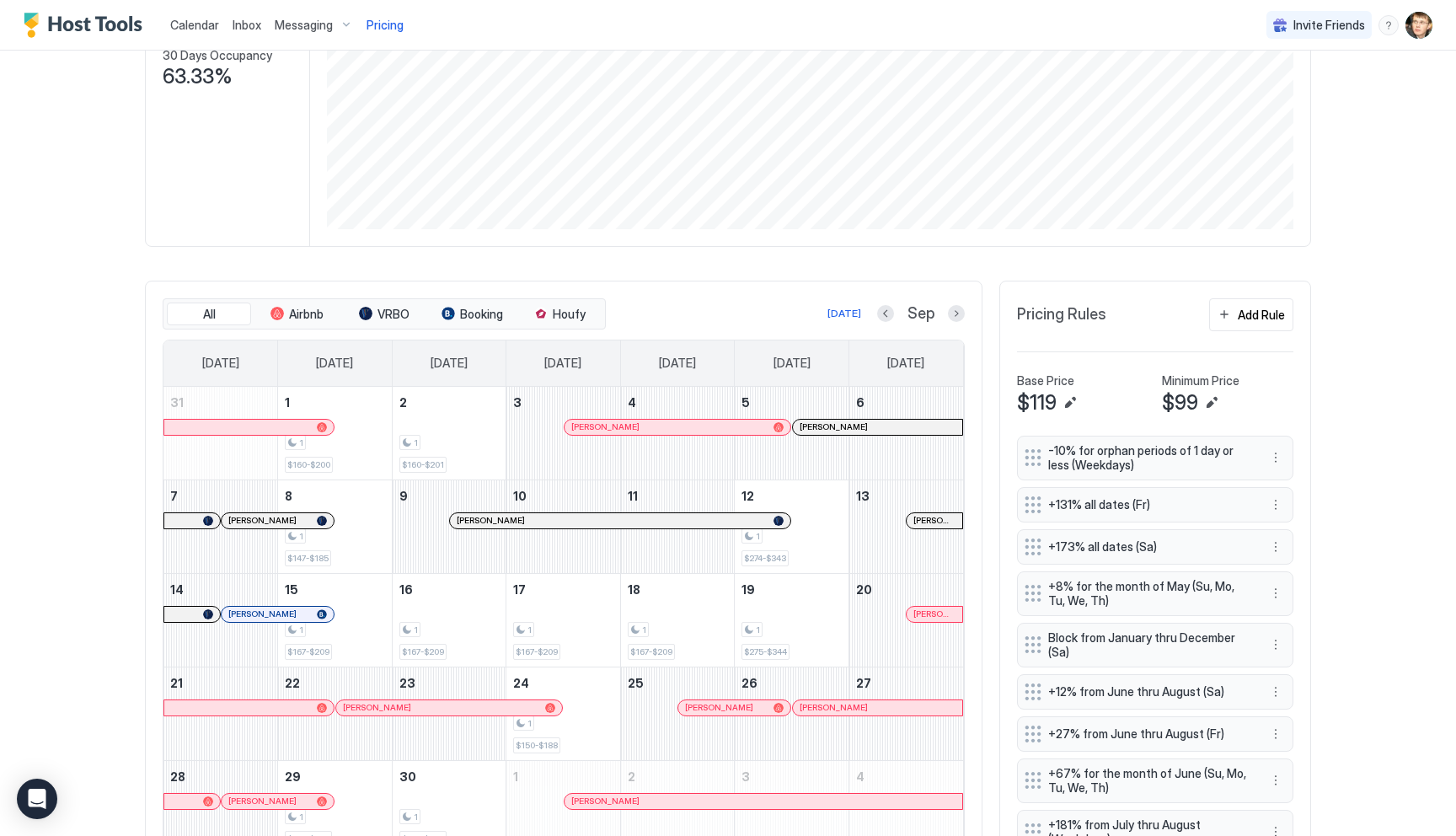
click at [1277, 454] on button "More options" at bounding box center [1276, 458] width 20 height 20
click at [1290, 477] on div "Edit" at bounding box center [1291, 482] width 37 height 13
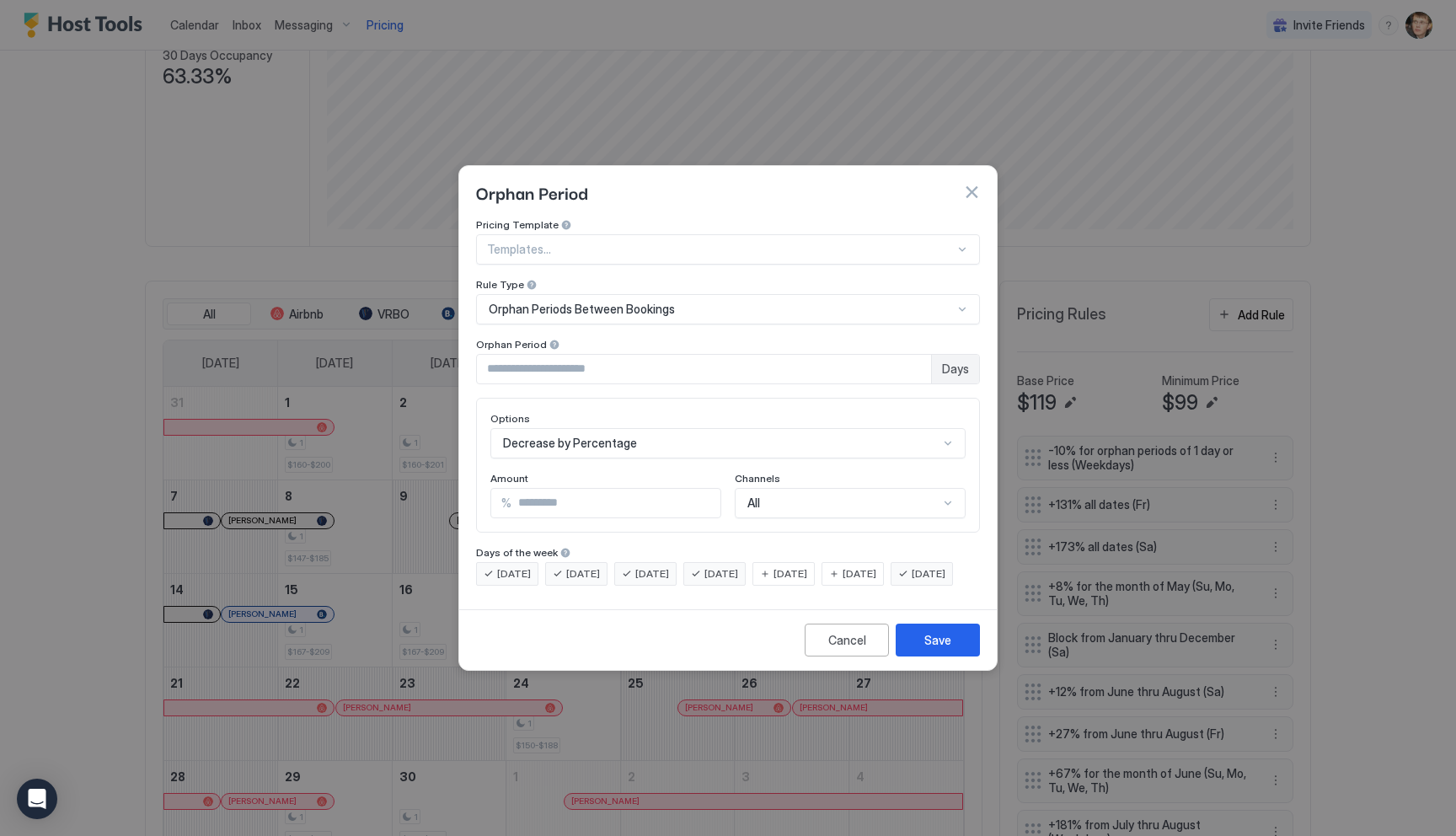
click at [577, 489] on input "**" at bounding box center [615, 502] width 209 height 28
type input "*"
click at [921, 656] on button "Save" at bounding box center [938, 640] width 84 height 33
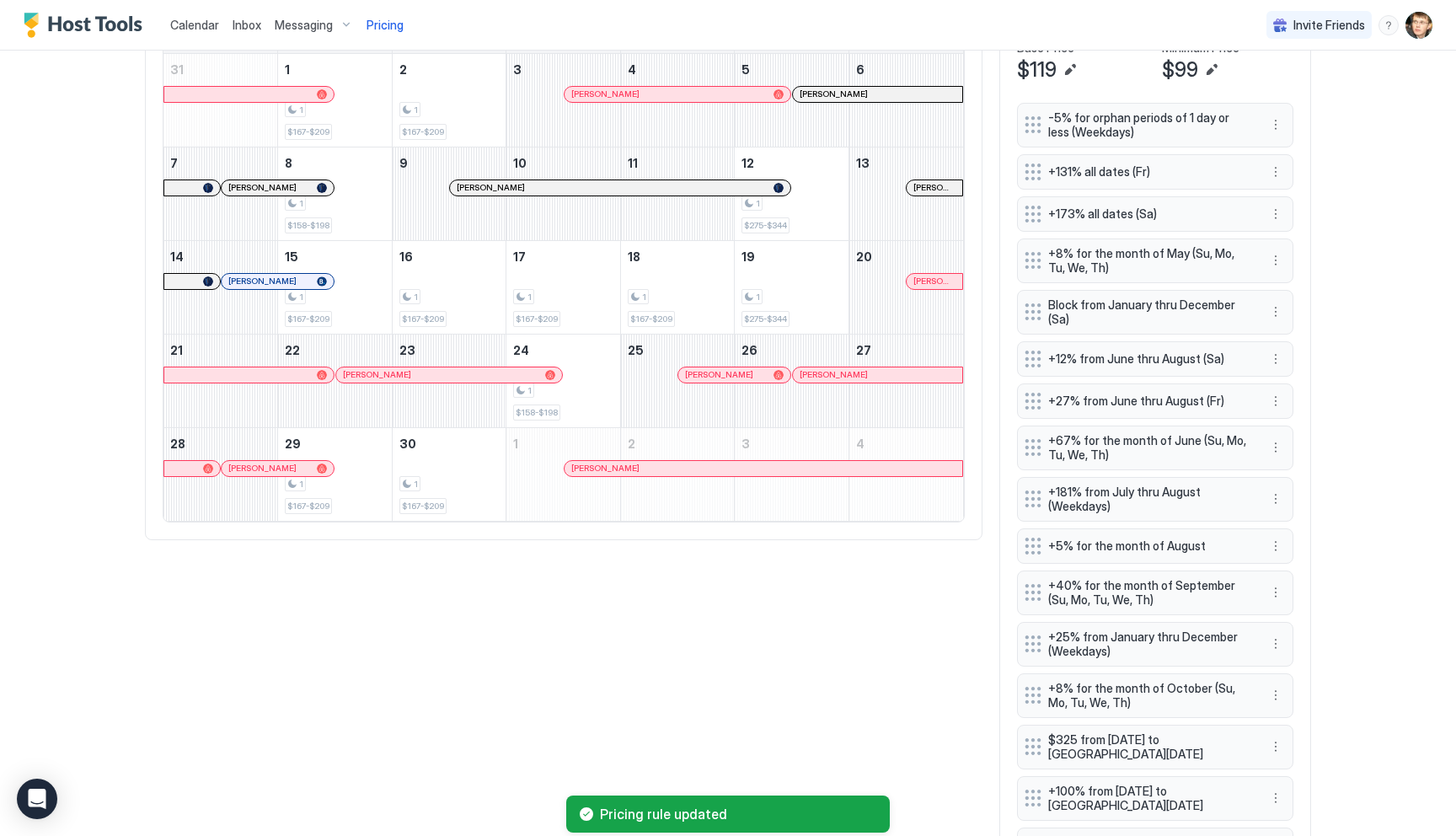
scroll to position [611, 0]
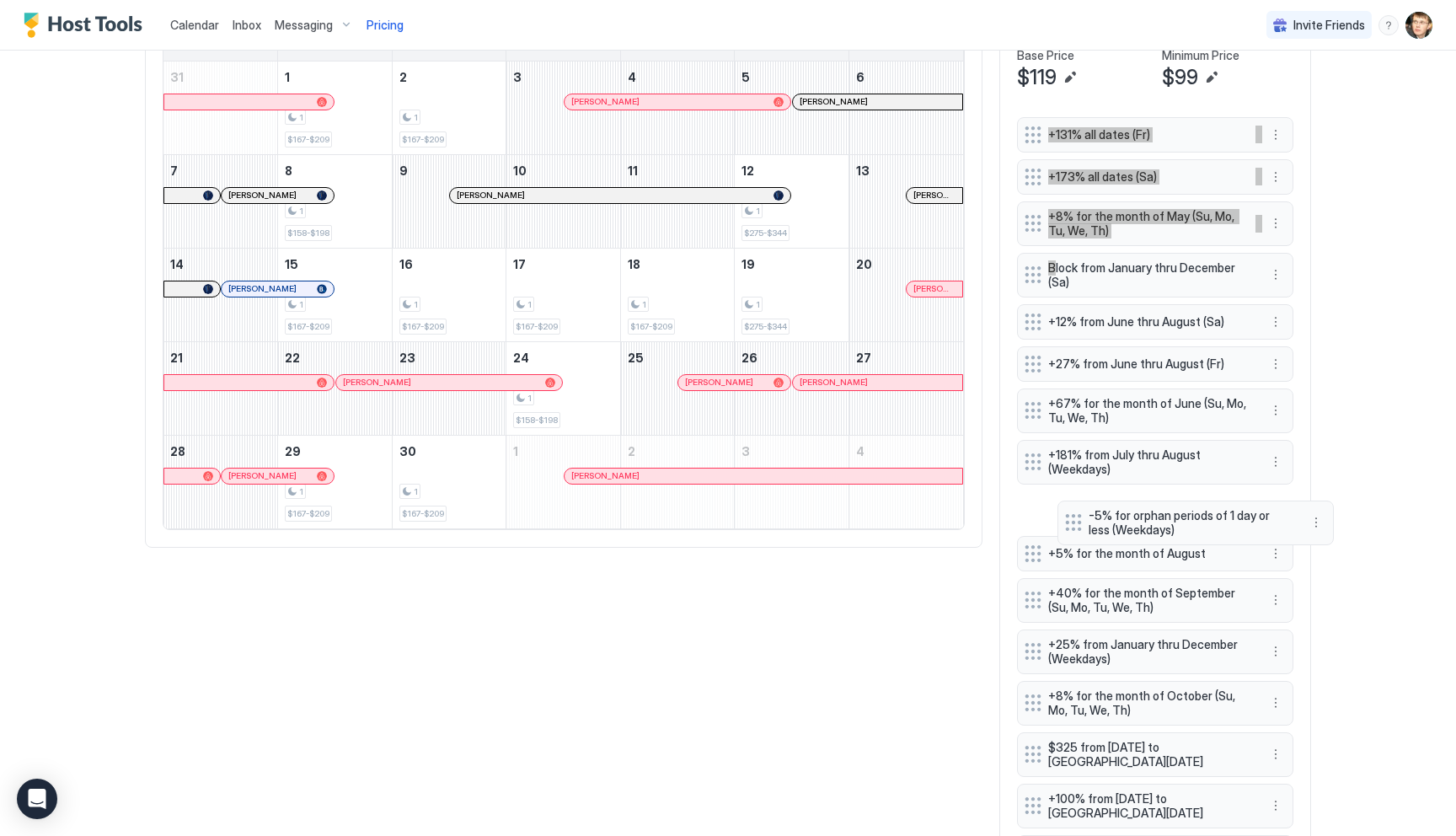
drag, startPoint x: 1026, startPoint y: 124, endPoint x: 1067, endPoint y: 514, distance: 392.1
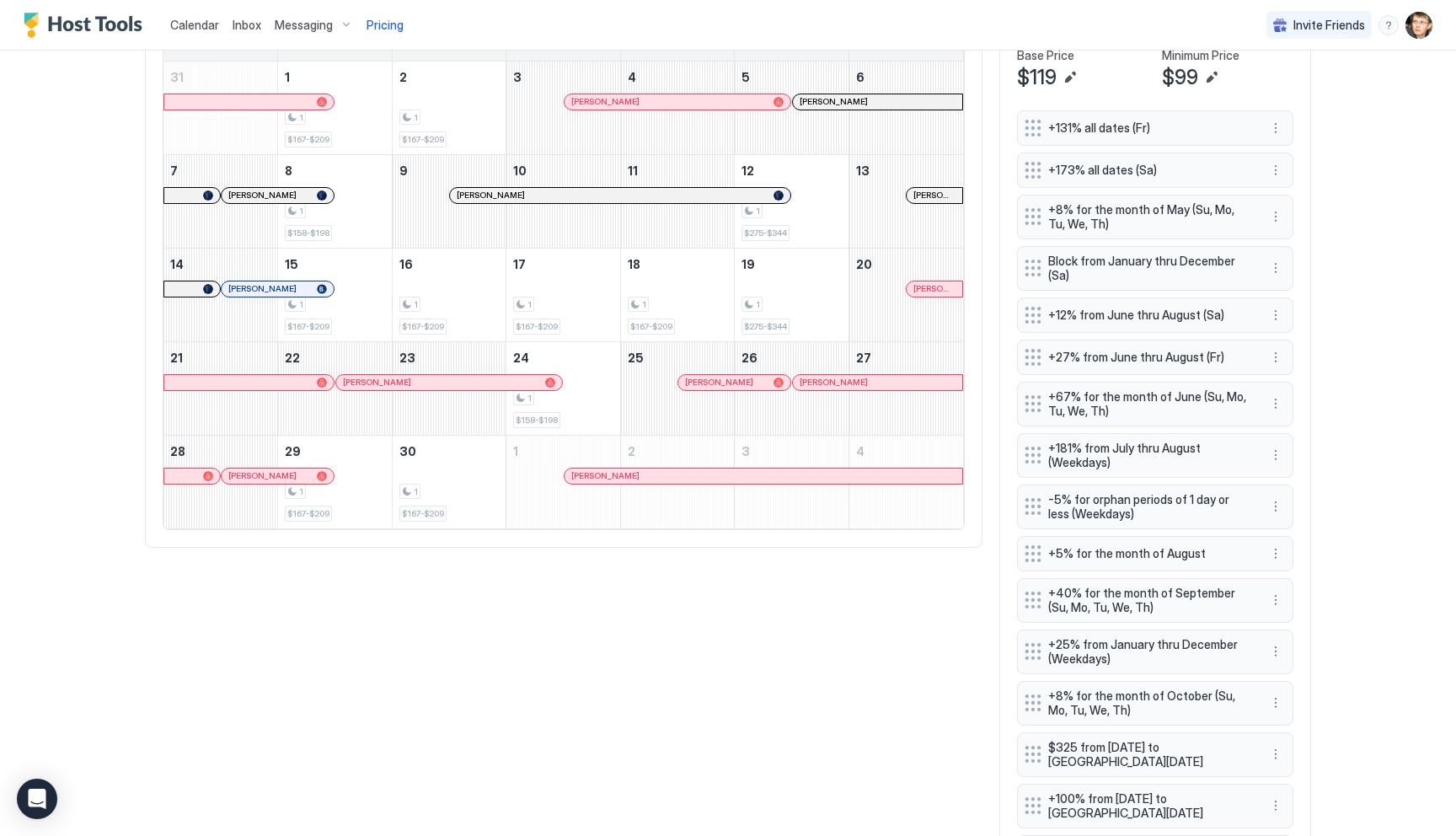
click at [1362, 496] on div "Calendar Inbox Messaging Pricing Invite Friends MS Home Pricing Mountain Views,…" at bounding box center [728, 418] width 1456 height 836
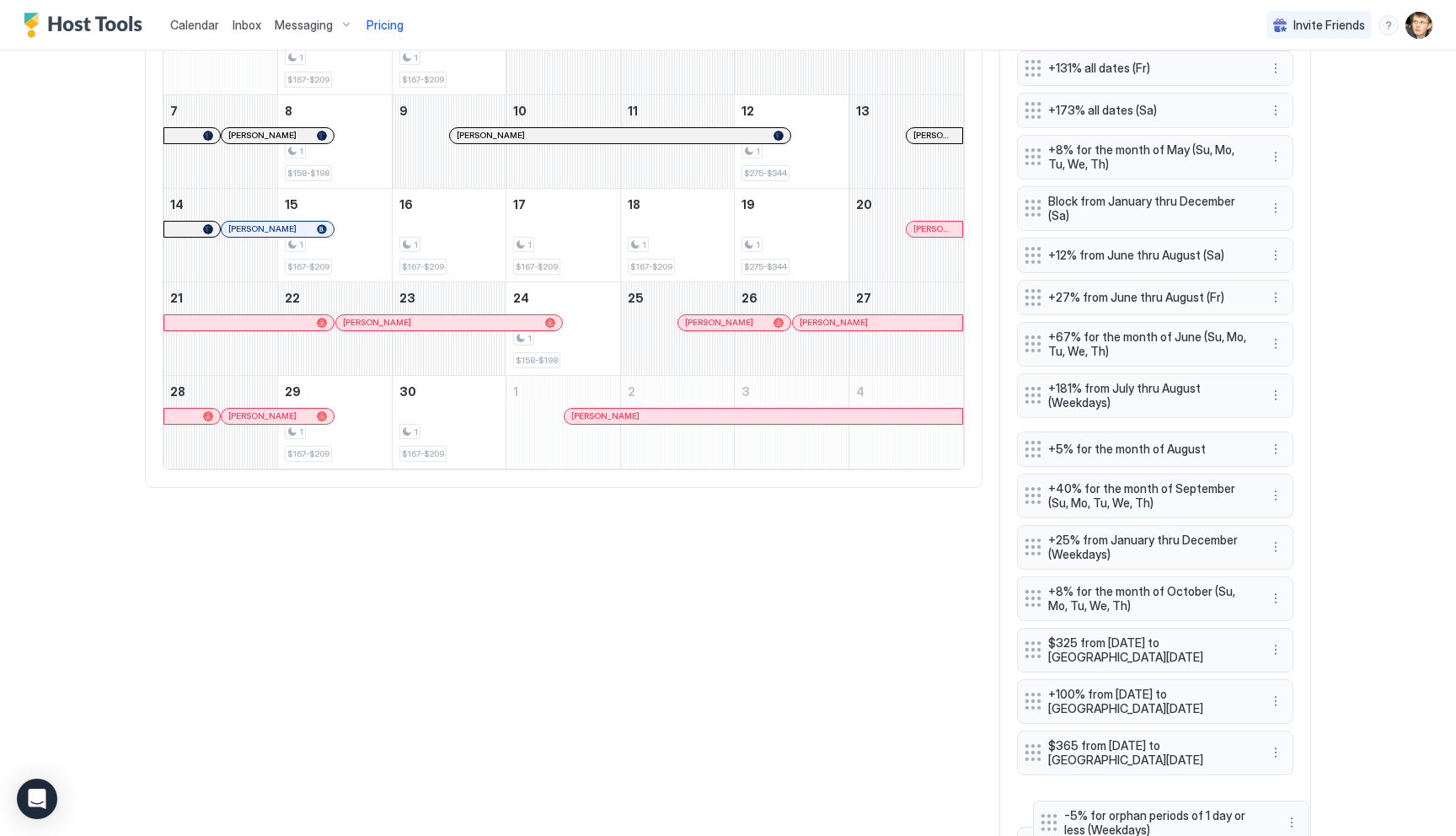
drag, startPoint x: 1032, startPoint y: 504, endPoint x: 1049, endPoint y: 819, distance: 315.5
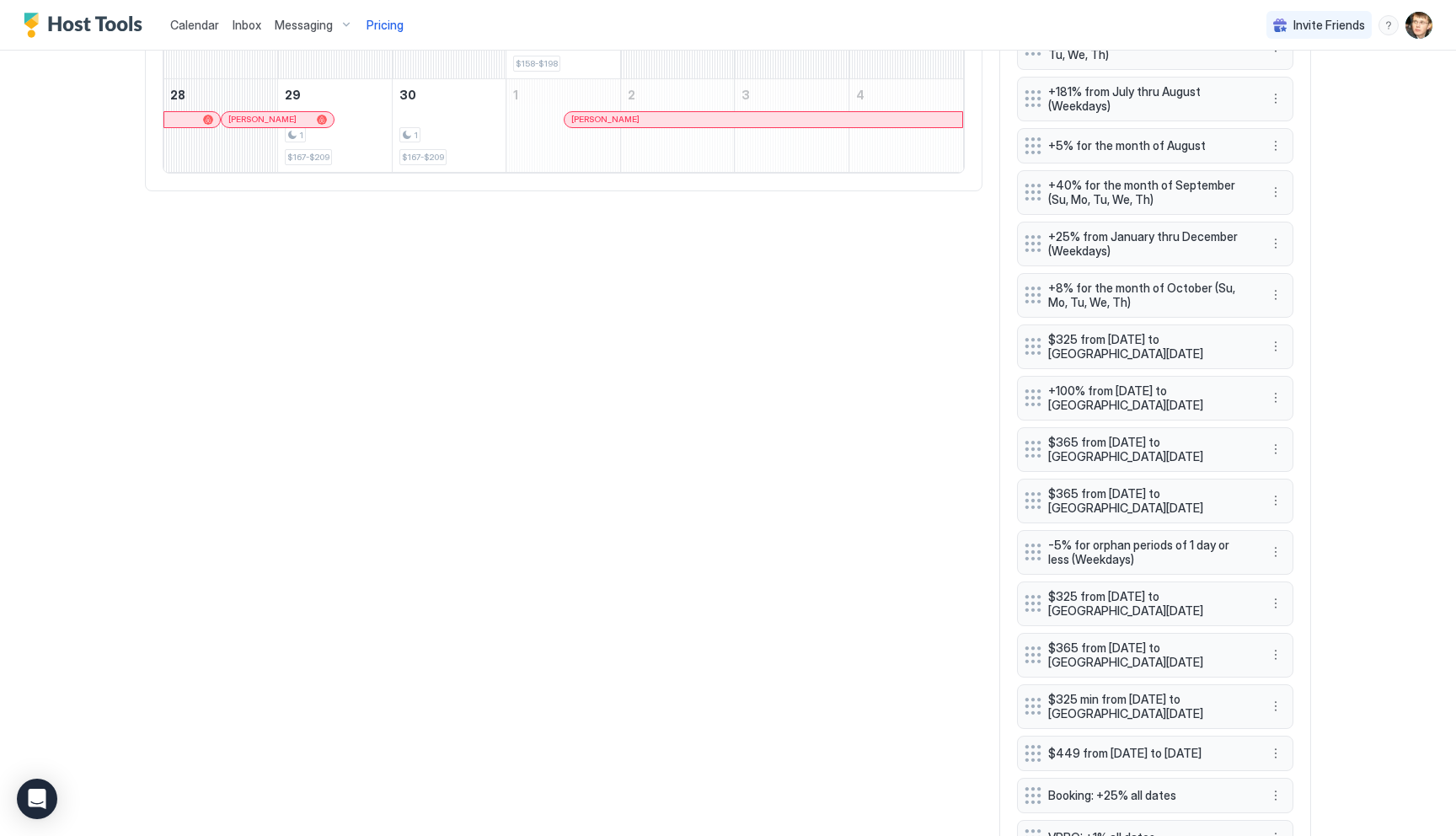
scroll to position [1102, 0]
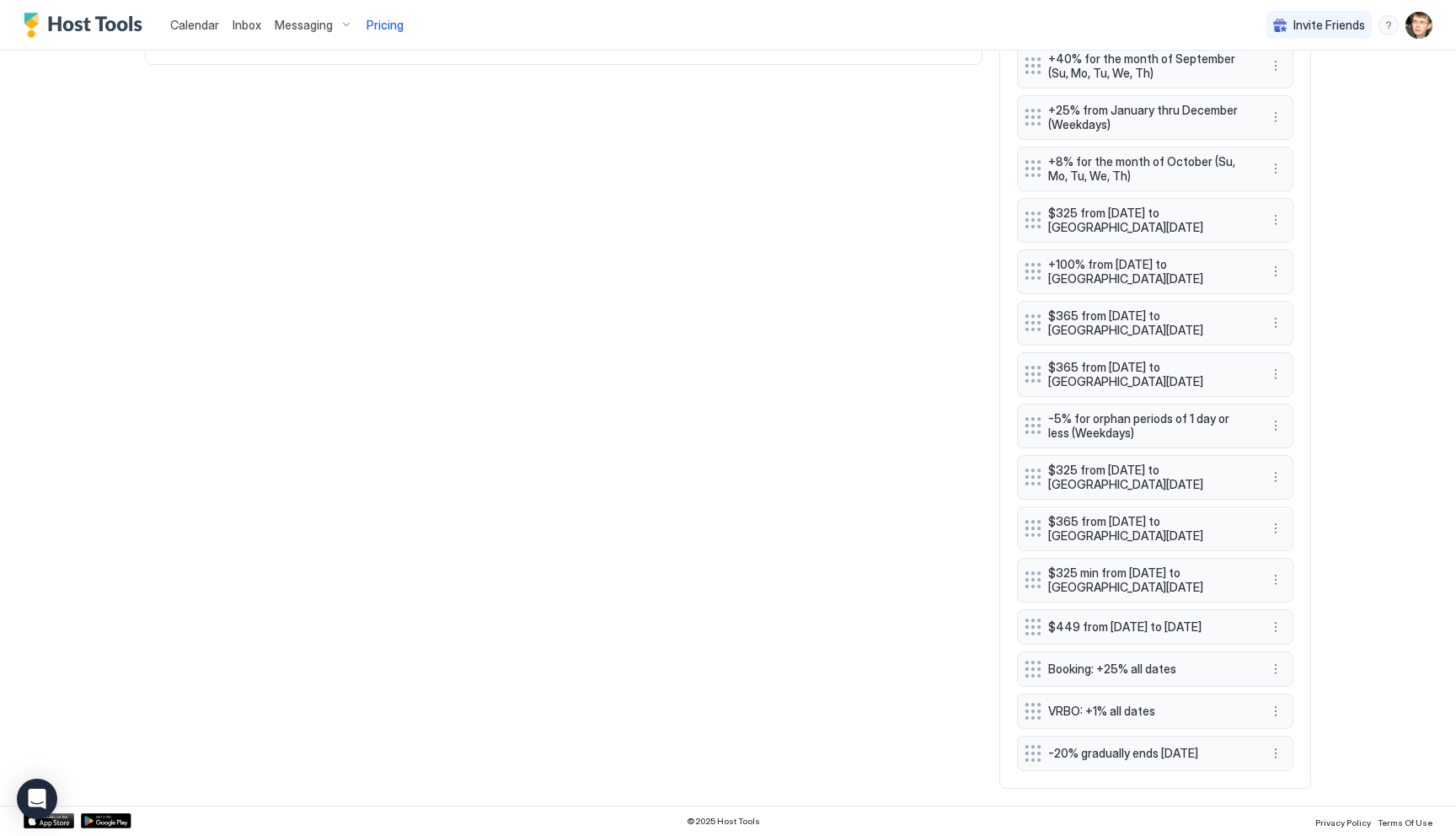
click at [1030, 421] on div "+131% all dates (Fr) +173% all dates (Sa) +8% for the month of May (Su, Mo, Tu,…" at bounding box center [1154, 199] width 276 height 1144
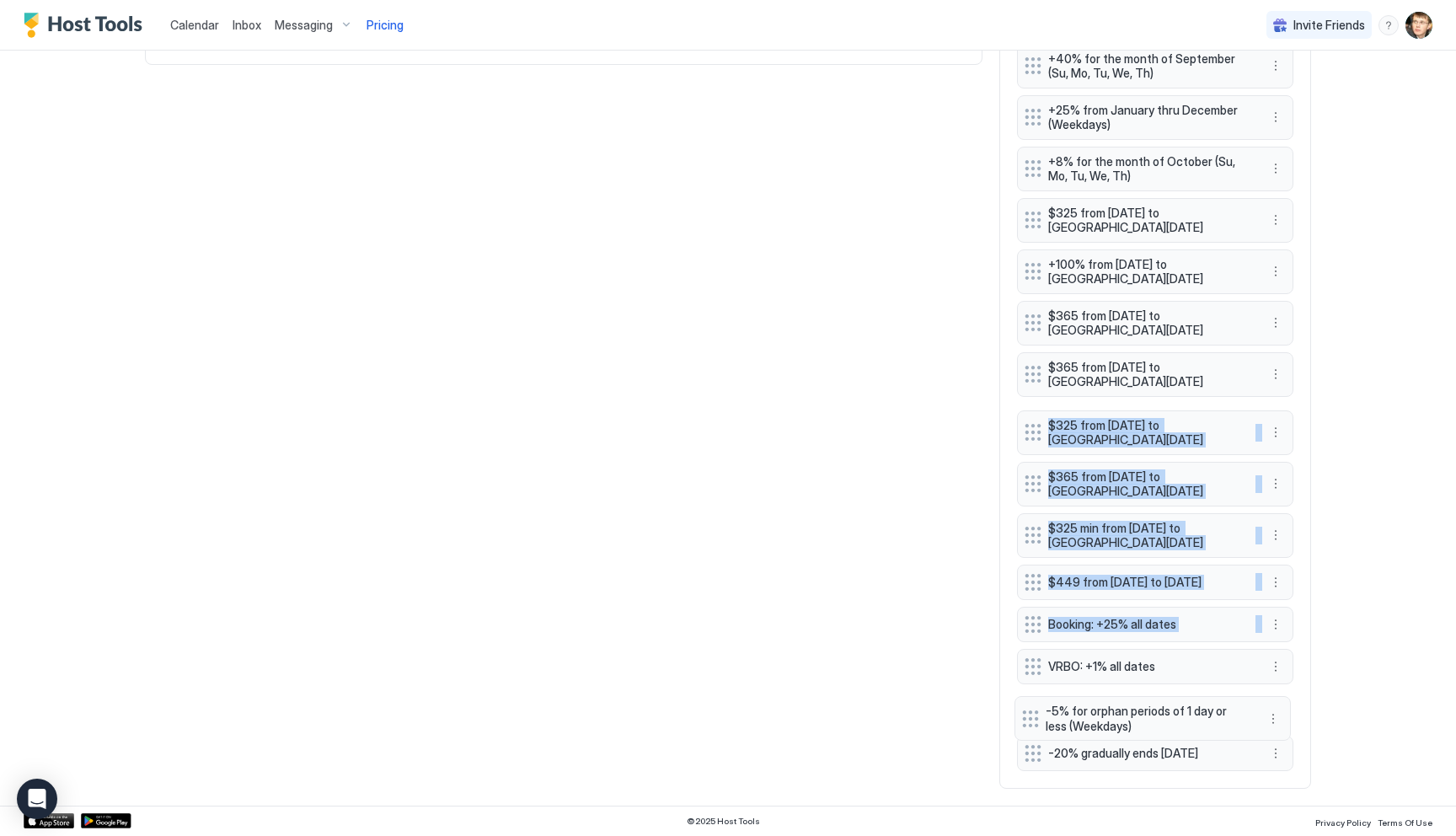
drag, startPoint x: 1030, startPoint y: 418, endPoint x: 1026, endPoint y: 720, distance: 302.0
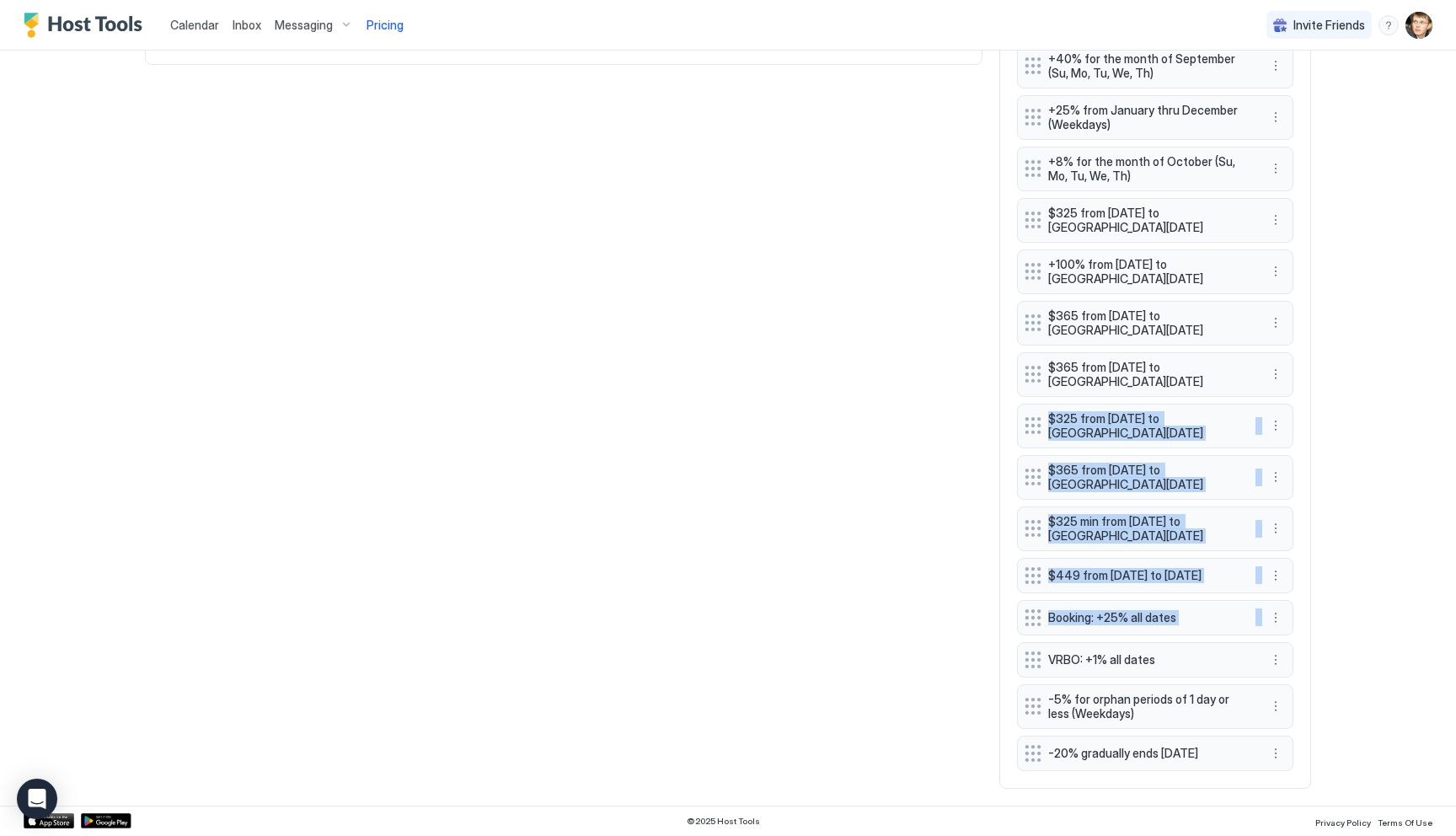
click at [882, 623] on div "All Airbnb VRBO Booking Houfy Today Sep Sunday Monday Tuesday Wednesday Thursda…" at bounding box center [728, 130] width 1166 height 1317
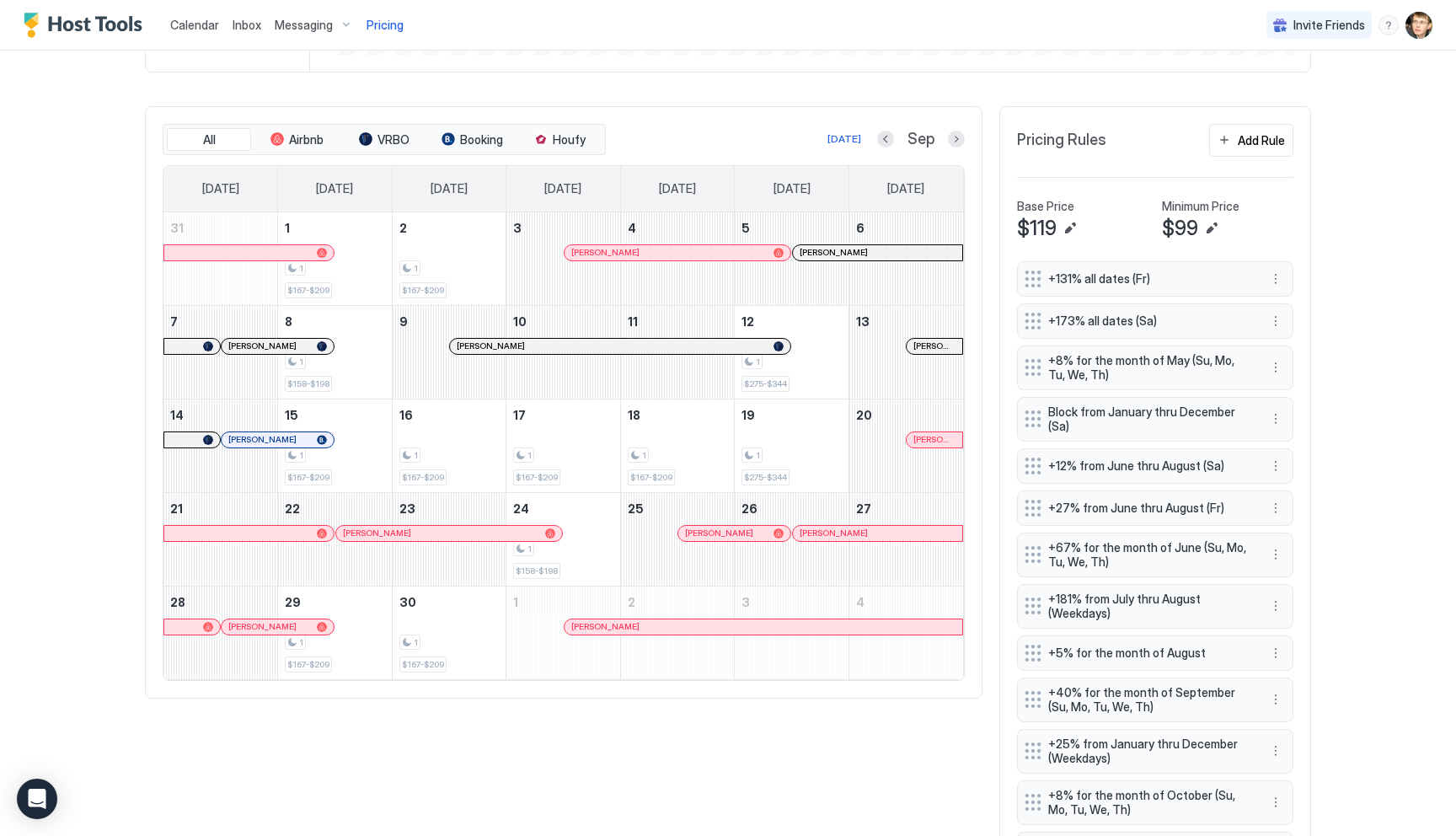
scroll to position [500, 0]
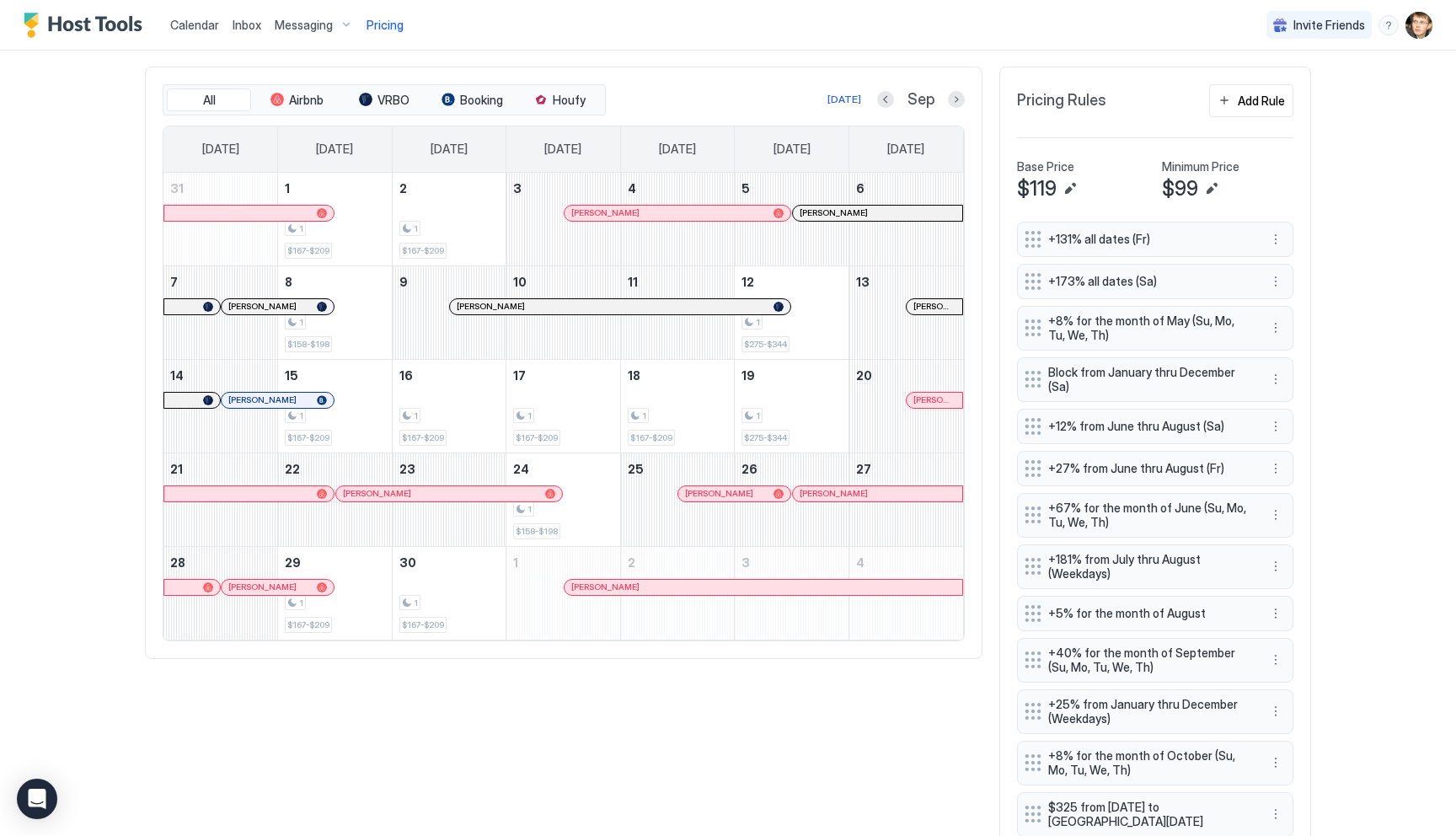
click at [889, 97] on button "Previous month" at bounding box center [886, 99] width 16 height 16
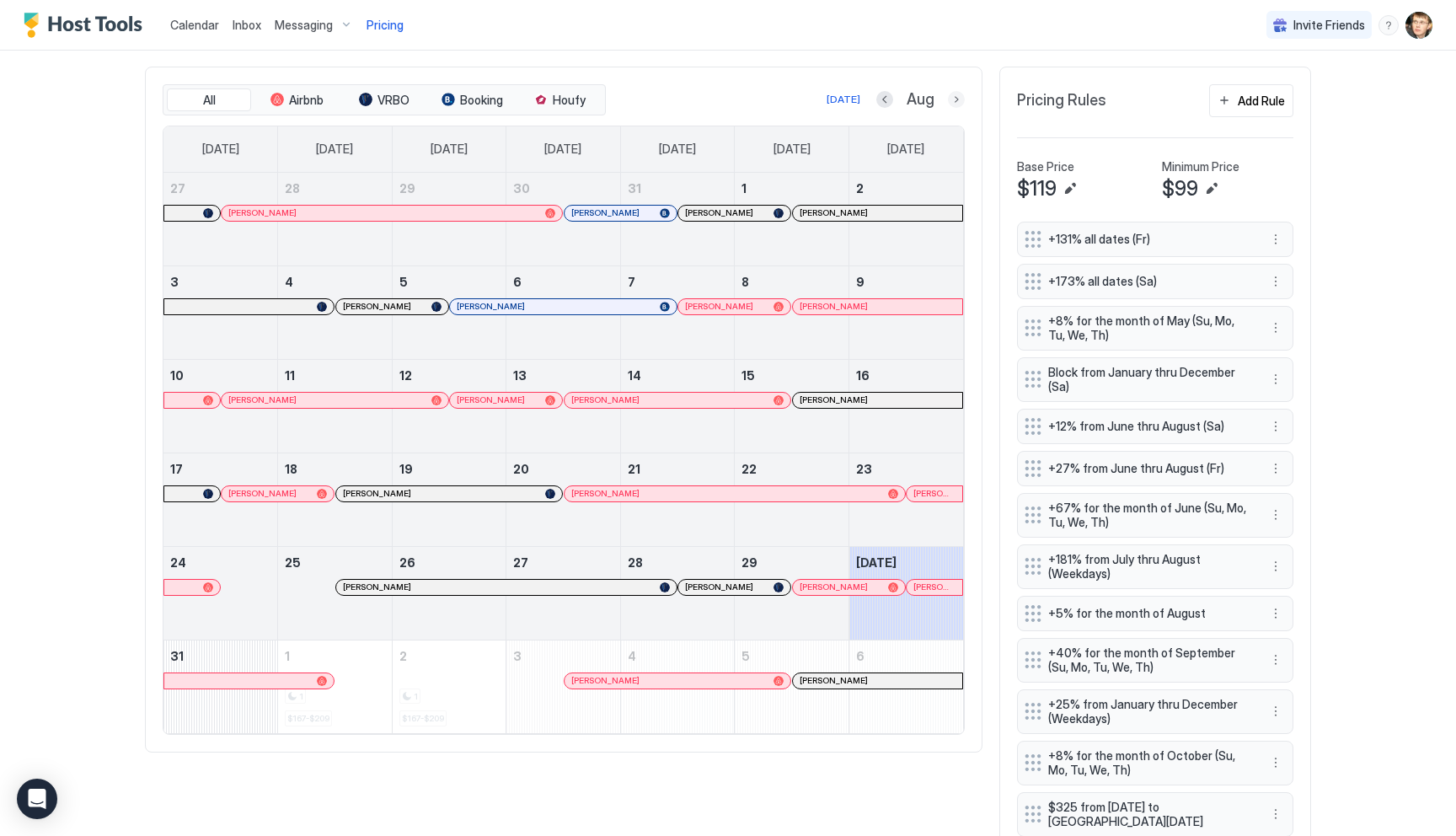
click at [949, 100] on button "Next month" at bounding box center [956, 99] width 16 height 16
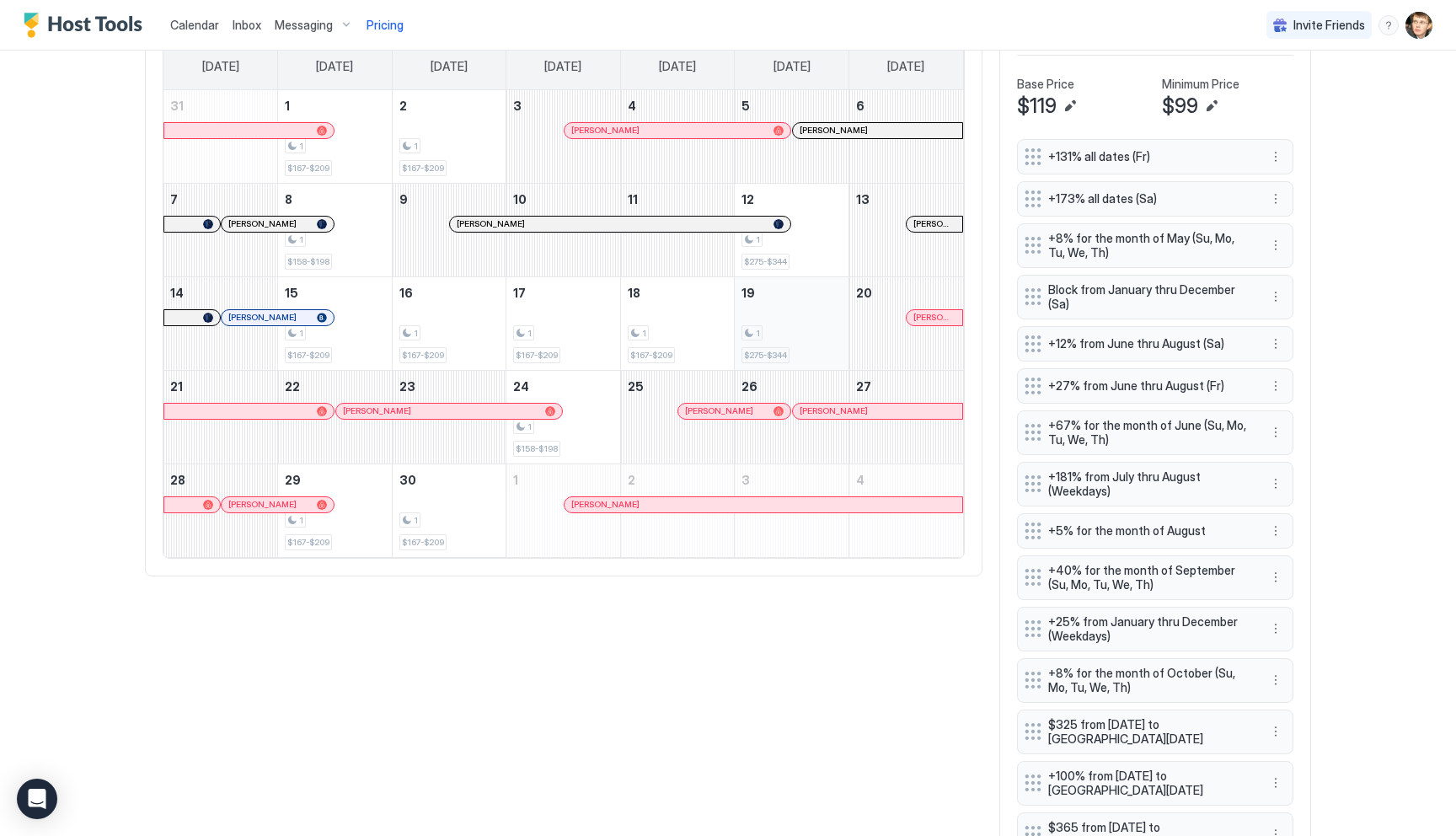
scroll to position [1102, 0]
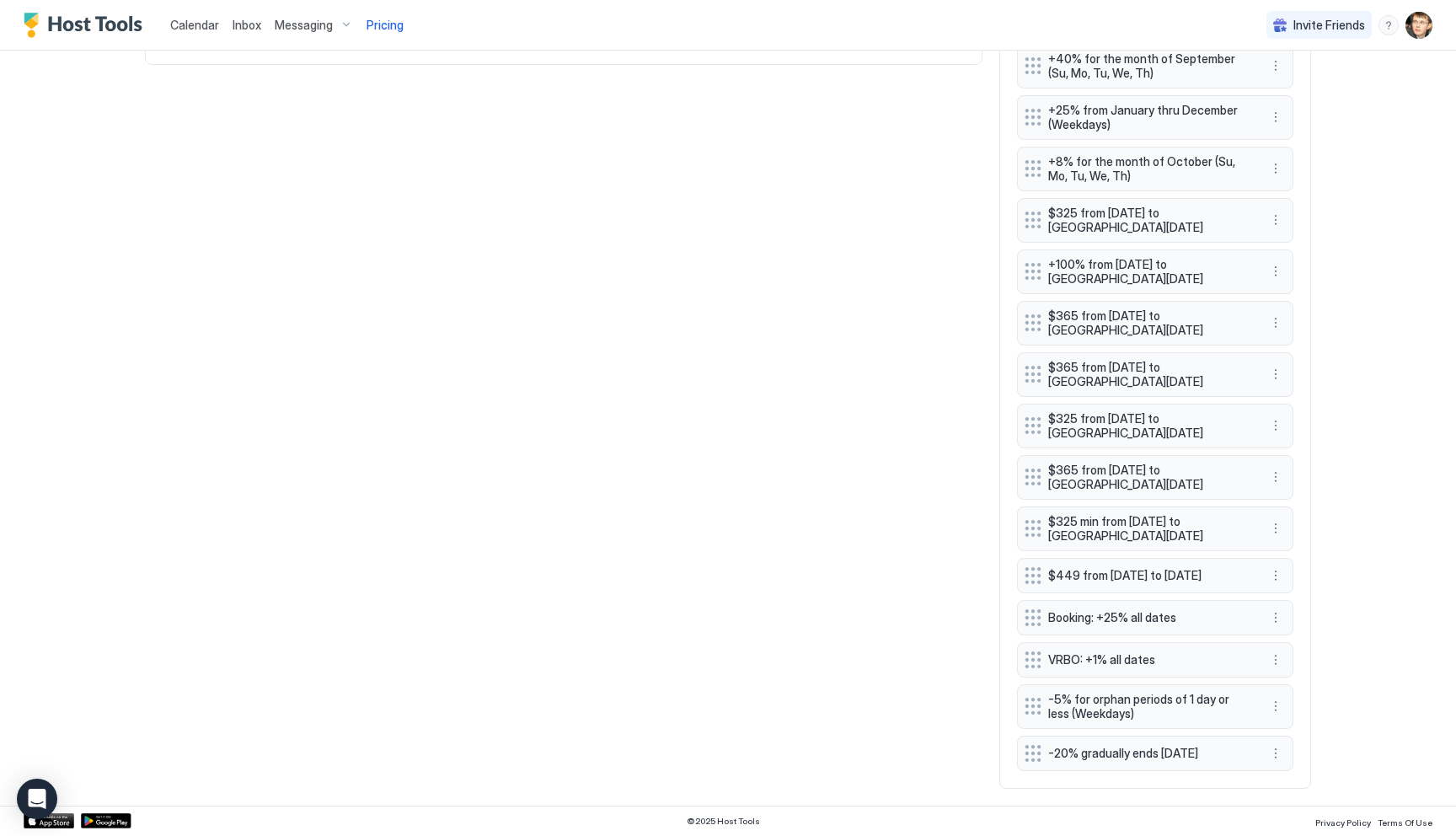
click at [1287, 752] on div "-20% gradually ends in 2 days" at bounding box center [1154, 753] width 276 height 36
click at [1278, 754] on button "More options" at bounding box center [1276, 754] width 20 height 20
click at [1293, 677] on span "Edit" at bounding box center [1301, 675] width 18 height 13
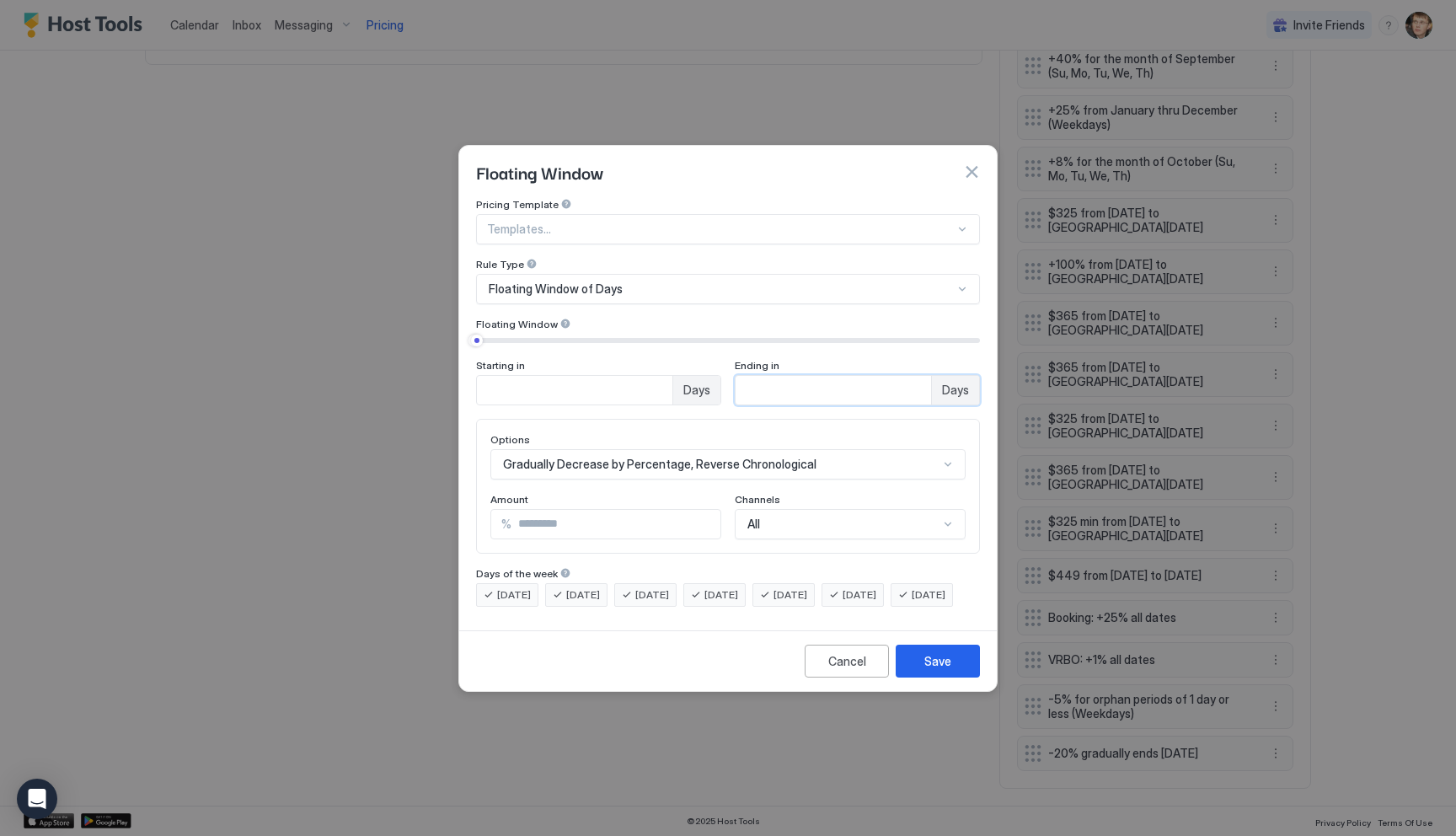
click at [761, 378] on input "*" at bounding box center [833, 389] width 196 height 28
type input "*"
click at [940, 652] on div "Cancel Save" at bounding box center [728, 661] width 538 height 61
click at [938, 670] on div "Save" at bounding box center [938, 661] width 27 height 17
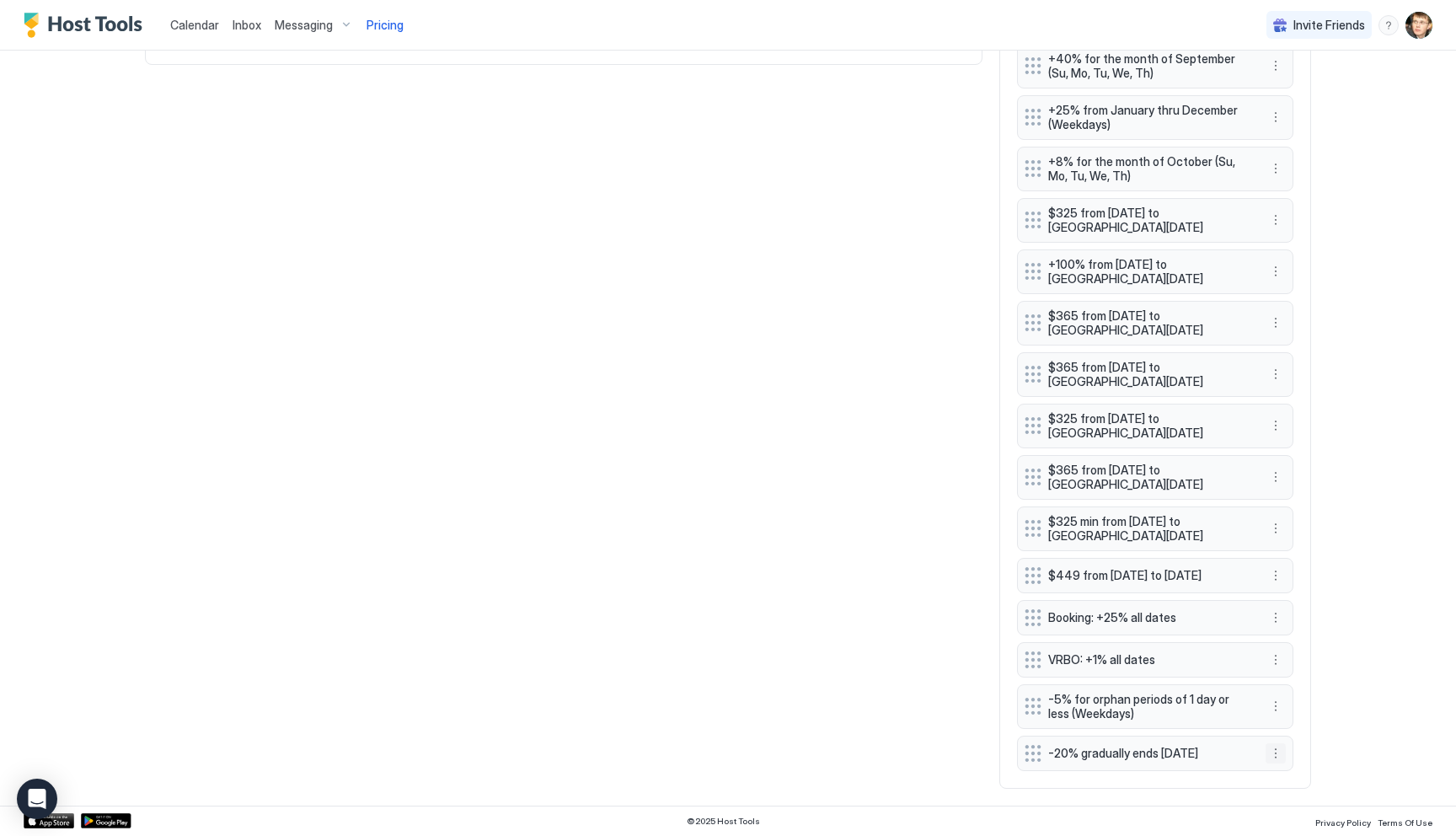
click at [1277, 751] on button "More options" at bounding box center [1276, 754] width 20 height 20
click at [1290, 676] on div "Edit" at bounding box center [1291, 675] width 37 height 13
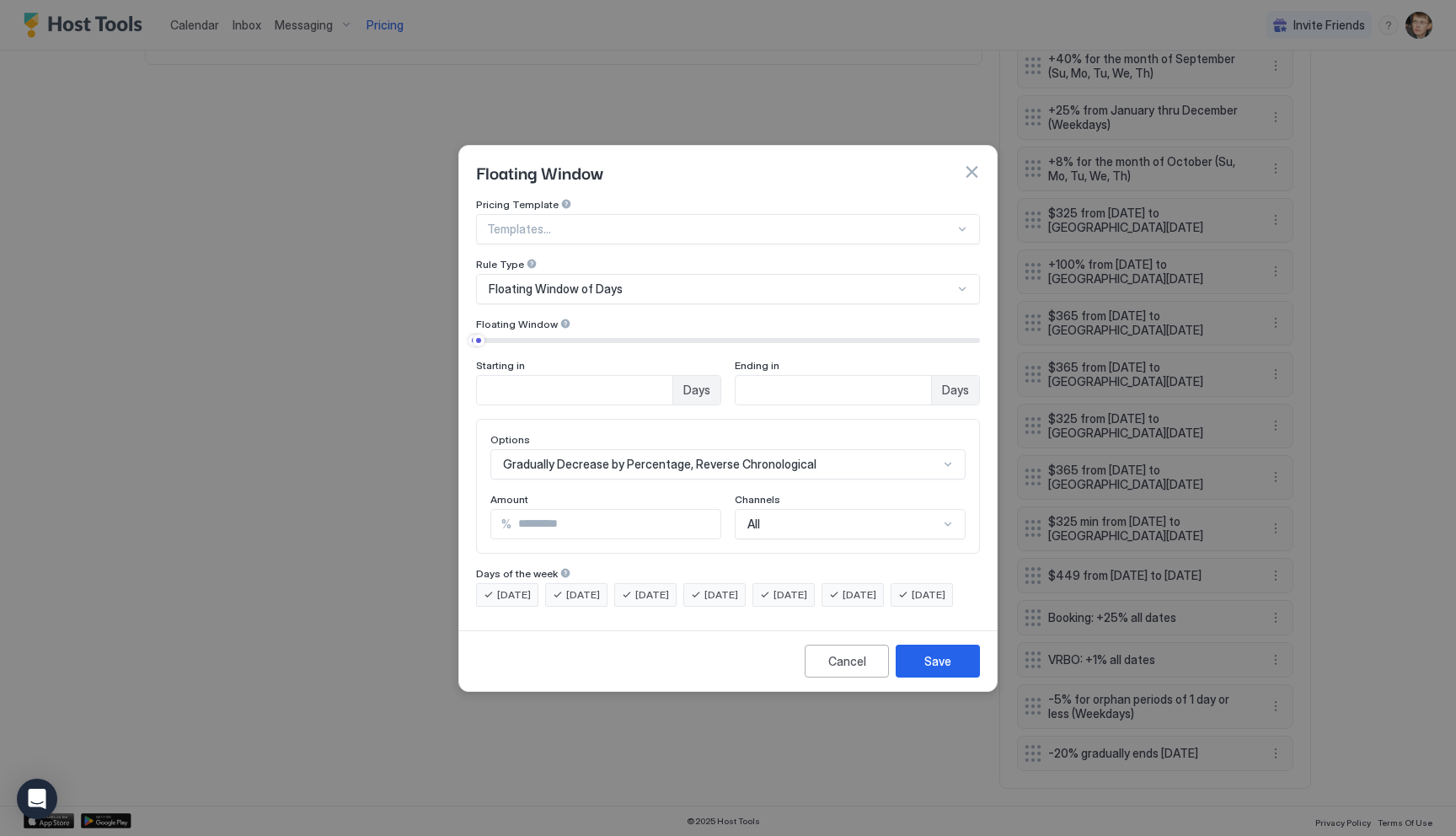
click at [561, 511] on input "**" at bounding box center [615, 524] width 209 height 28
type input "**"
click at [950, 670] on button "Save" at bounding box center [938, 662] width 84 height 33
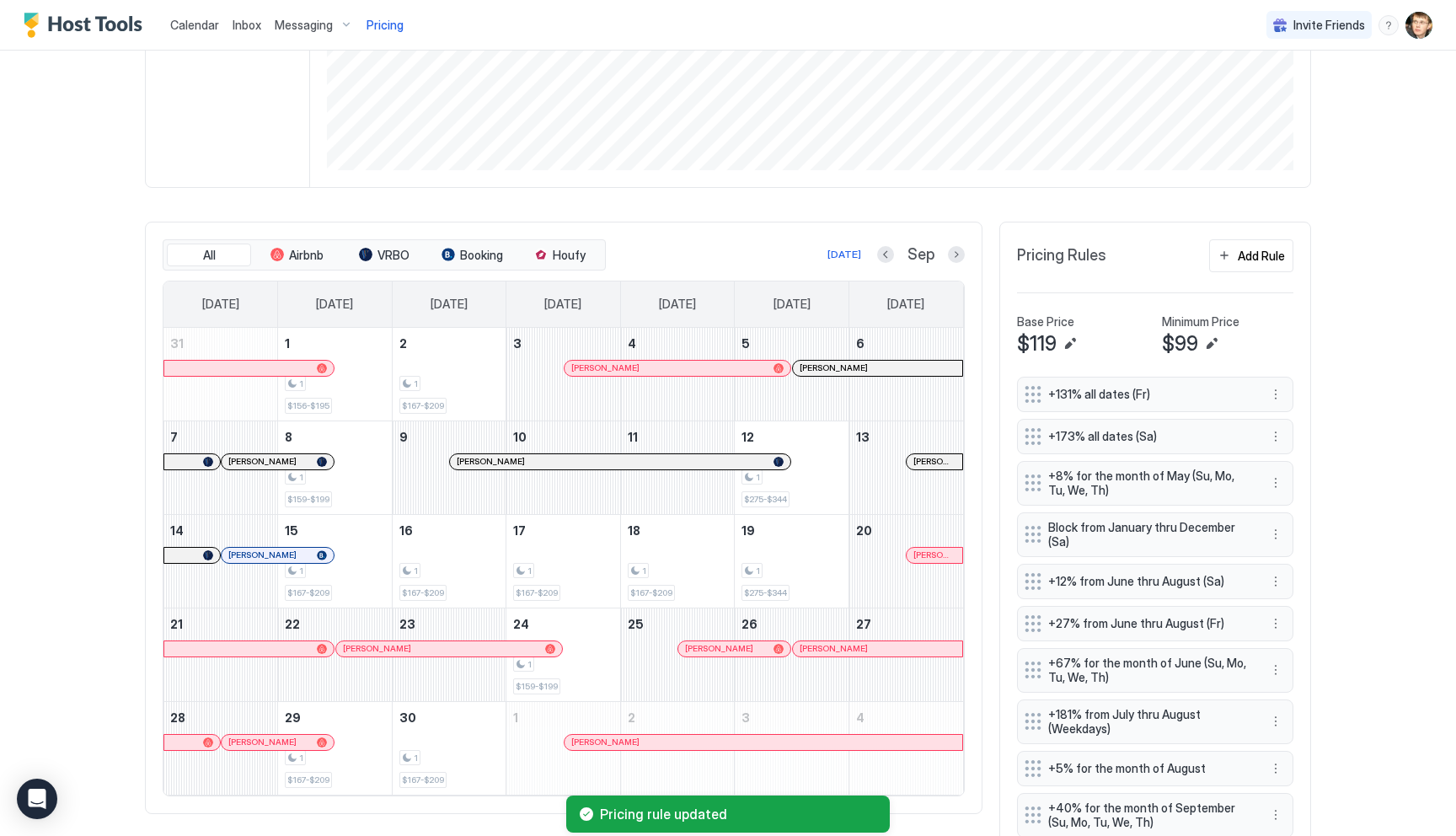
scroll to position [437, 0]
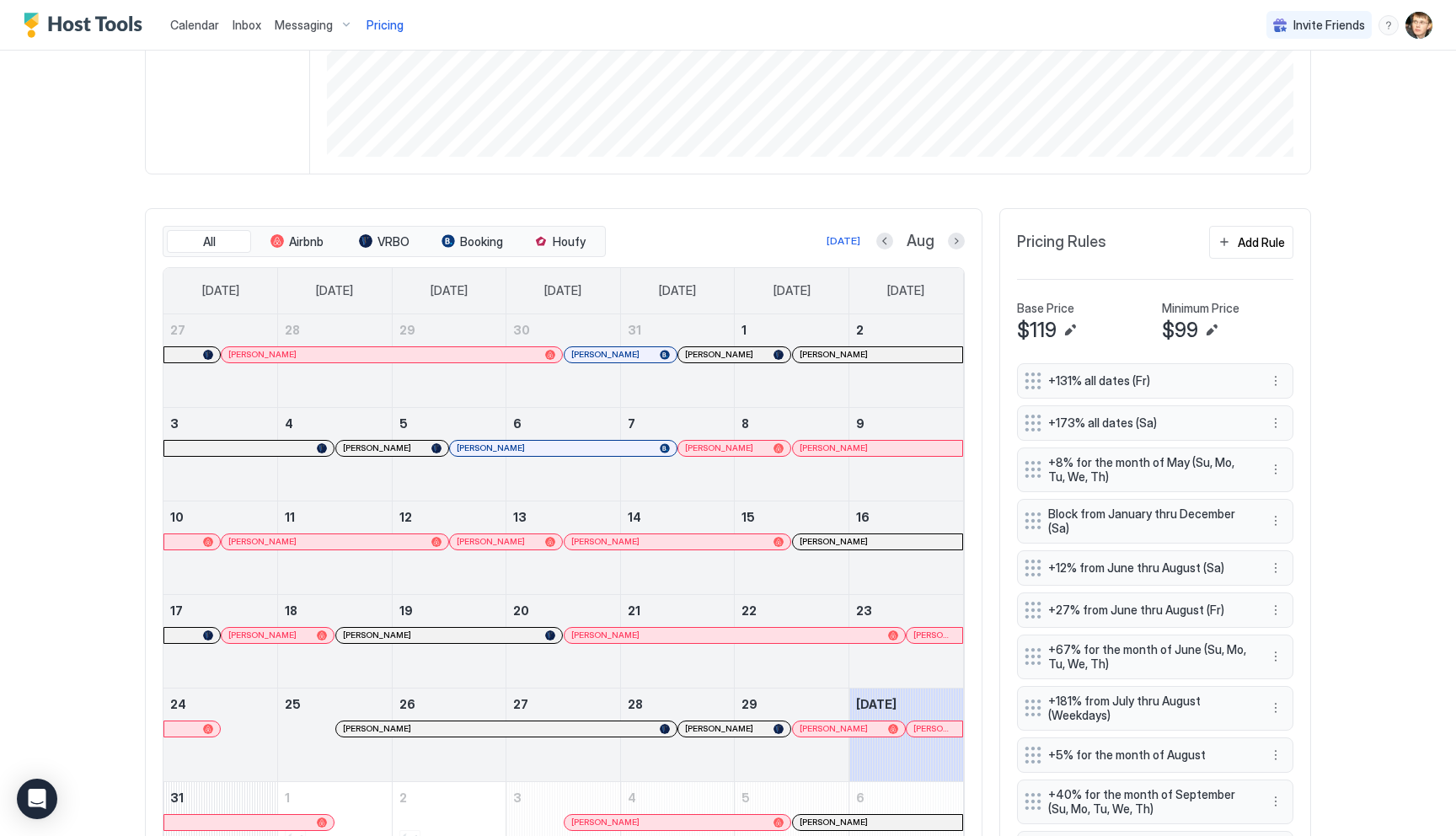
scroll to position [352, 0]
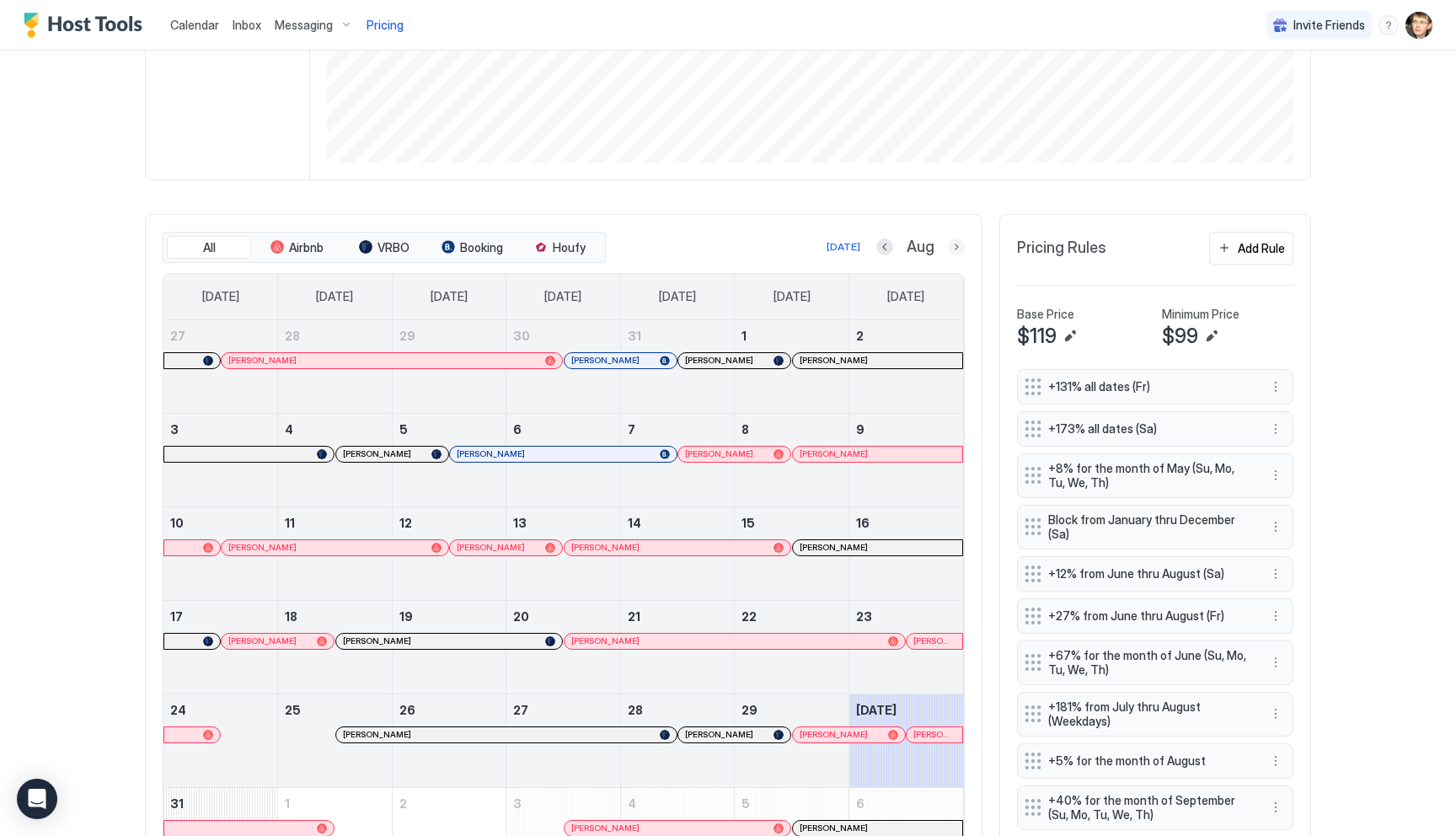
click at [950, 253] on button "Next month" at bounding box center [956, 247] width 16 height 16
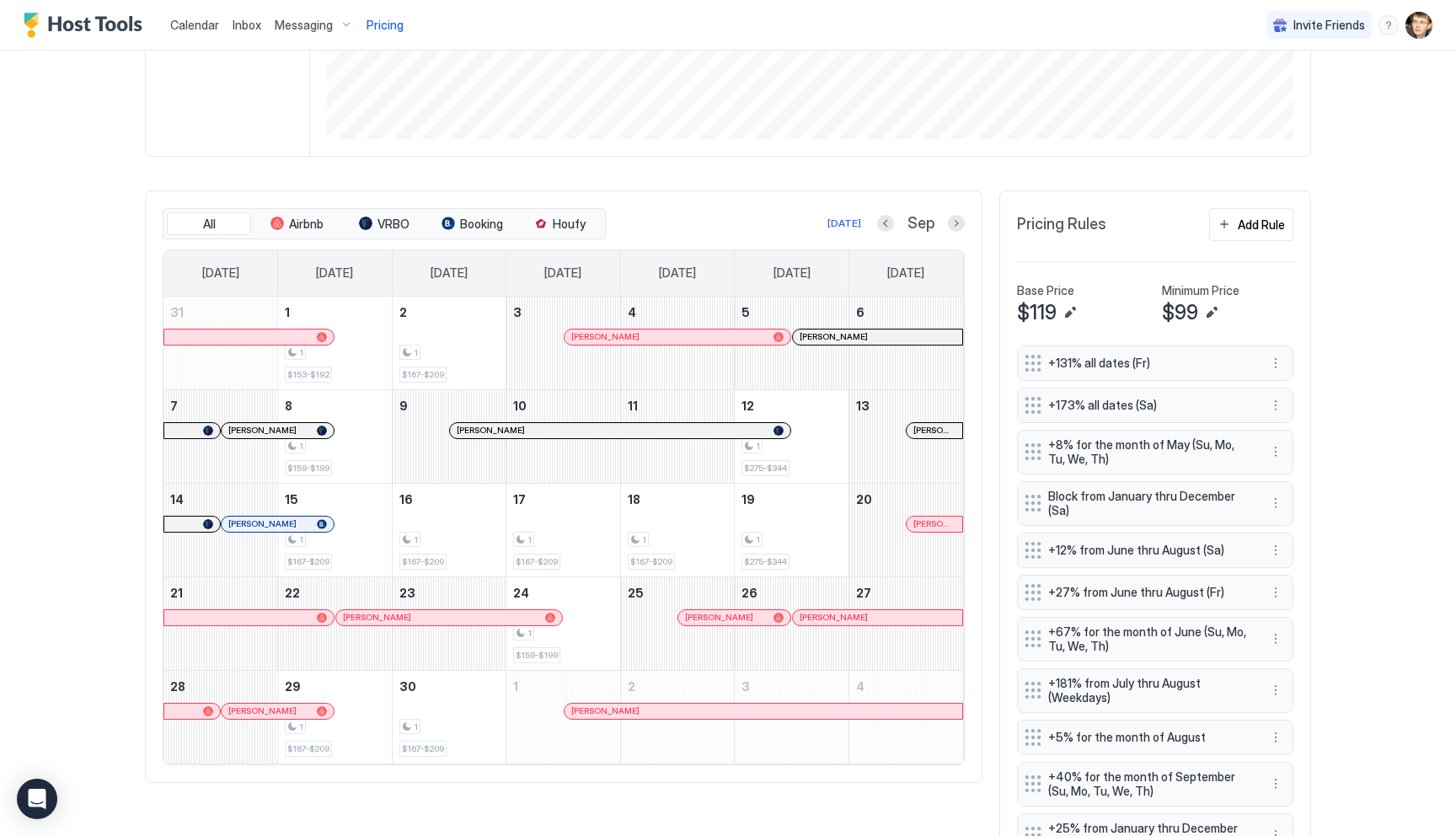
scroll to position [386, 0]
